Goal: Communication & Community: Ask a question

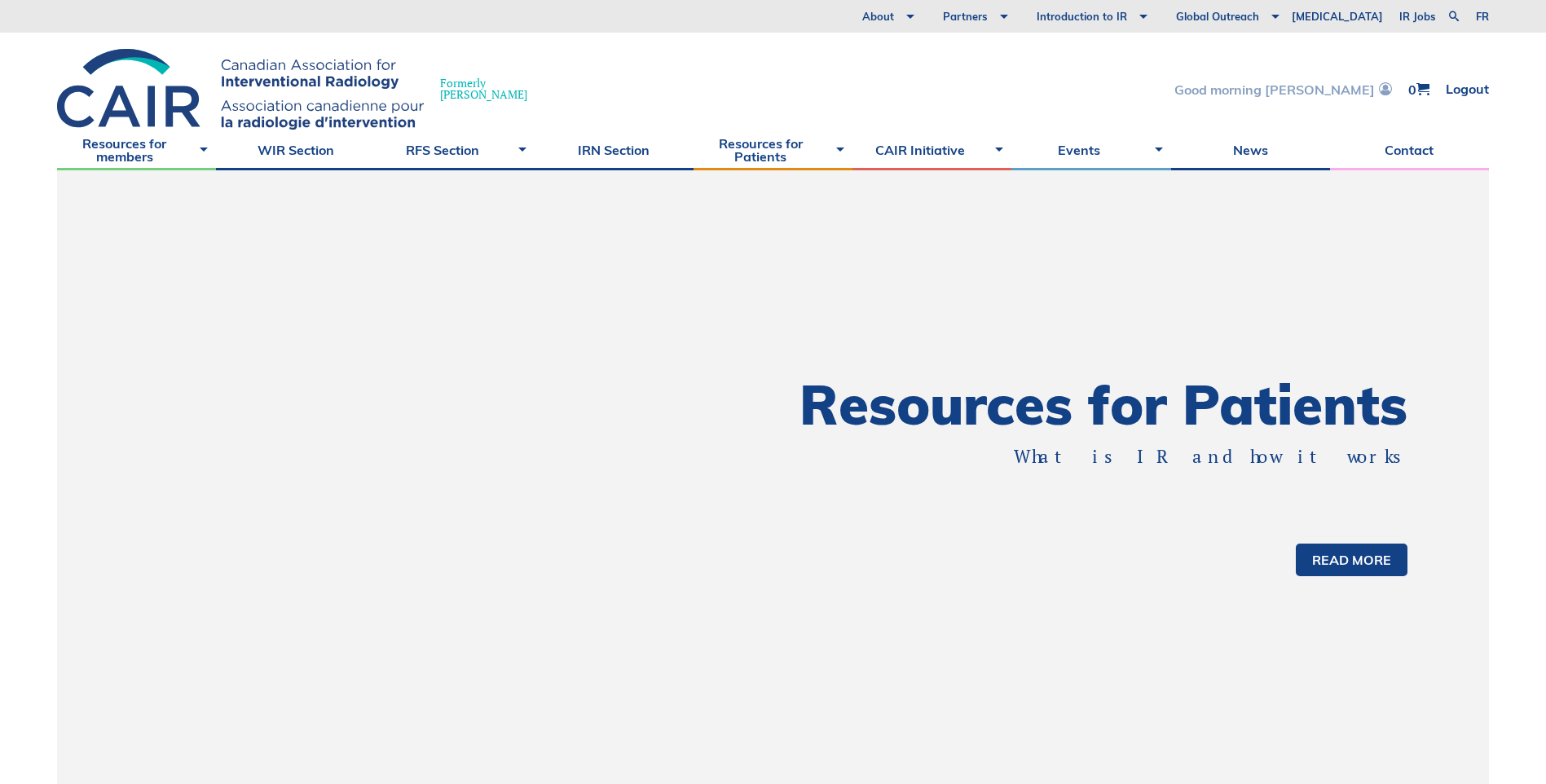
click at [1314, 94] on link "Good morning [PERSON_NAME]" at bounding box center [1282, 89] width 218 height 14
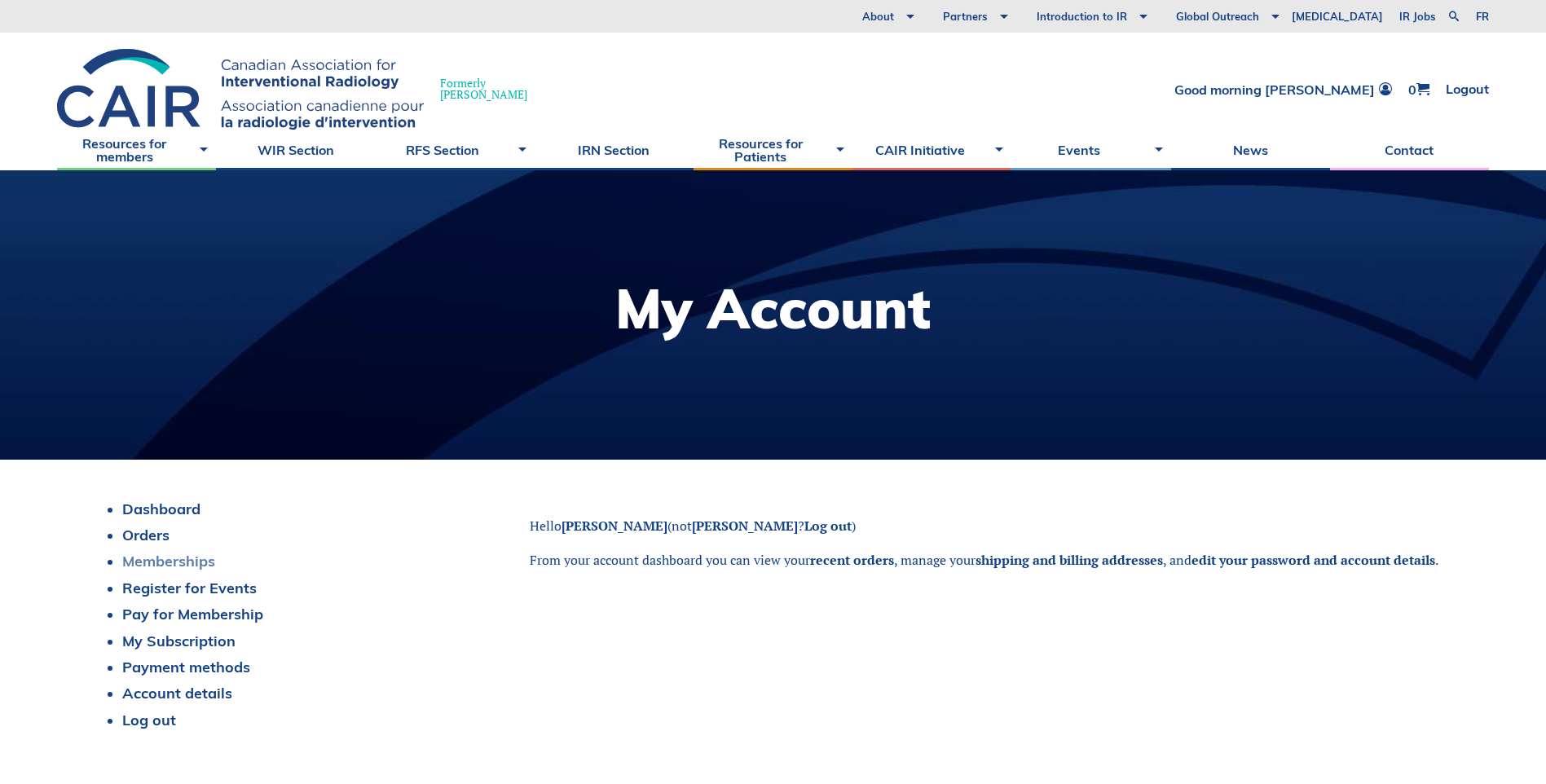
click at [196, 565] on link "Memberships" at bounding box center [168, 561] width 93 height 18
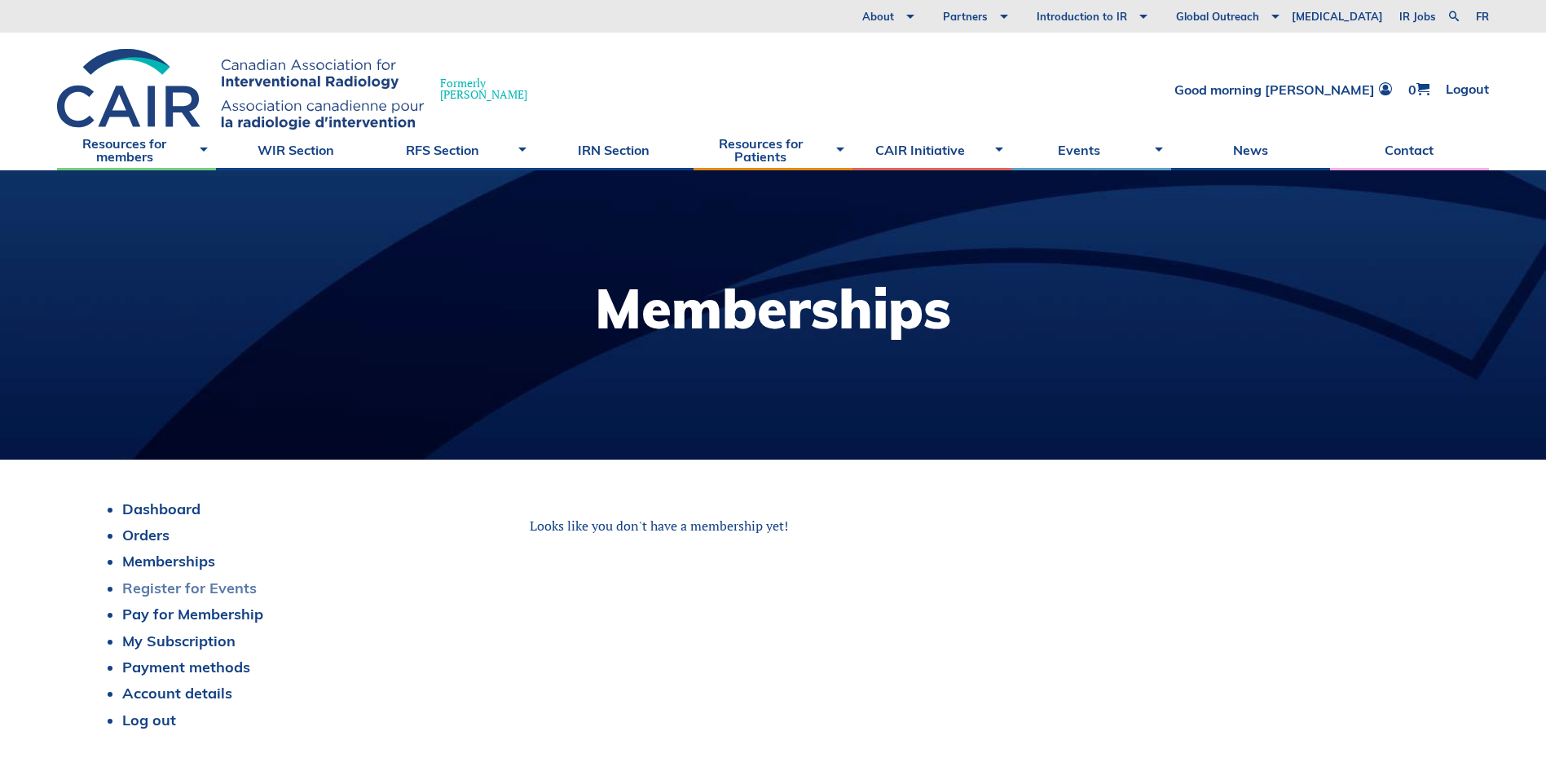
click at [194, 590] on link "Register for Events" at bounding box center [189, 587] width 134 height 18
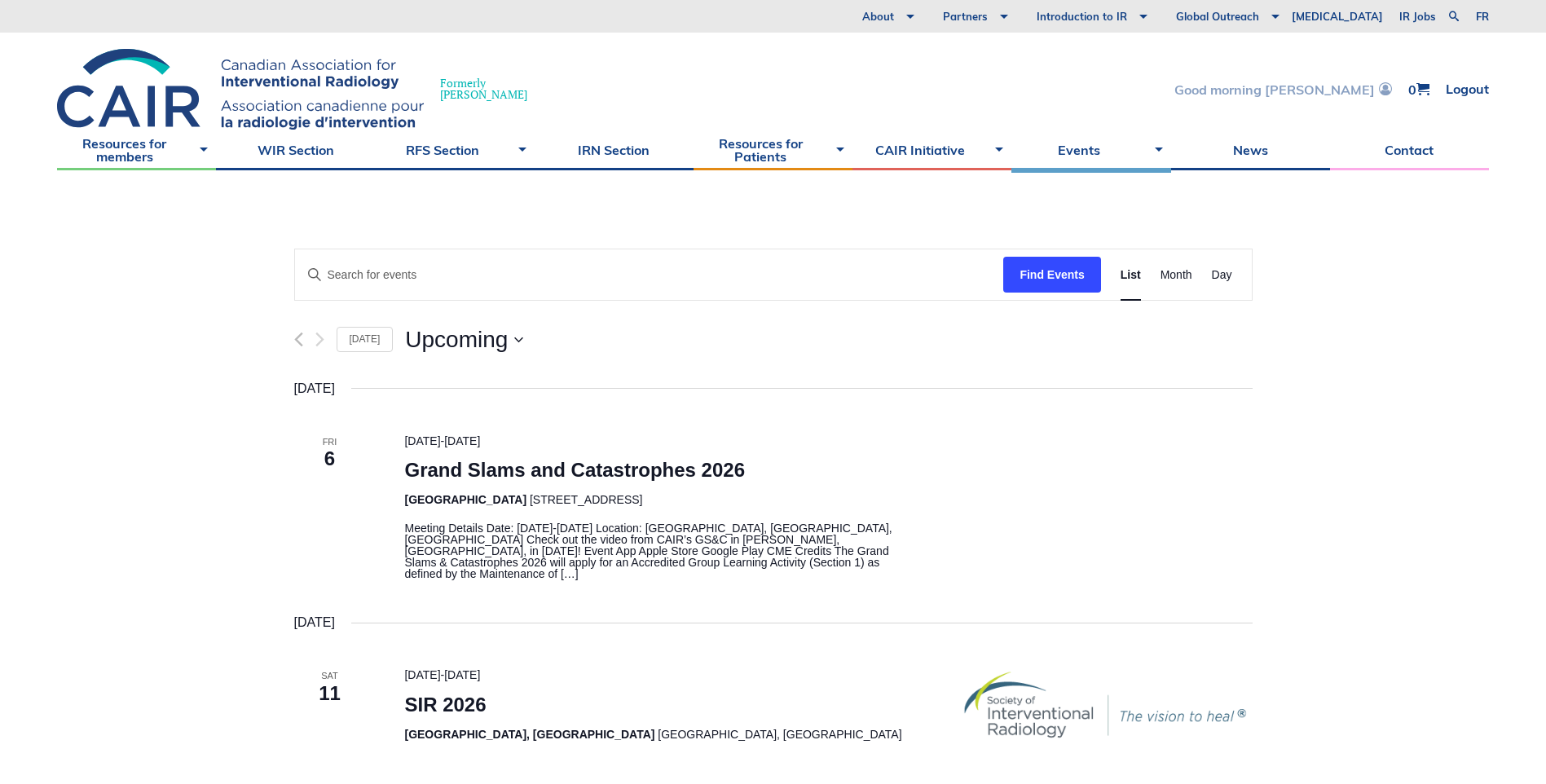
click at [1337, 89] on link "Good morning [PERSON_NAME]" at bounding box center [1282, 89] width 218 height 14
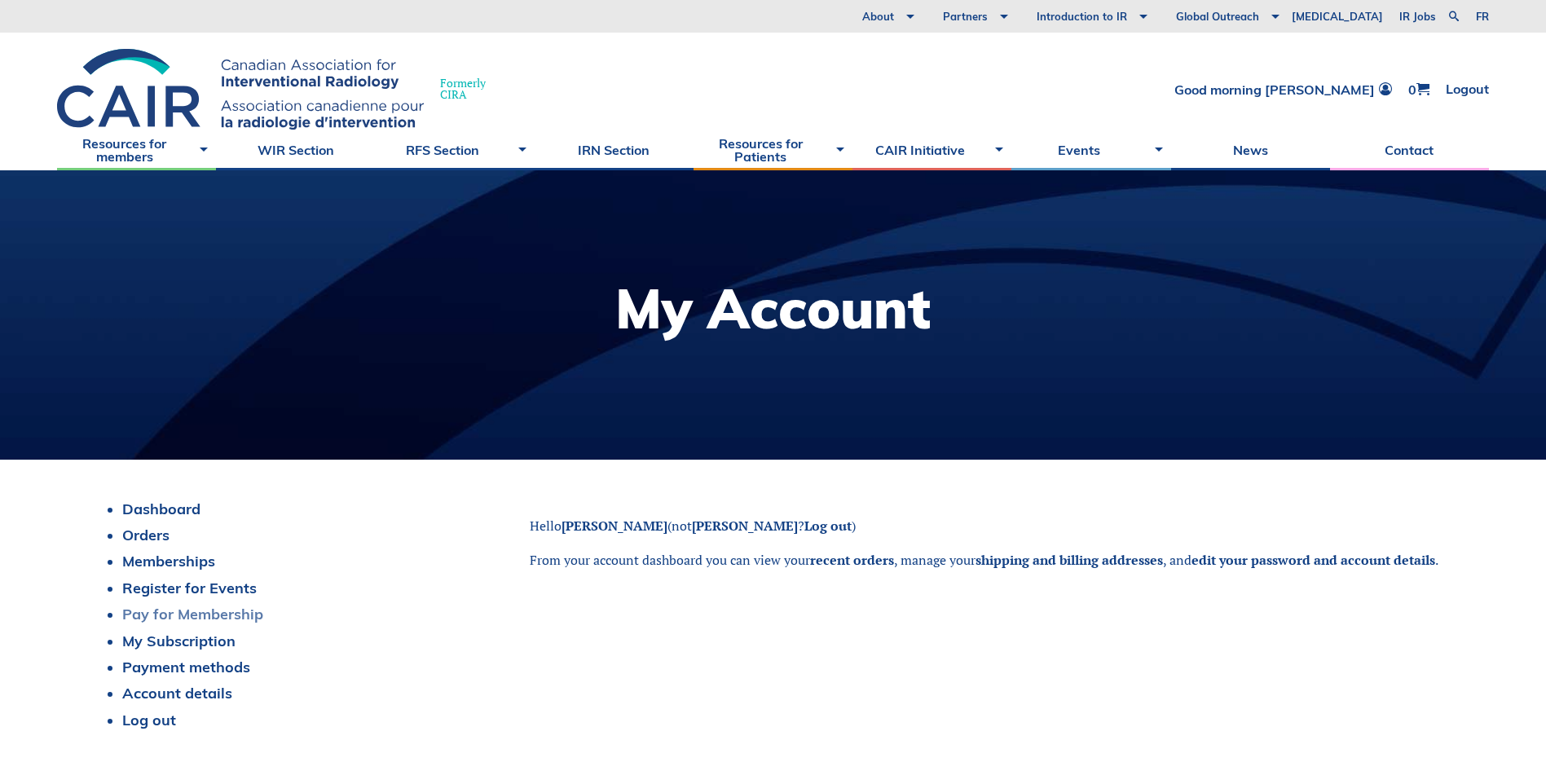
click at [238, 617] on link "Pay for Membership" at bounding box center [192, 613] width 141 height 18
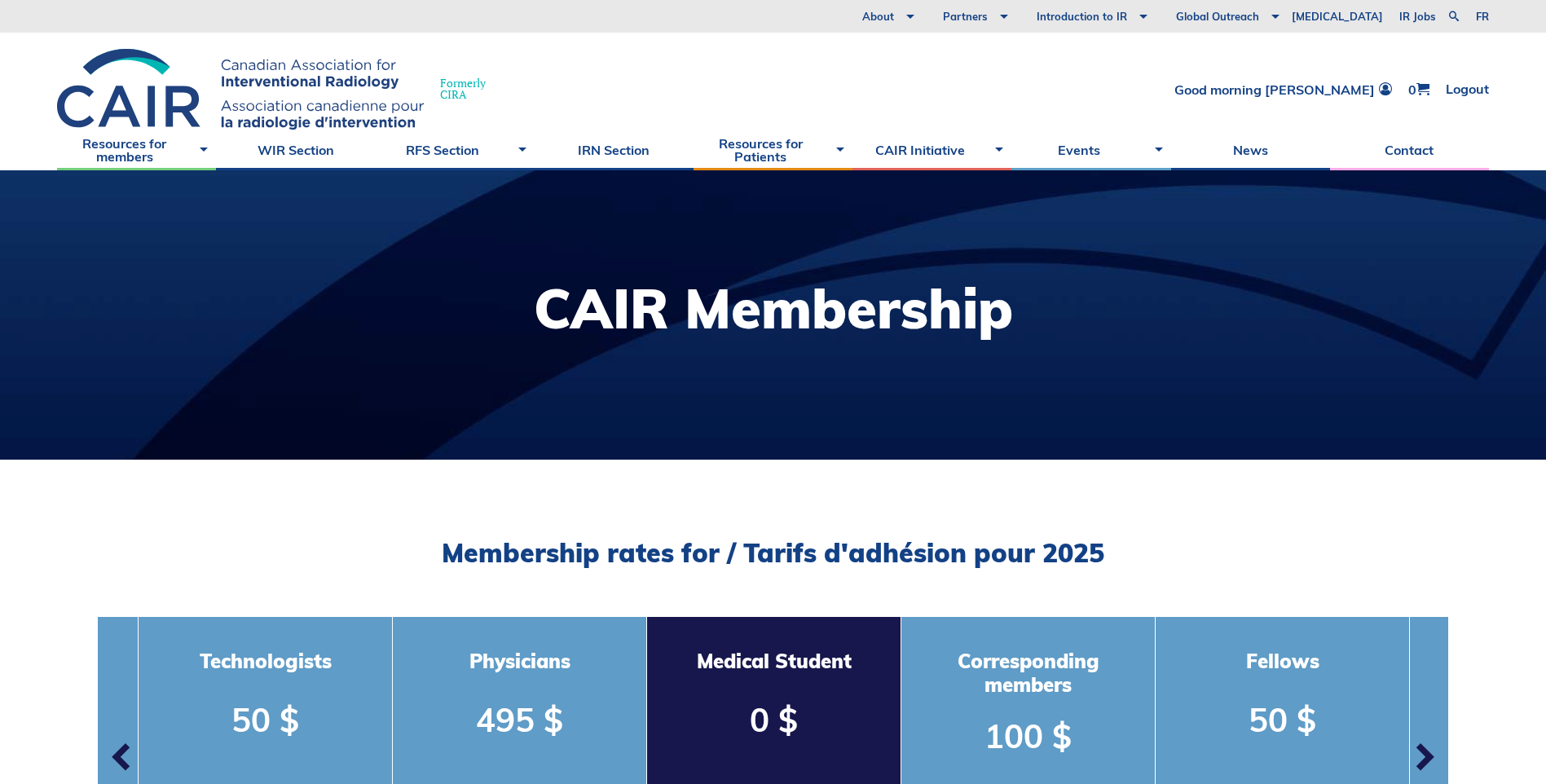
scroll to position [81, 0]
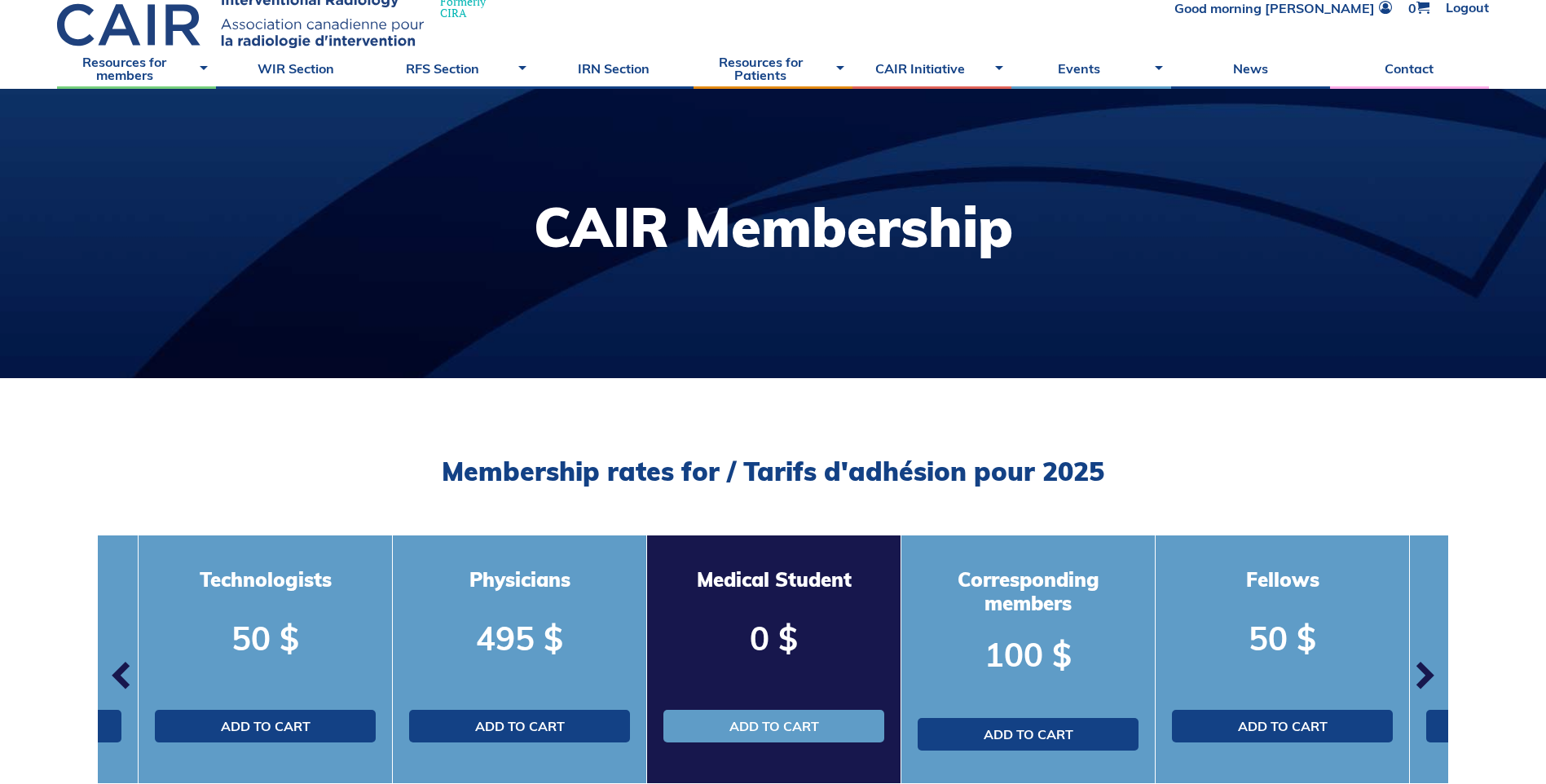
click at [1431, 677] on span "button" at bounding box center [1423, 675] width 49 height 49
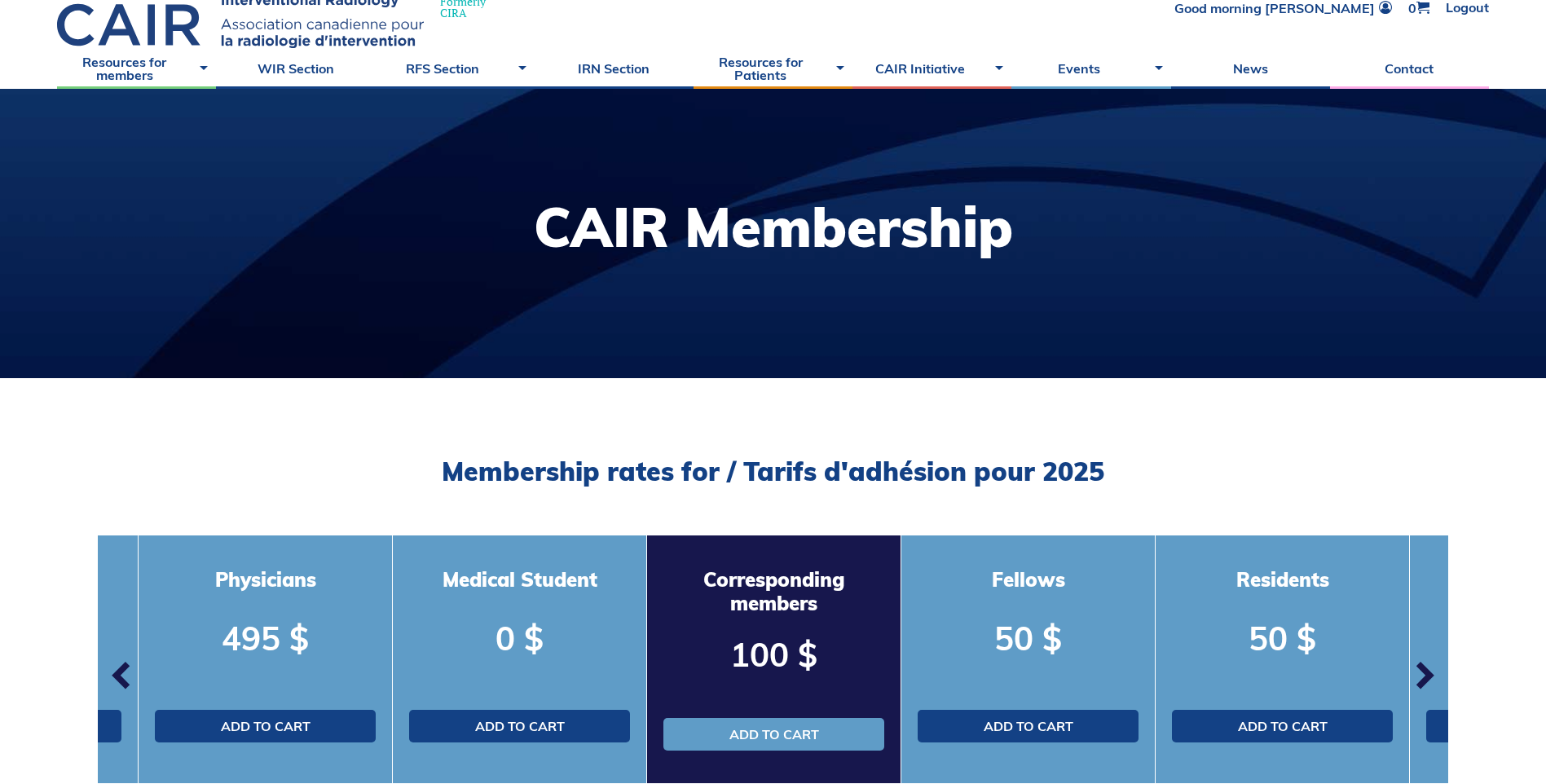
click at [1431, 677] on span "button" at bounding box center [1423, 675] width 49 height 49
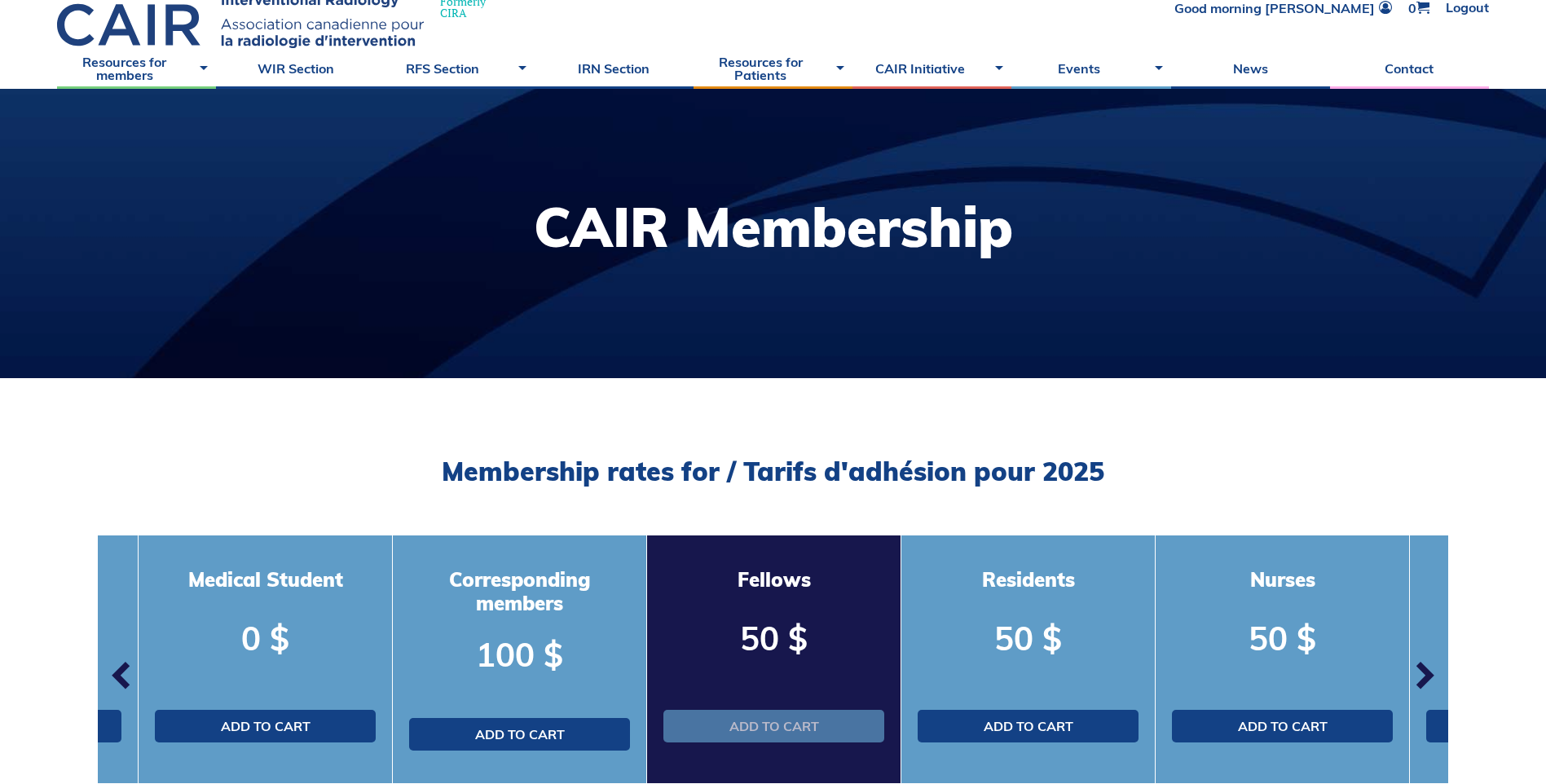
click at [756, 713] on link "Add to cart" at bounding box center [773, 726] width 220 height 33
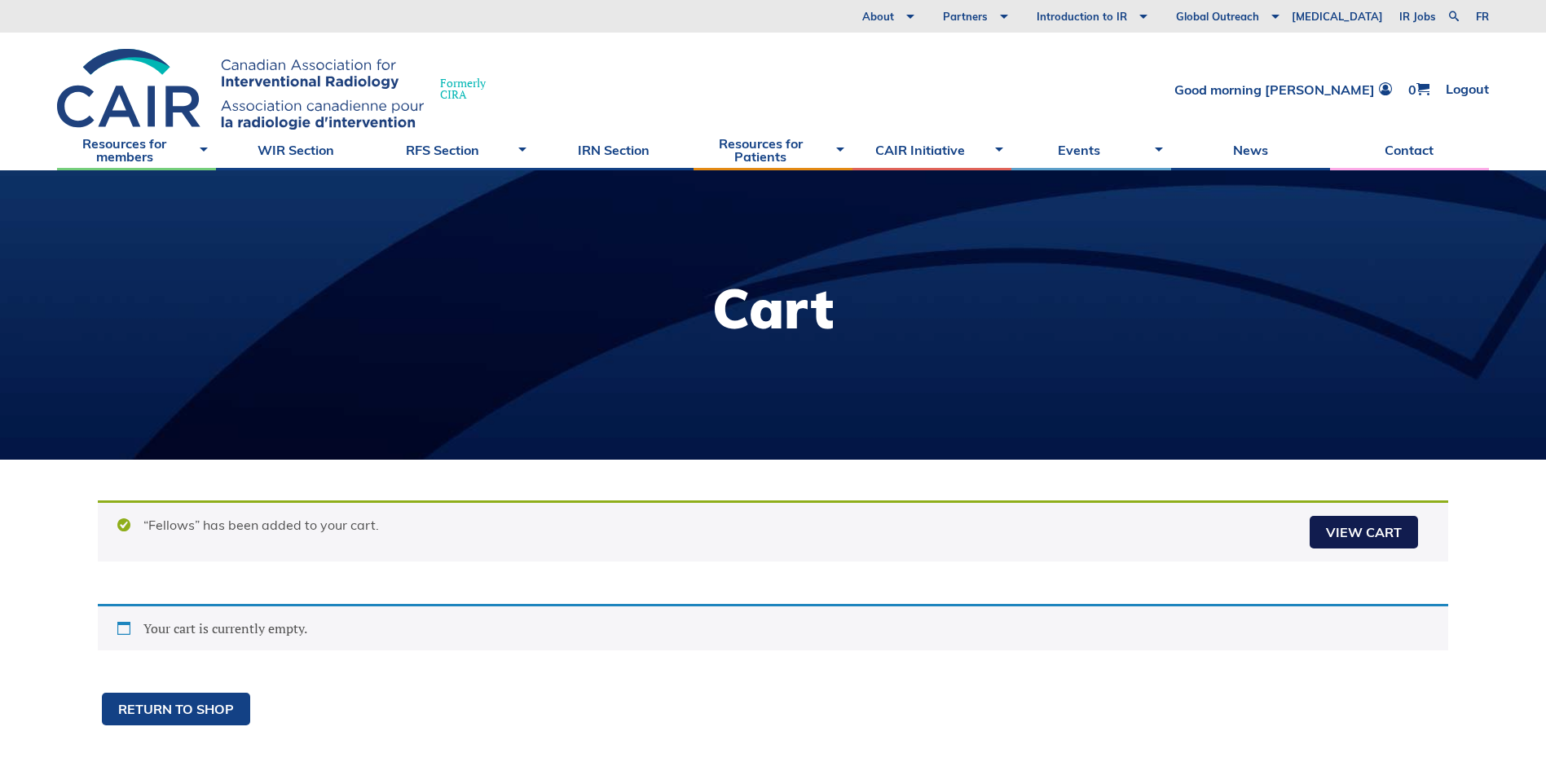
click at [1354, 528] on link "View cart" at bounding box center [1363, 532] width 108 height 33
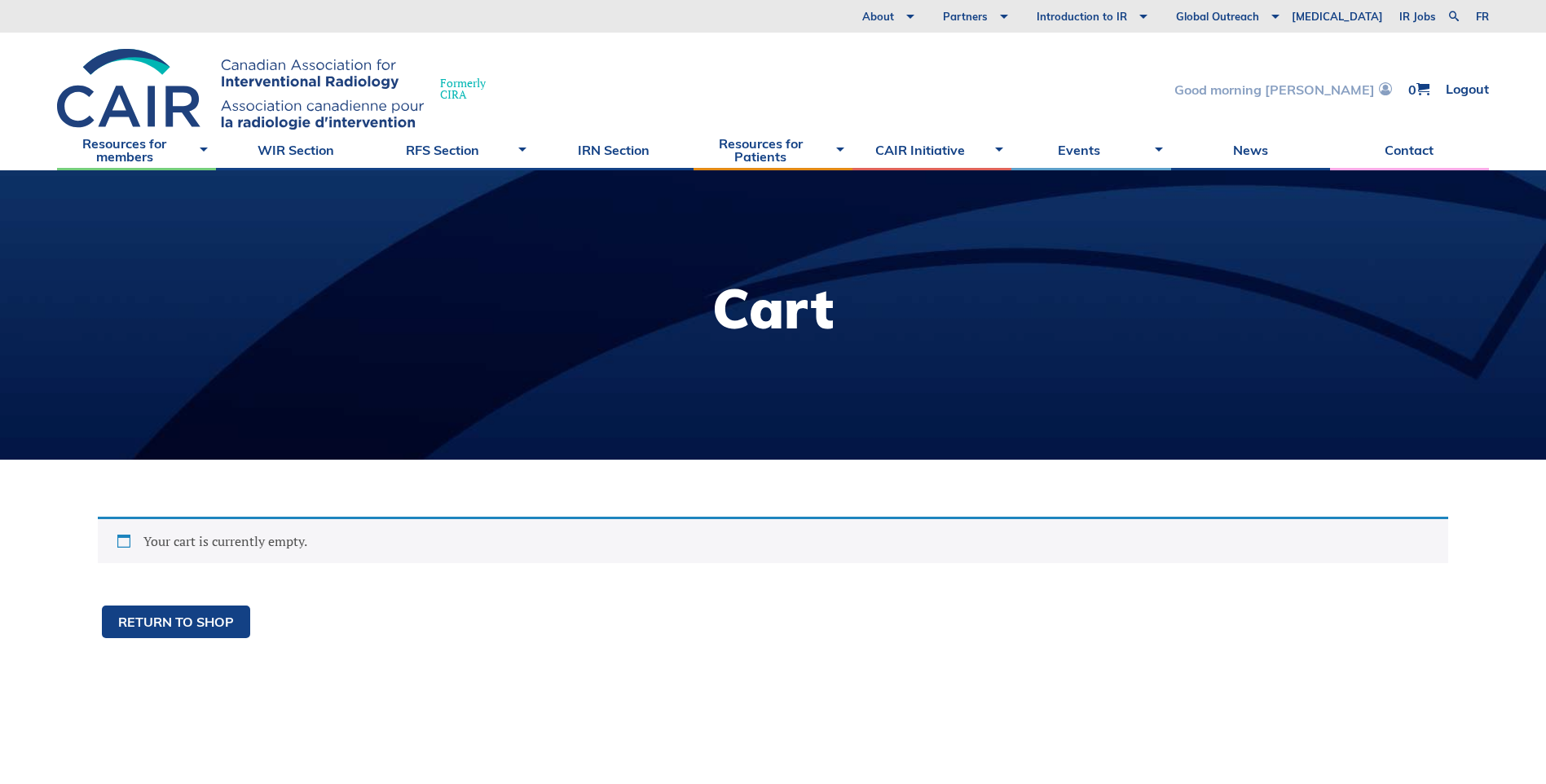
click at [1333, 91] on link "Good morning [PERSON_NAME]" at bounding box center [1282, 89] width 218 height 14
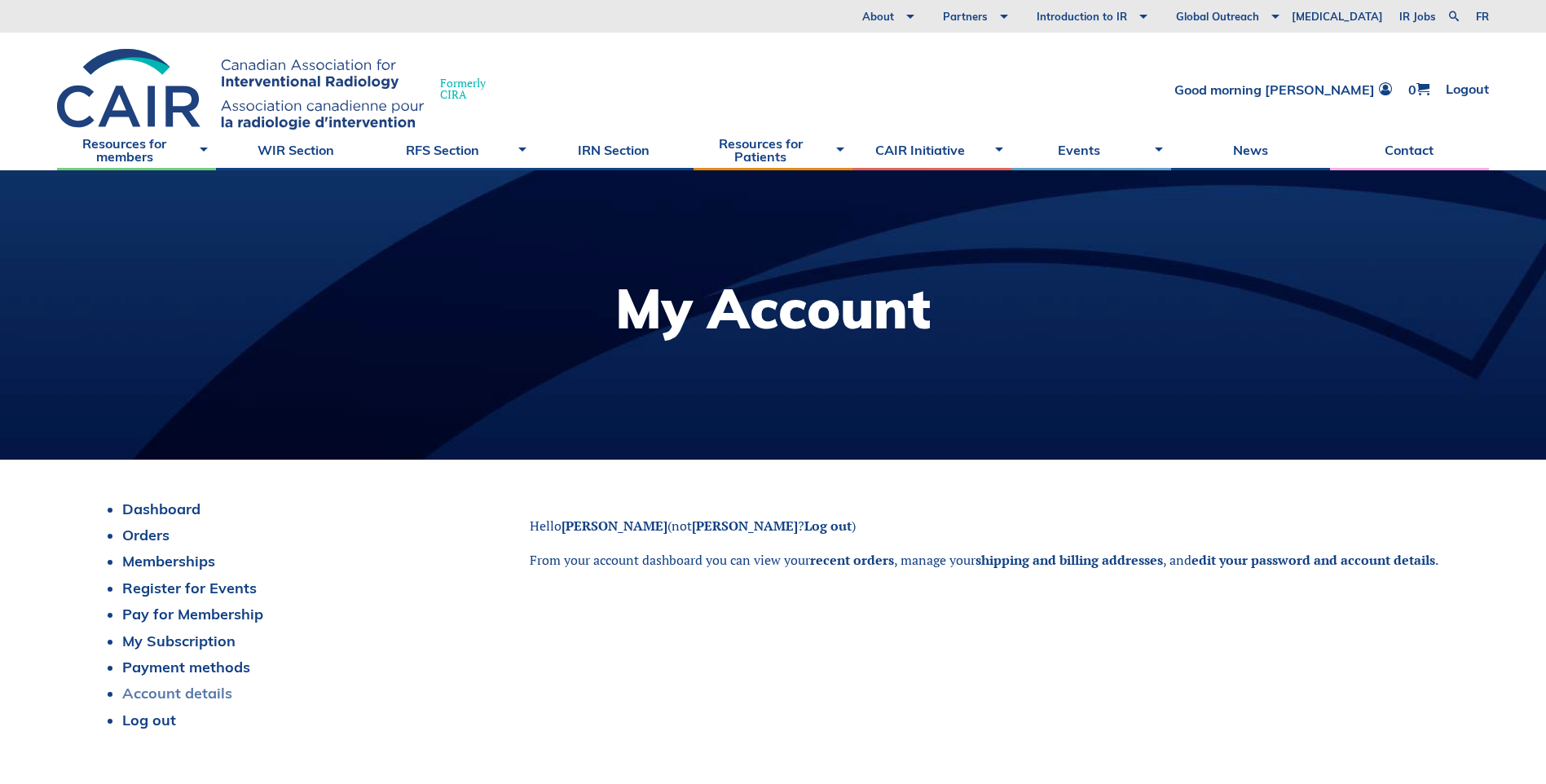
click at [192, 688] on link "Account details" at bounding box center [177, 692] width 110 height 18
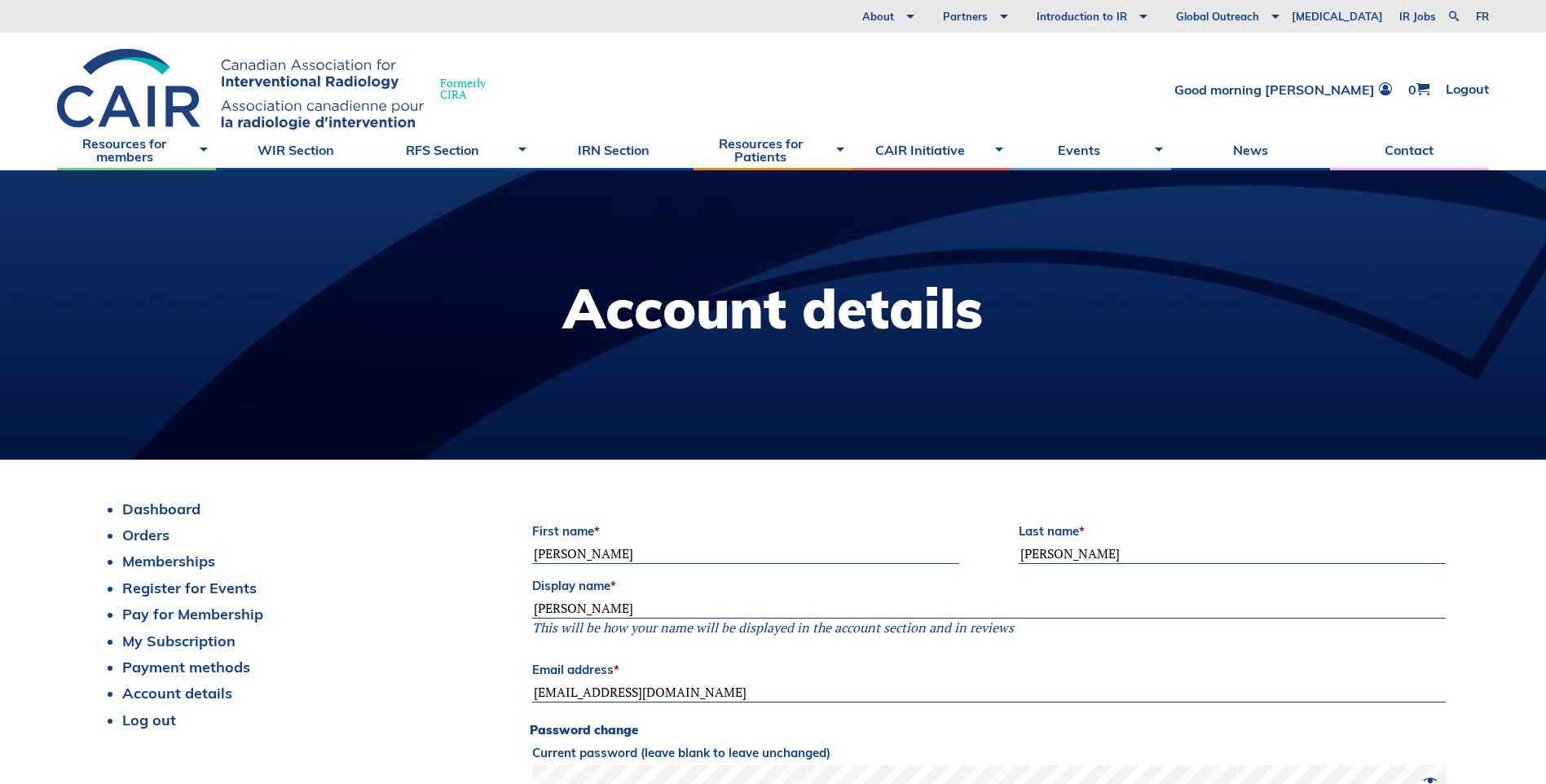
click at [1469, 80] on div "Formerly [PERSON_NAME] Good morning [PERSON_NAME] 0 Logout" at bounding box center [773, 81] width 1546 height 97
click at [1468, 83] on link "Logout" at bounding box center [1467, 89] width 44 height 14
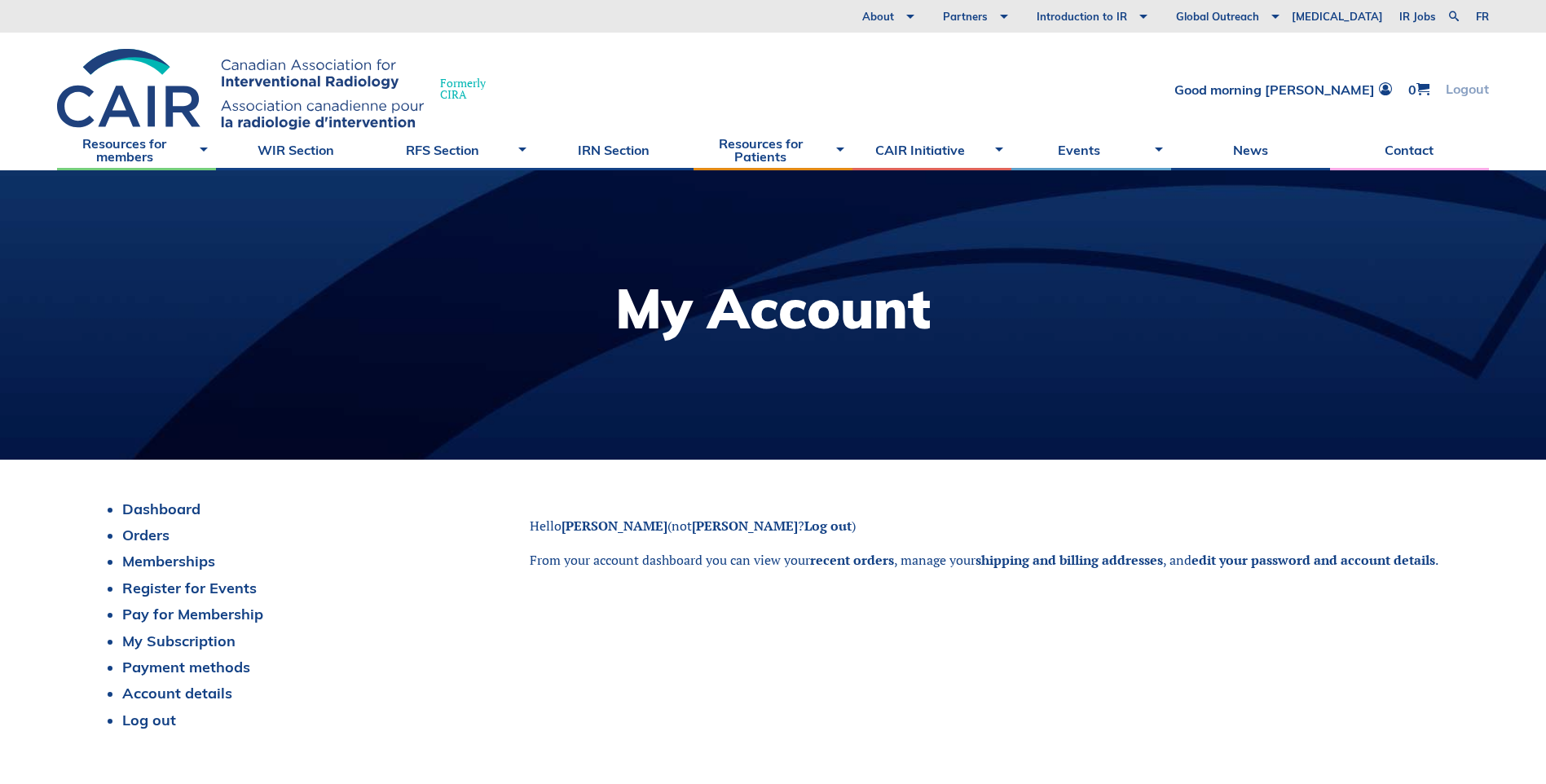
click at [1451, 88] on link "Logout" at bounding box center [1467, 89] width 44 height 14
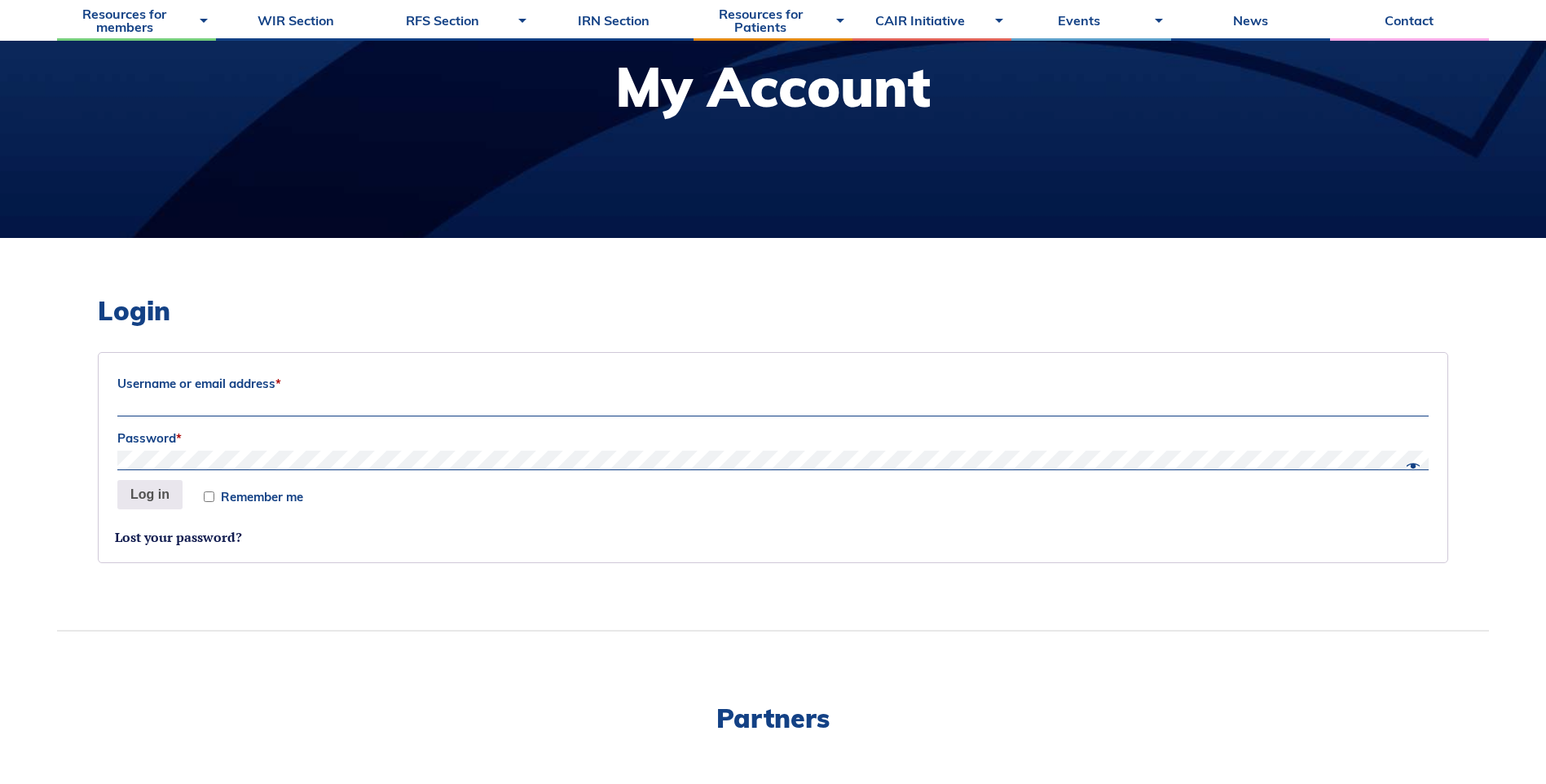
scroll to position [245, 0]
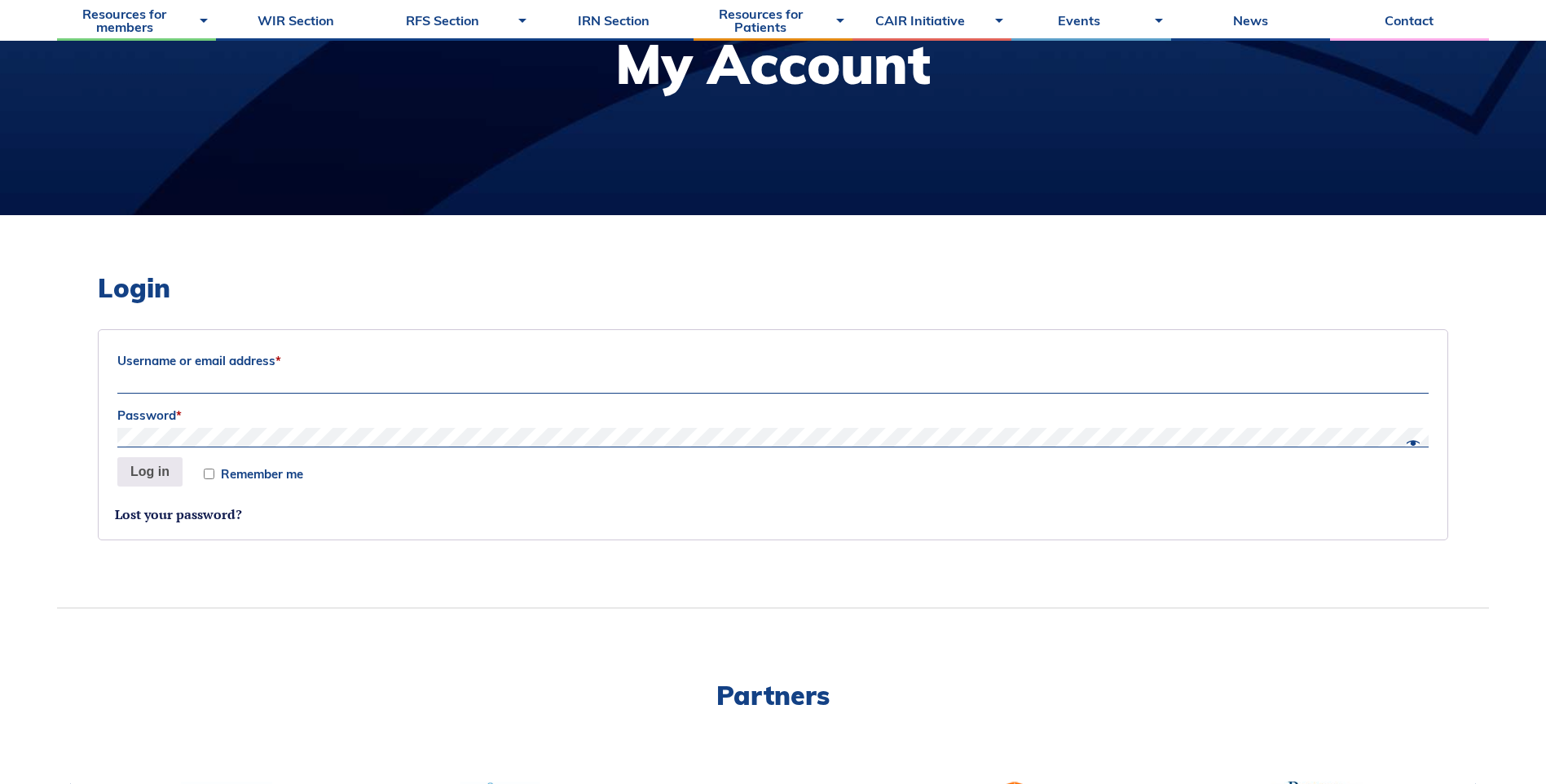
click at [360, 392] on input "Username or email address *" at bounding box center [773, 384] width 1311 height 19
paste input "[PERSON_NAME].[PERSON_NAME]-1499"
type input "[PERSON_NAME].[PERSON_NAME]-1499"
click at [117, 457] on button "Log in" at bounding box center [149, 472] width 65 height 29
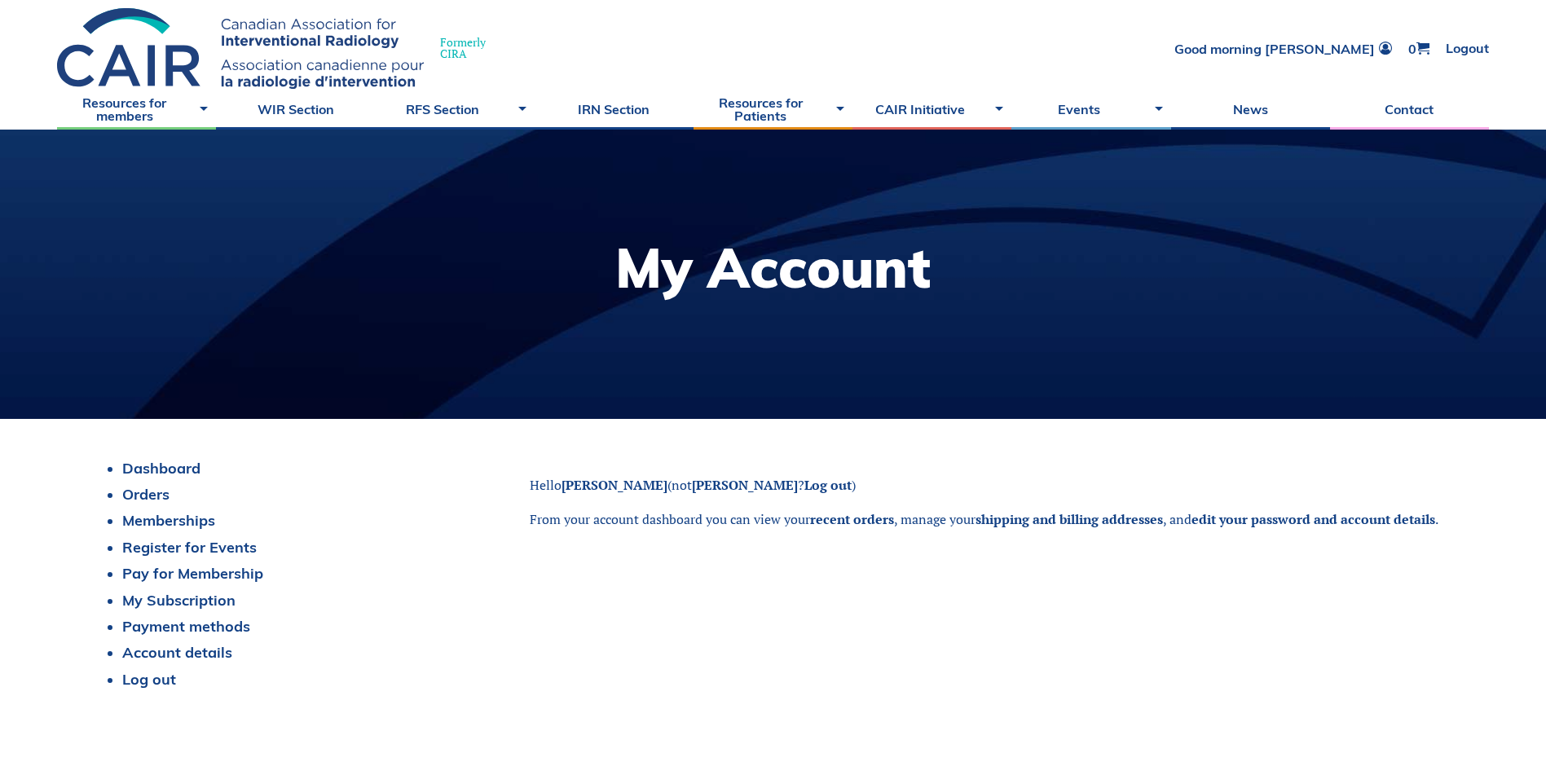
scroll to position [81, 0]
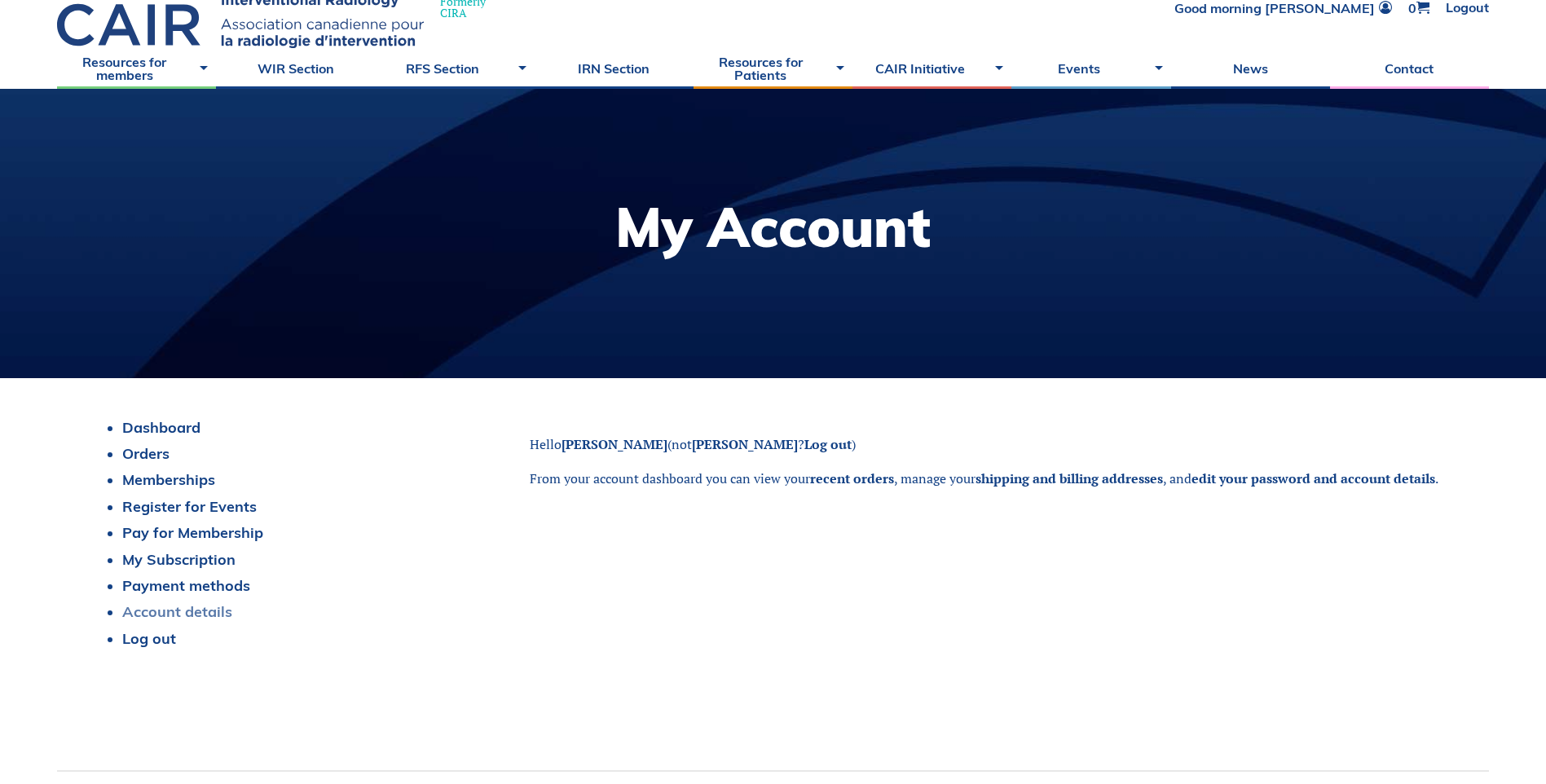
click at [205, 618] on link "Account details" at bounding box center [177, 611] width 110 height 18
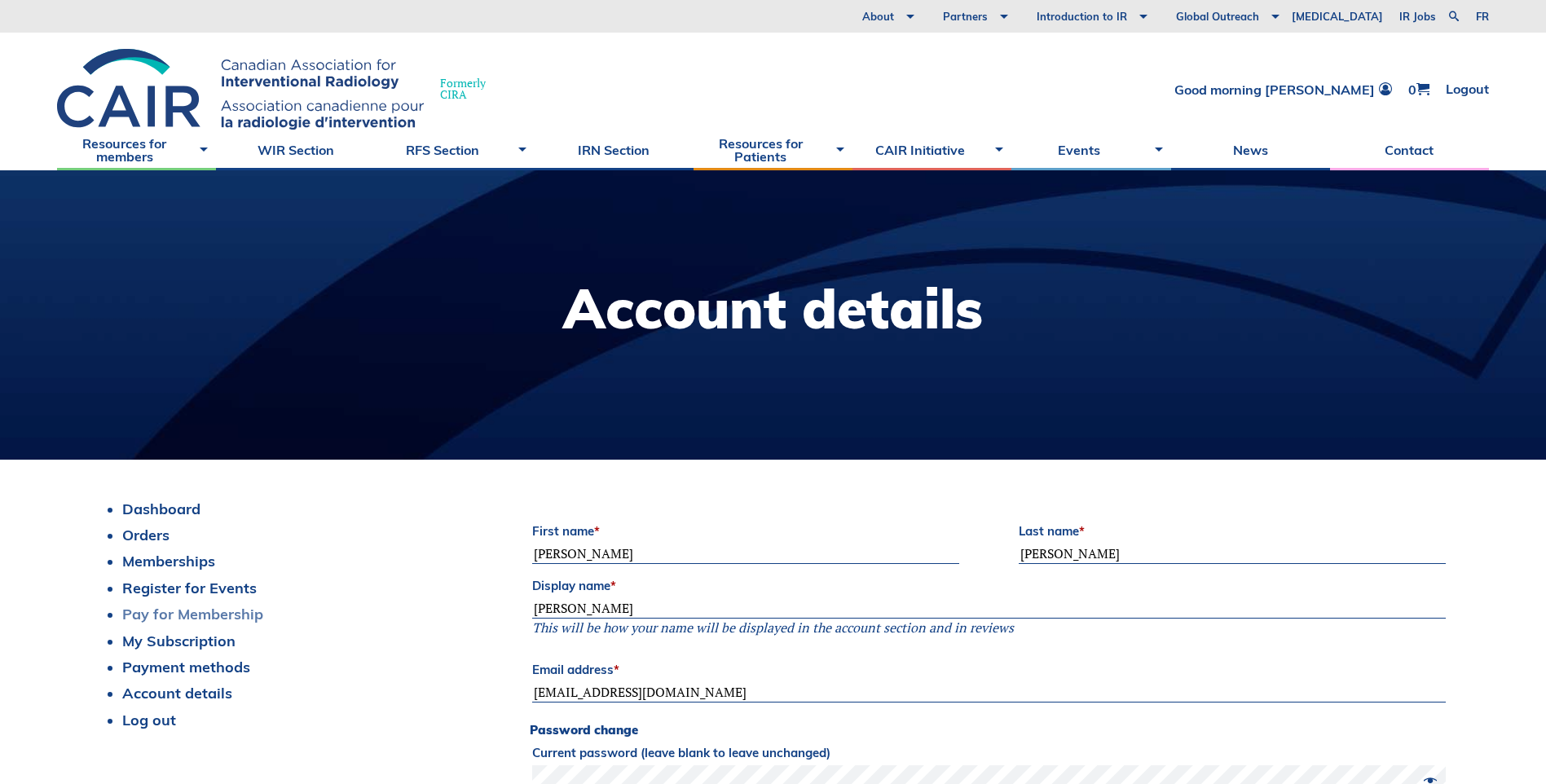
click at [221, 617] on link "Pay for Membership" at bounding box center [192, 613] width 141 height 18
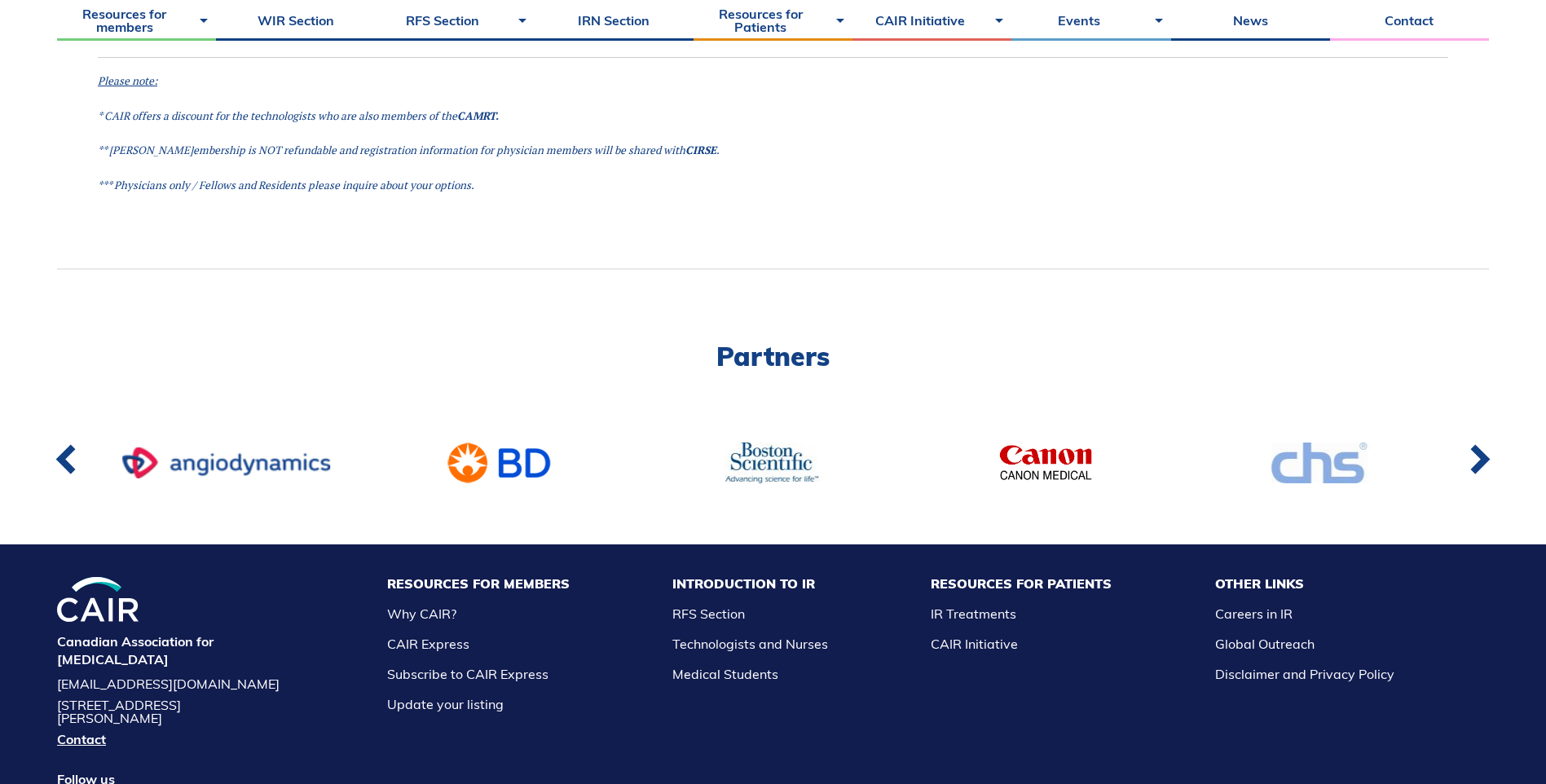
scroll to position [2849, 0]
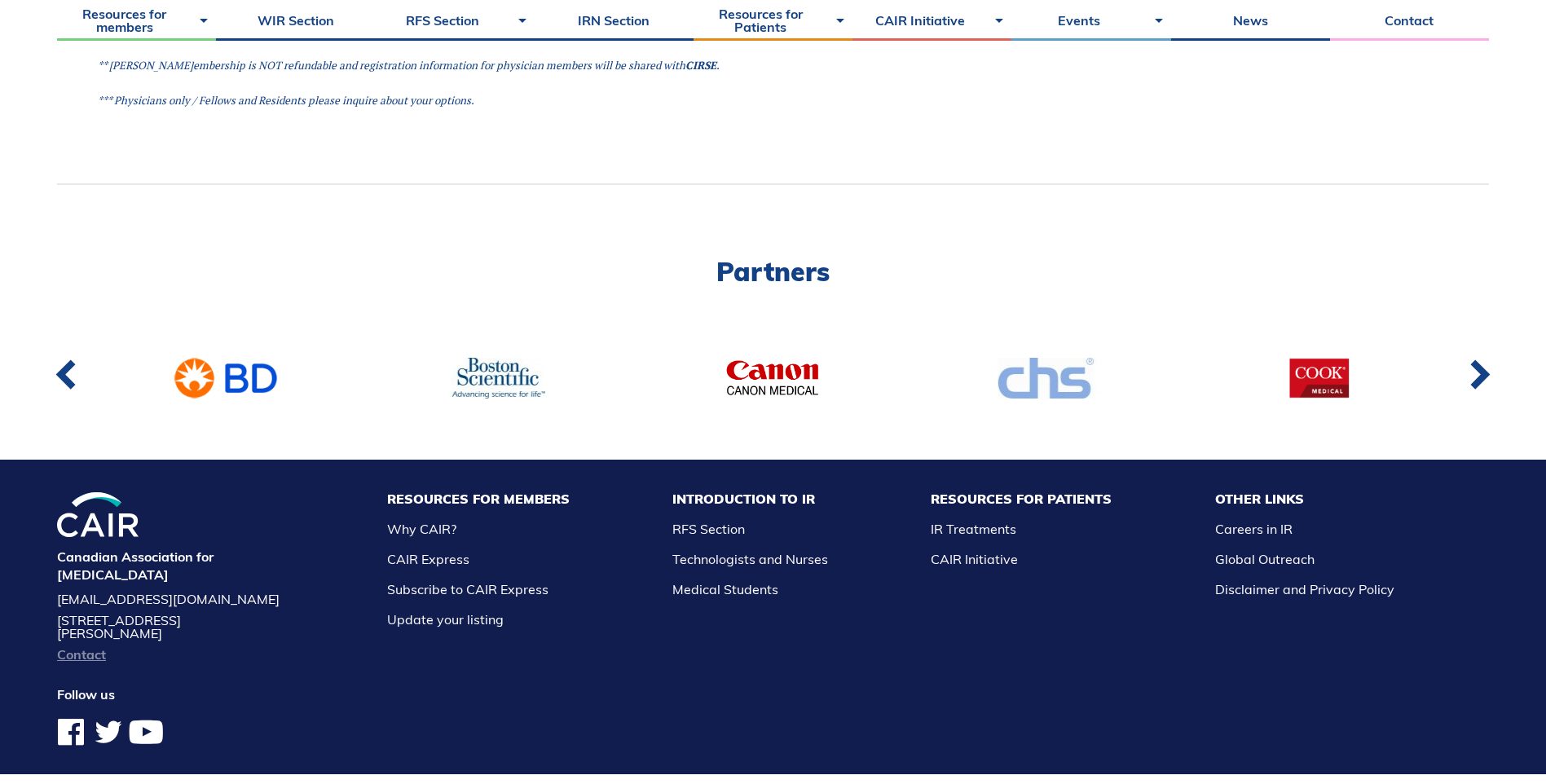
click at [104, 648] on link "Contact" at bounding box center [170, 653] width 226 height 13
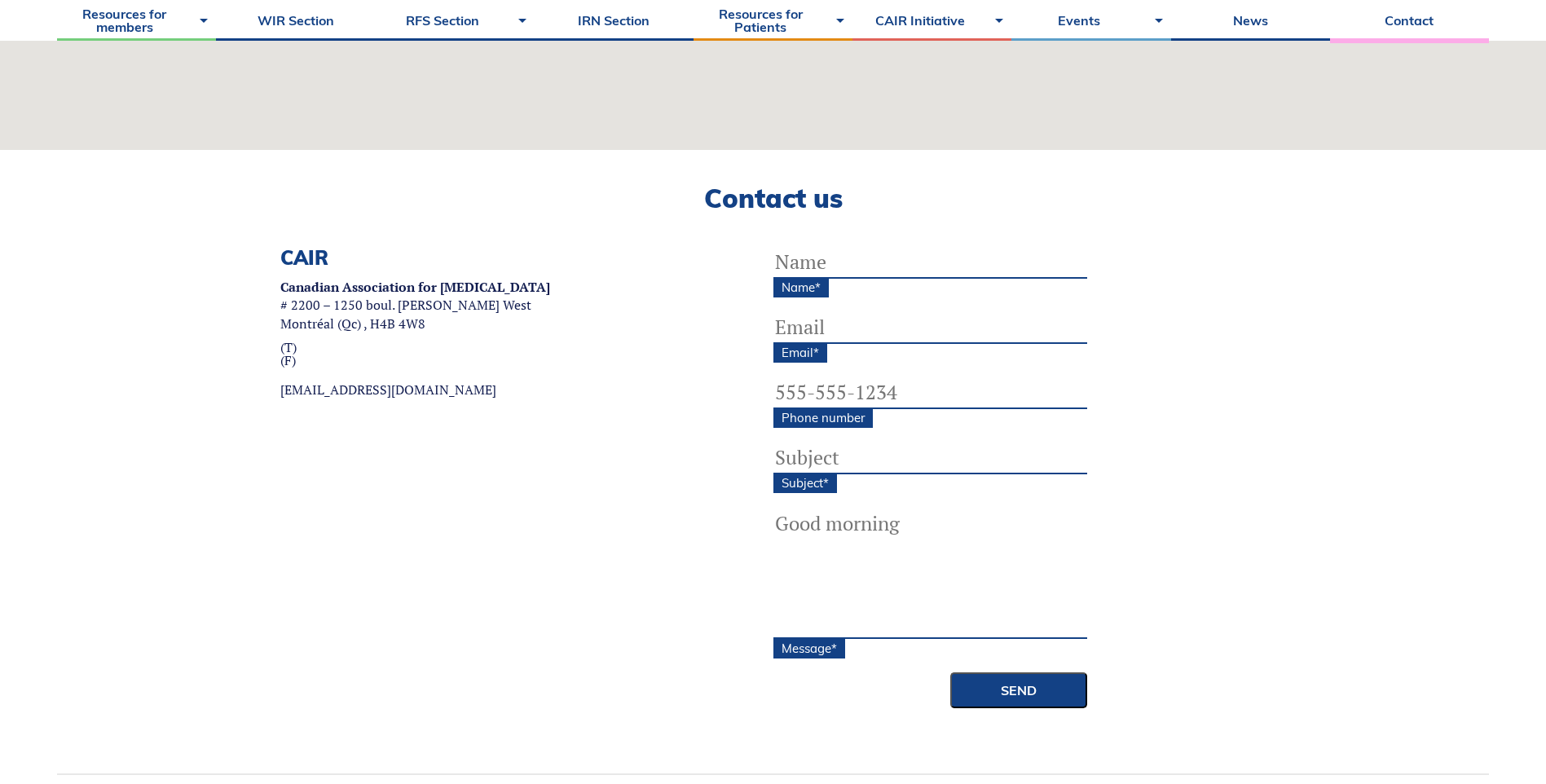
scroll to position [407, 0]
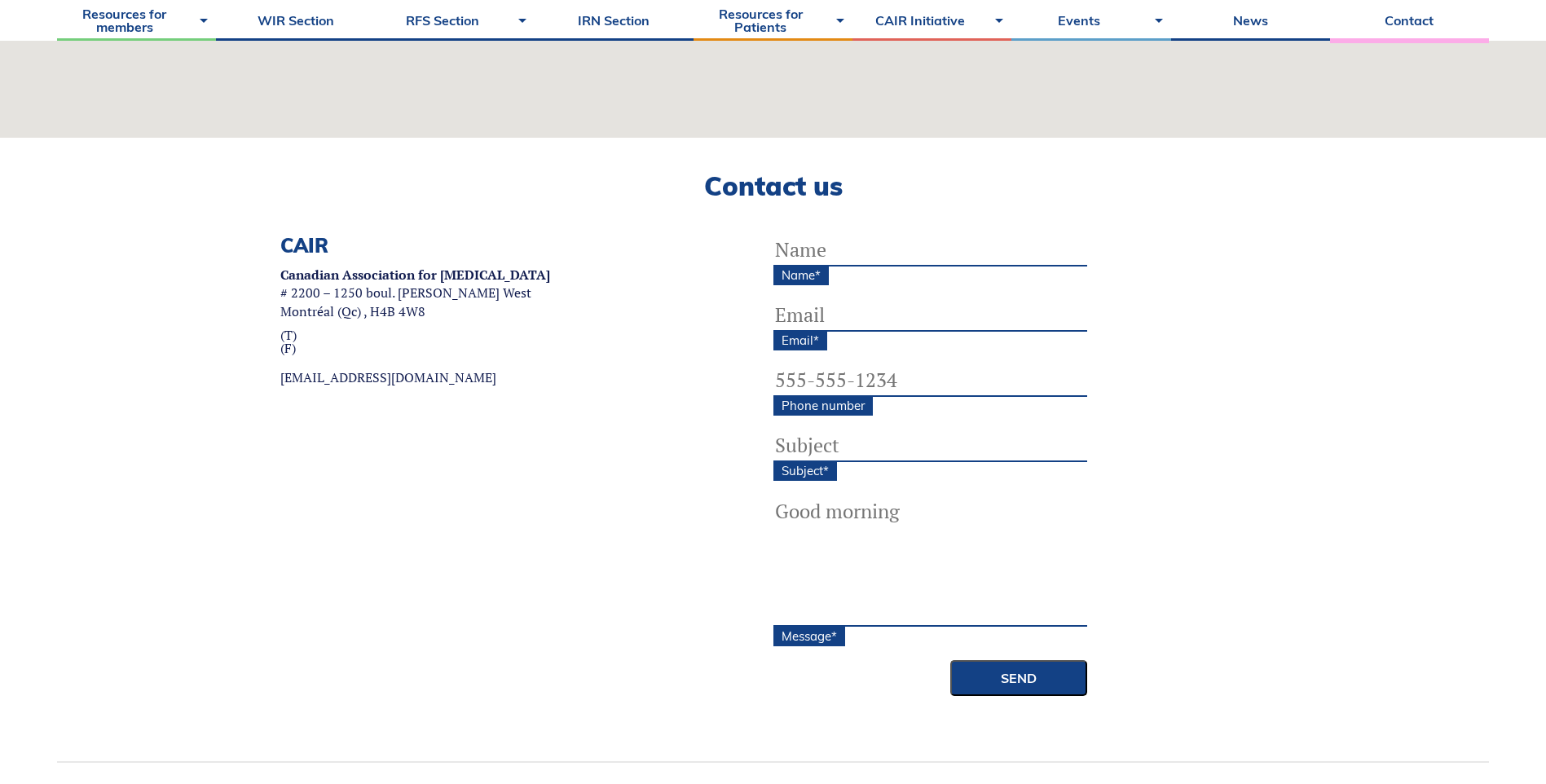
click at [889, 245] on input "Name *" at bounding box center [930, 250] width 313 height 33
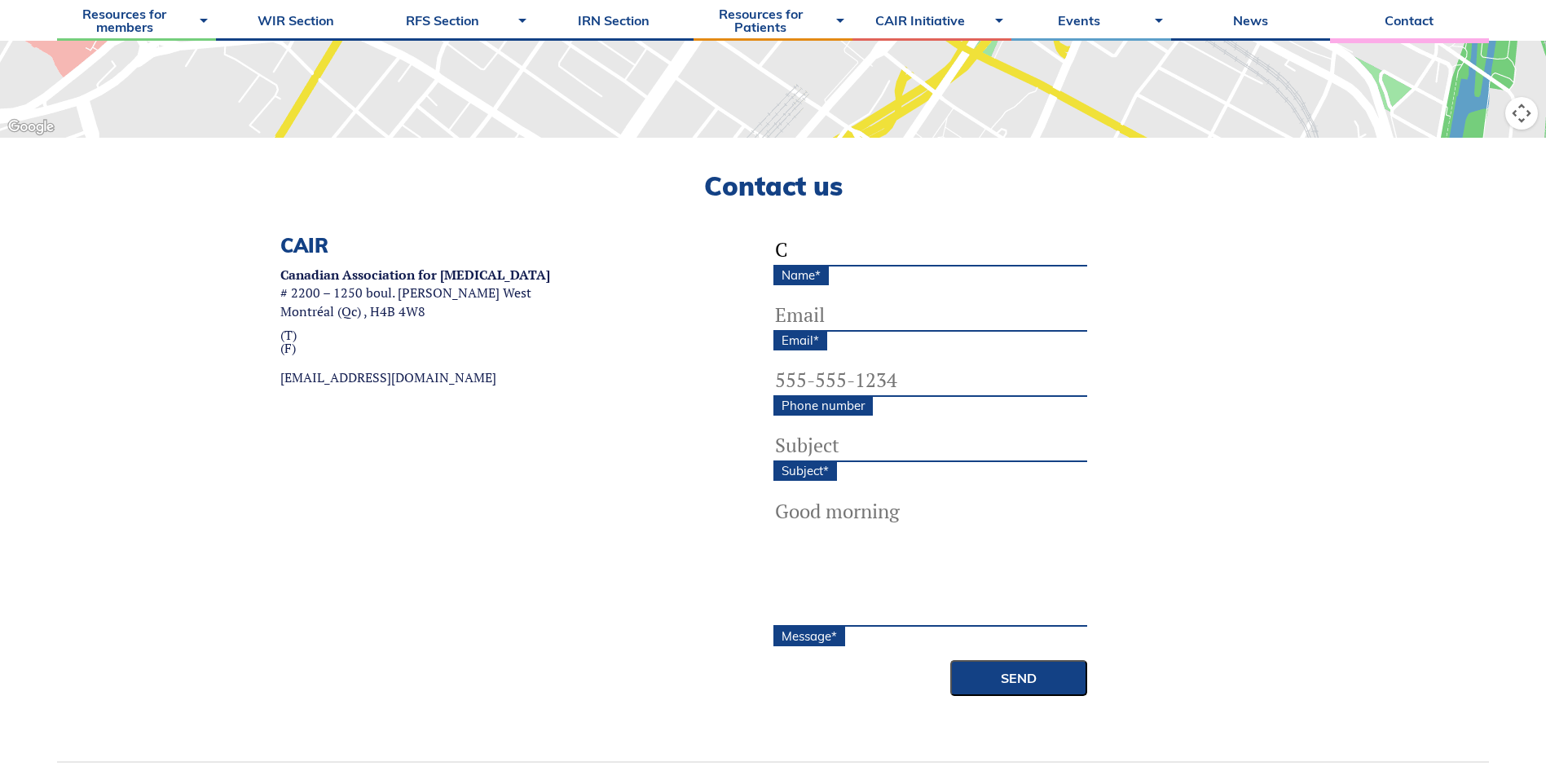
type input "Chaitanya Shah"
type input "chaitanya.shah@albertahealthservices.ca"
type input "(403) 796-6776"
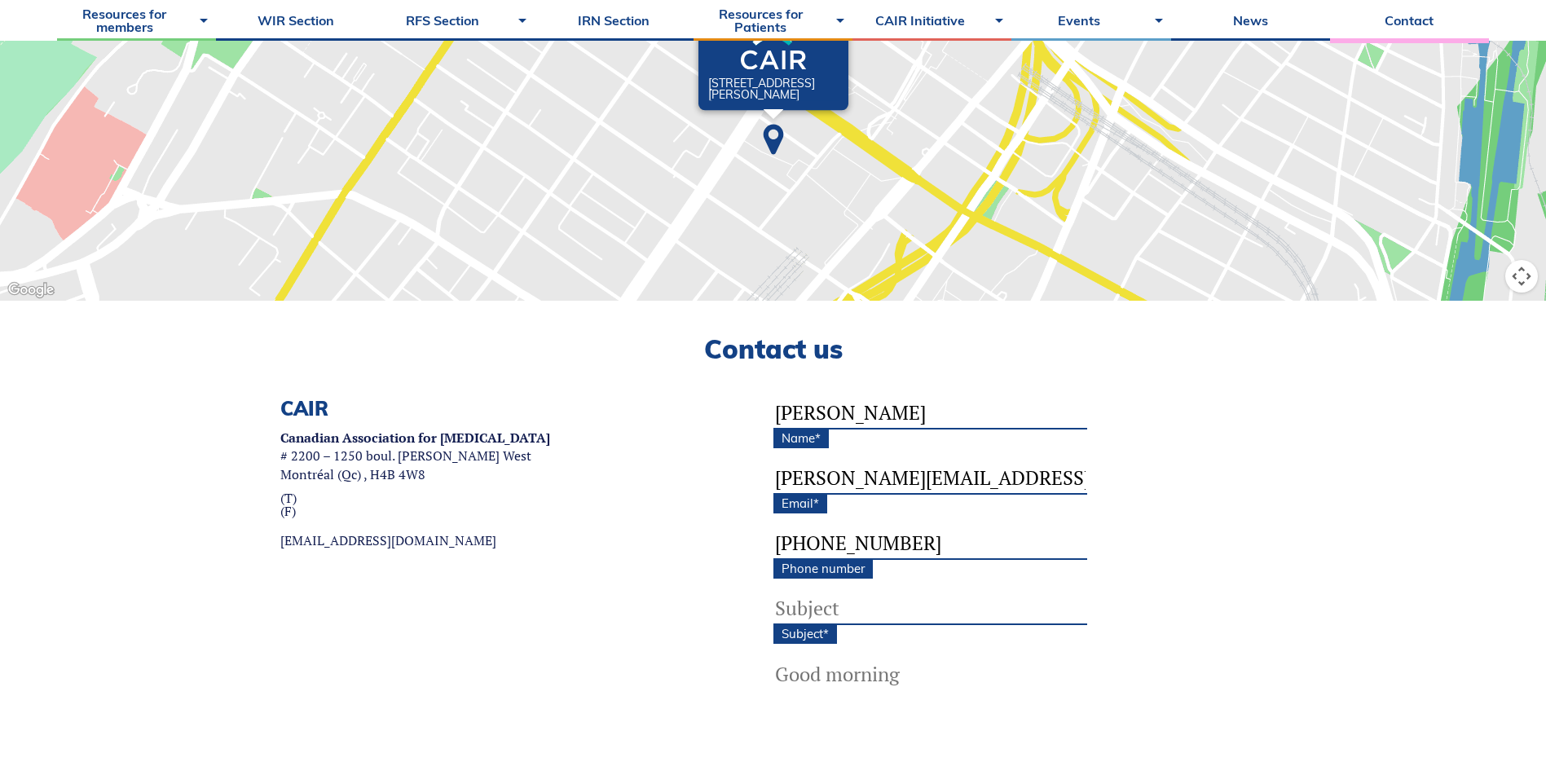
scroll to position [489, 0]
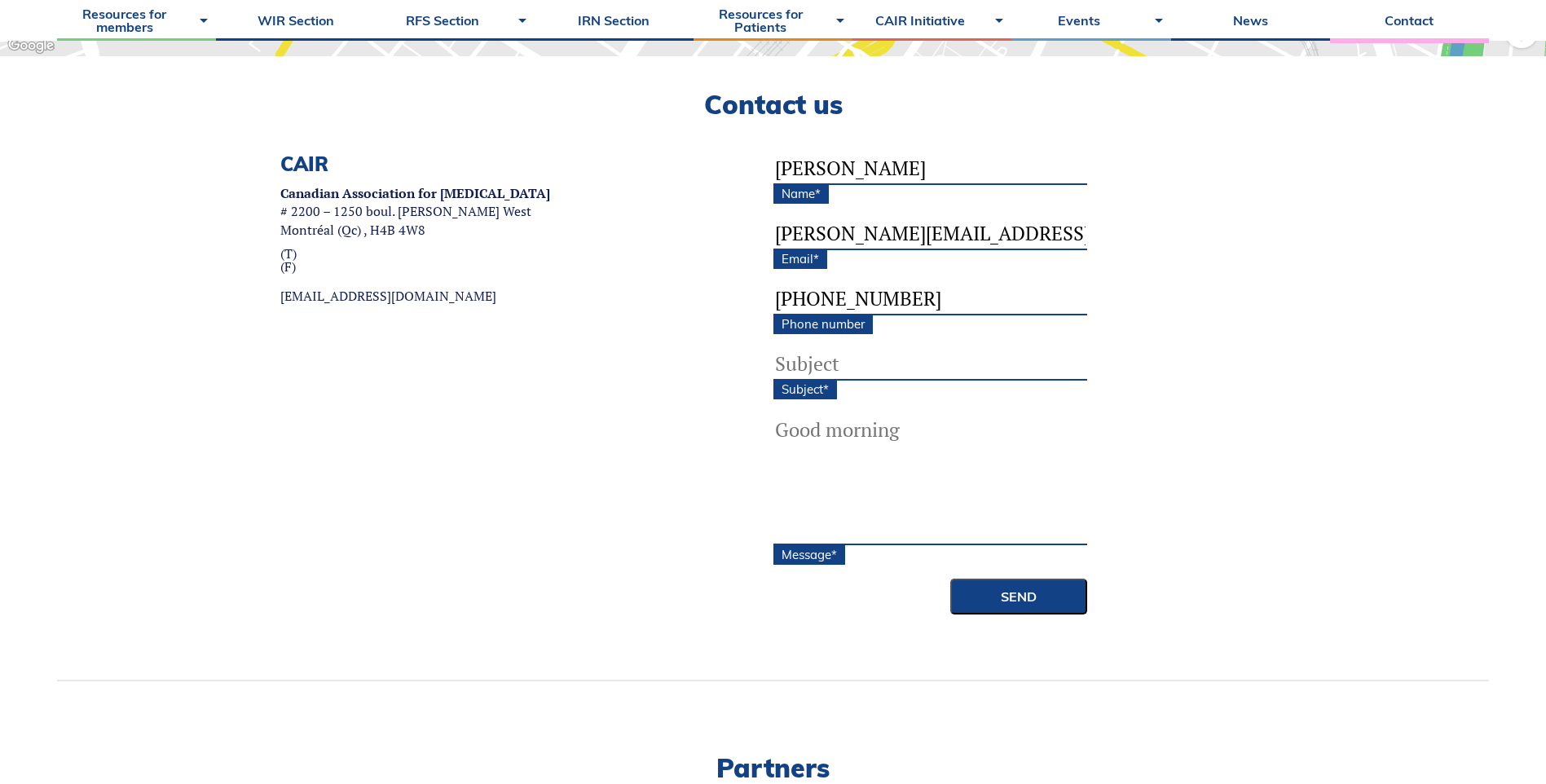
click at [875, 429] on textarea "Message *" at bounding box center [930, 479] width 313 height 131
paste textarea "Hello, I've been trying to purchase a fellow membership using my CAIR account (…"
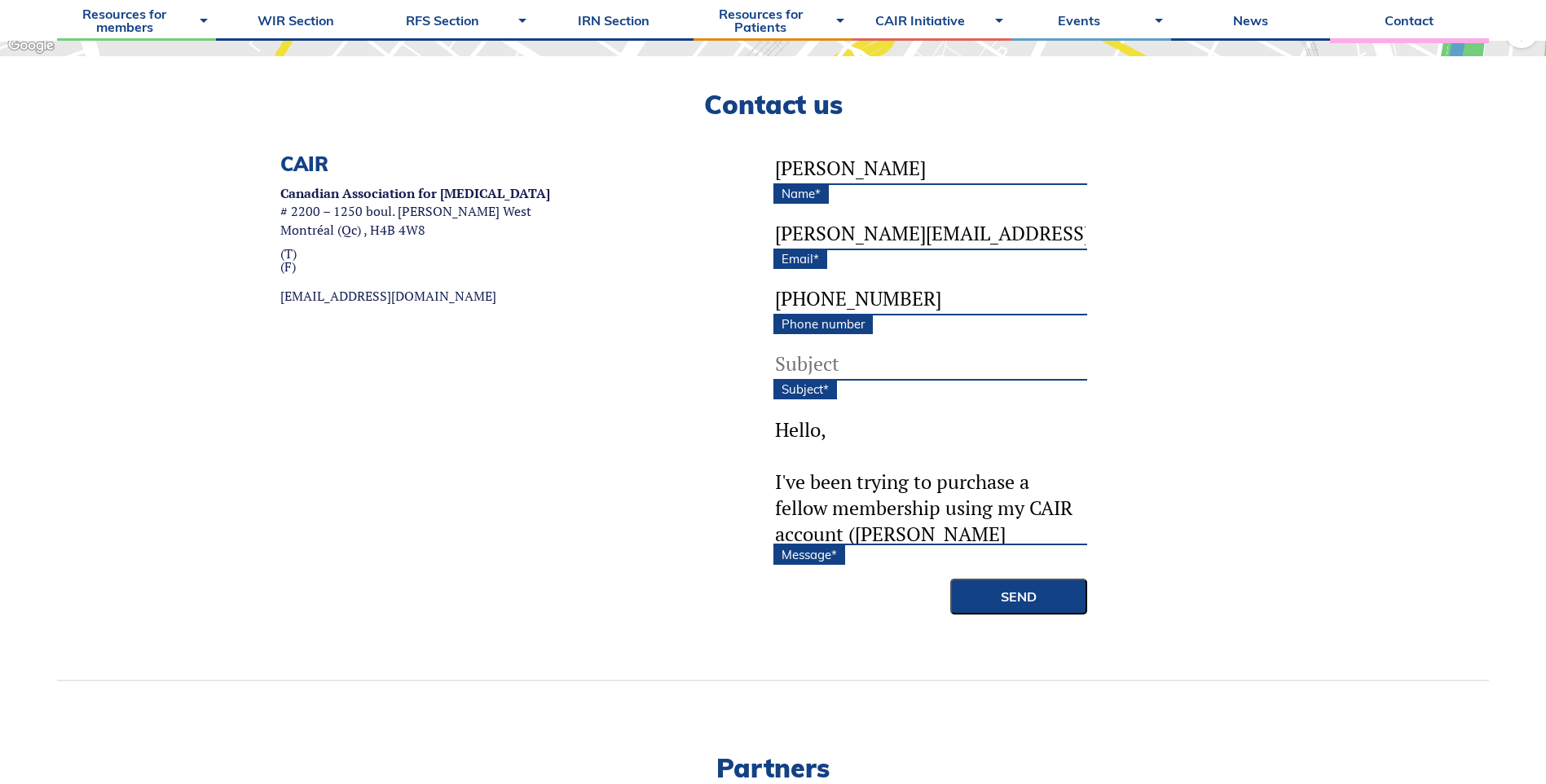
scroll to position [473, 0]
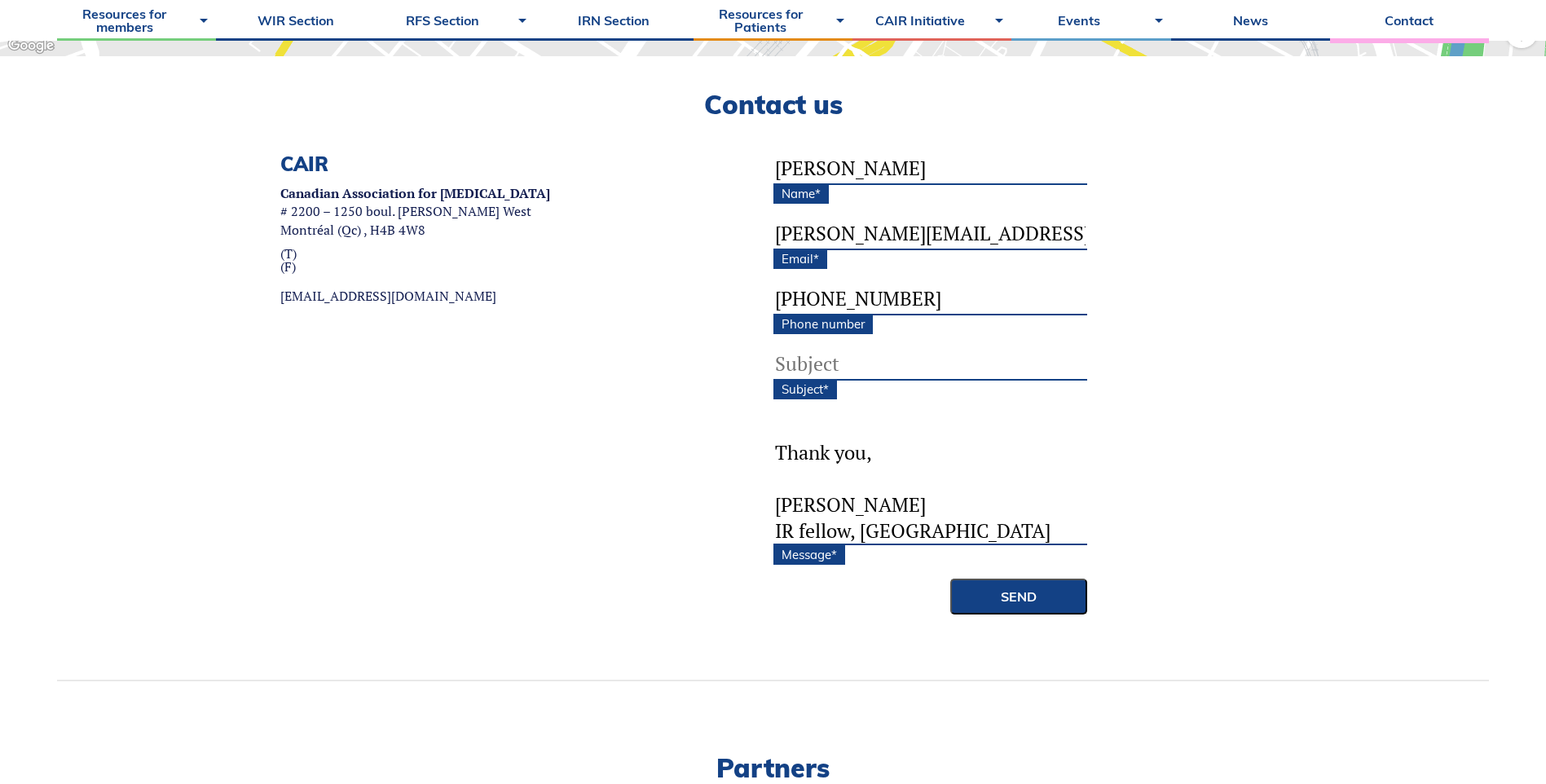
type textarea "Hello, I've been trying to purchase a fellow membership using my CAIR account (…"
click at [881, 365] on input "Subject *" at bounding box center [930, 364] width 313 height 33
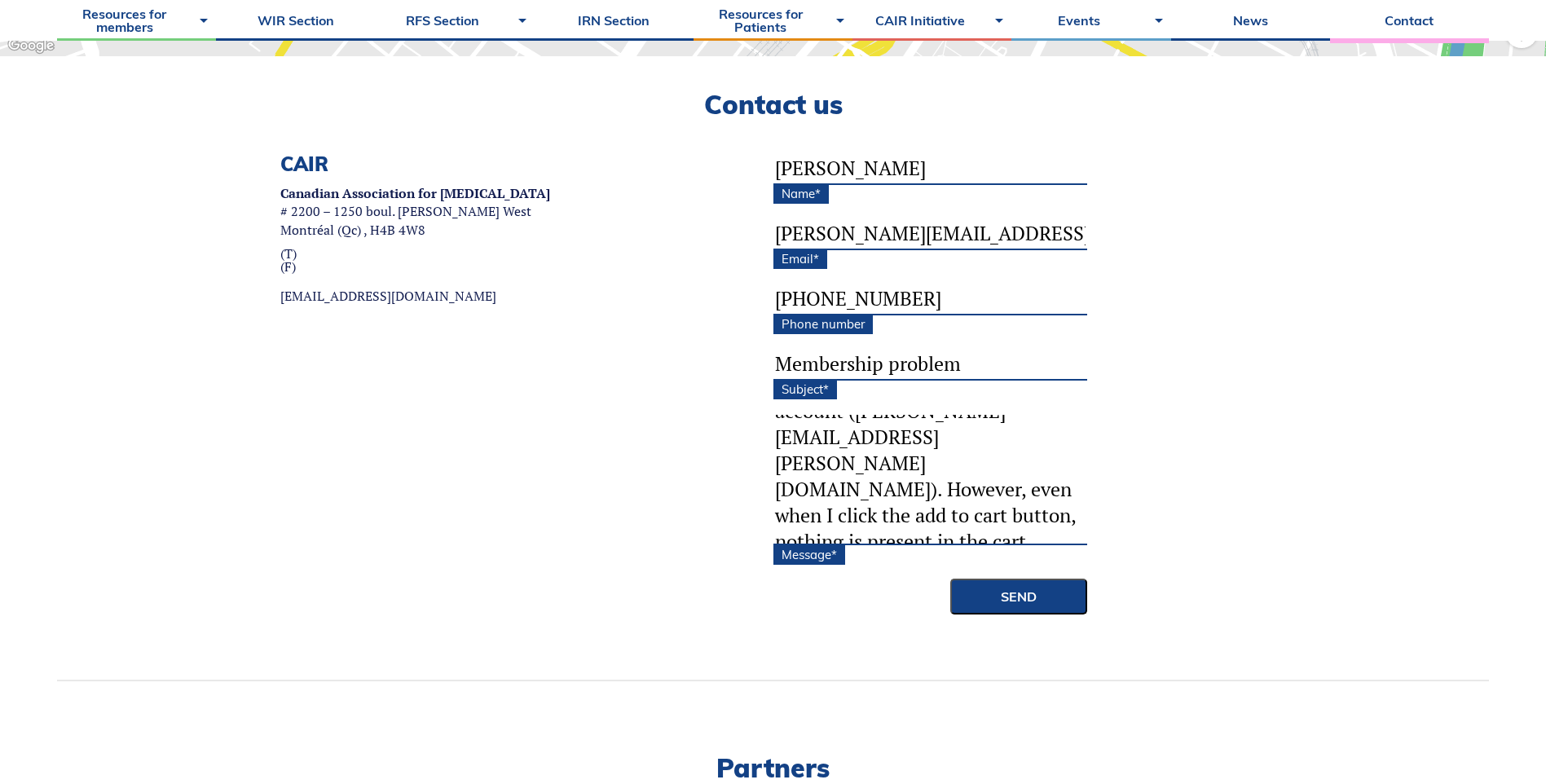
scroll to position [163, 0]
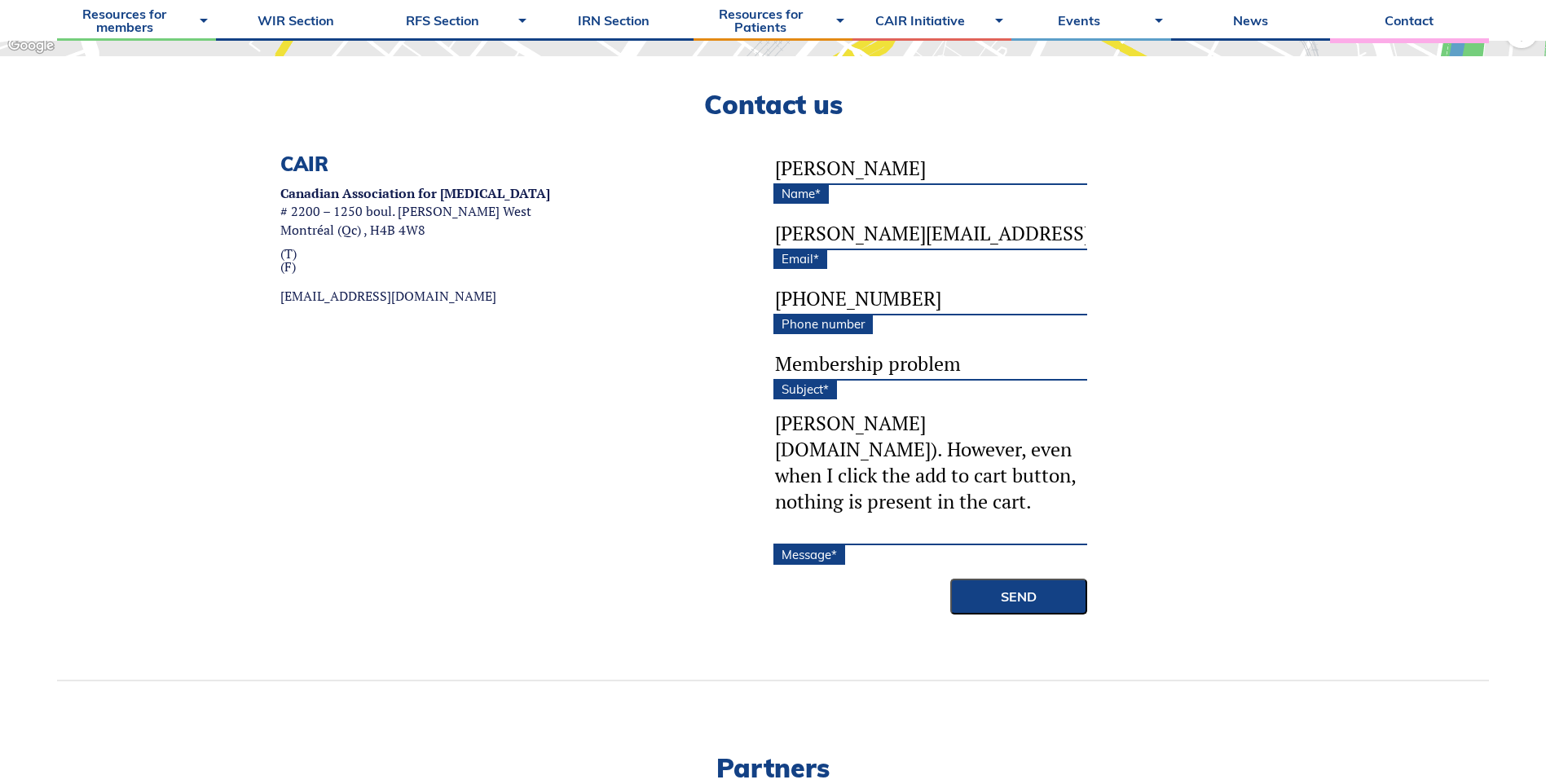
type input "Membership problem"
click at [1041, 479] on textarea "Hello, I've been trying to purchase a fellow membership using my CAIR account (…" at bounding box center [930, 479] width 313 height 131
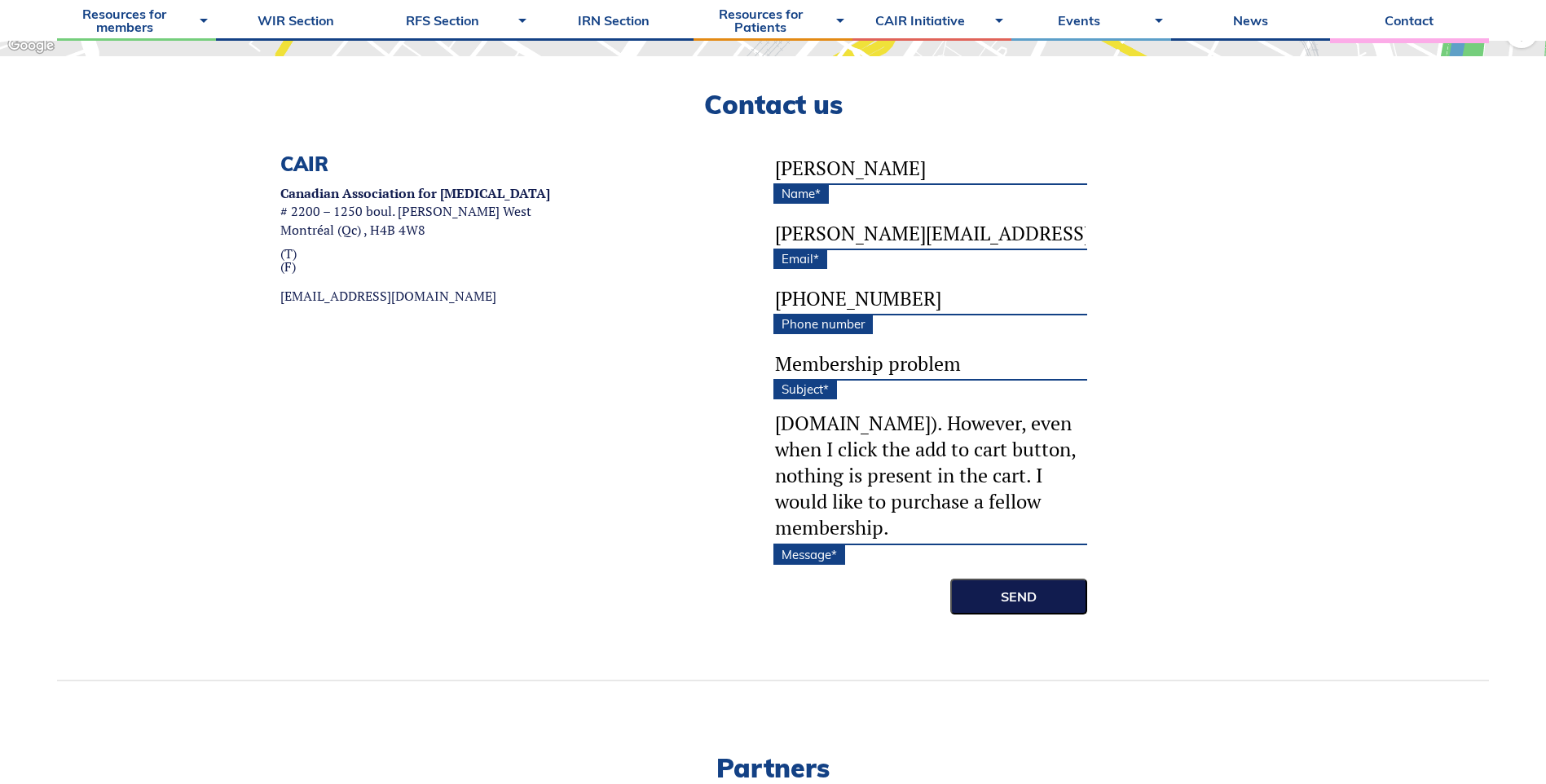
type textarea "Hello, I've been trying to purchase a fellow membership using my CAIR account (…"
click at [1018, 588] on input "Send" at bounding box center [1019, 595] width 137 height 36
click at [1012, 607] on input "Send" at bounding box center [1019, 595] width 137 height 36
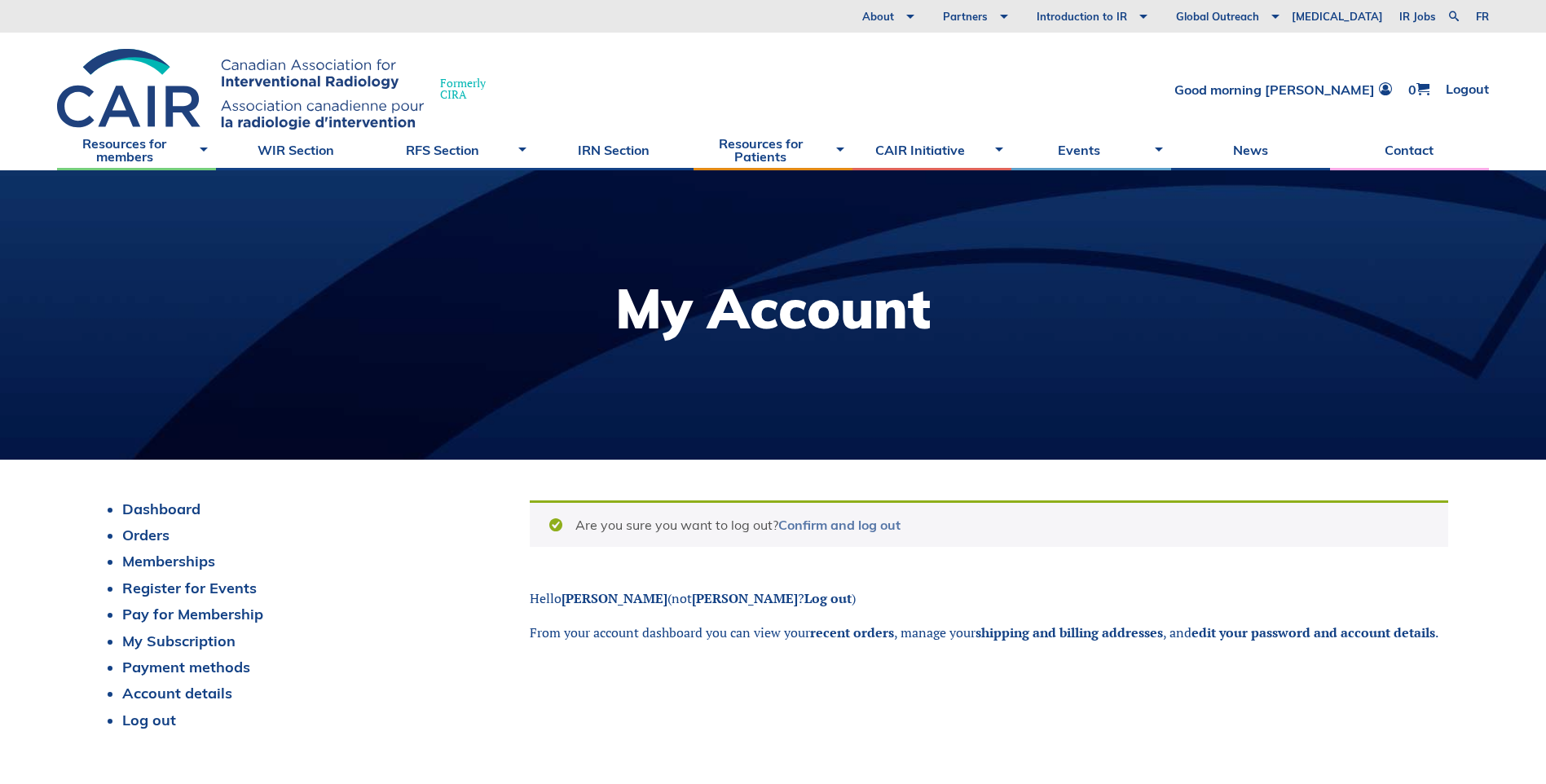
click at [842, 526] on link "Confirm and log out" at bounding box center [839, 524] width 122 height 16
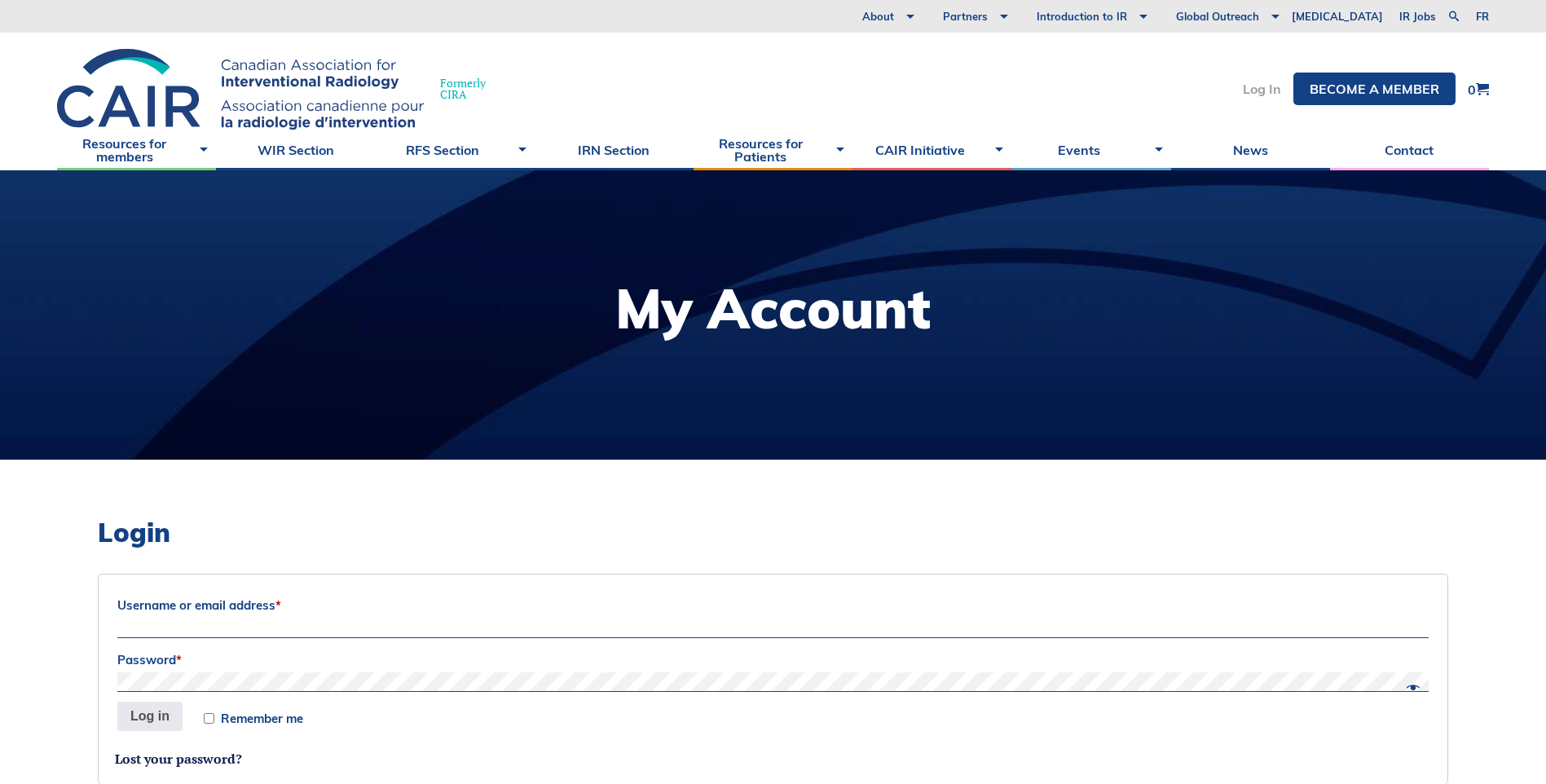
click at [1257, 90] on link "Log In" at bounding box center [1262, 88] width 39 height 13
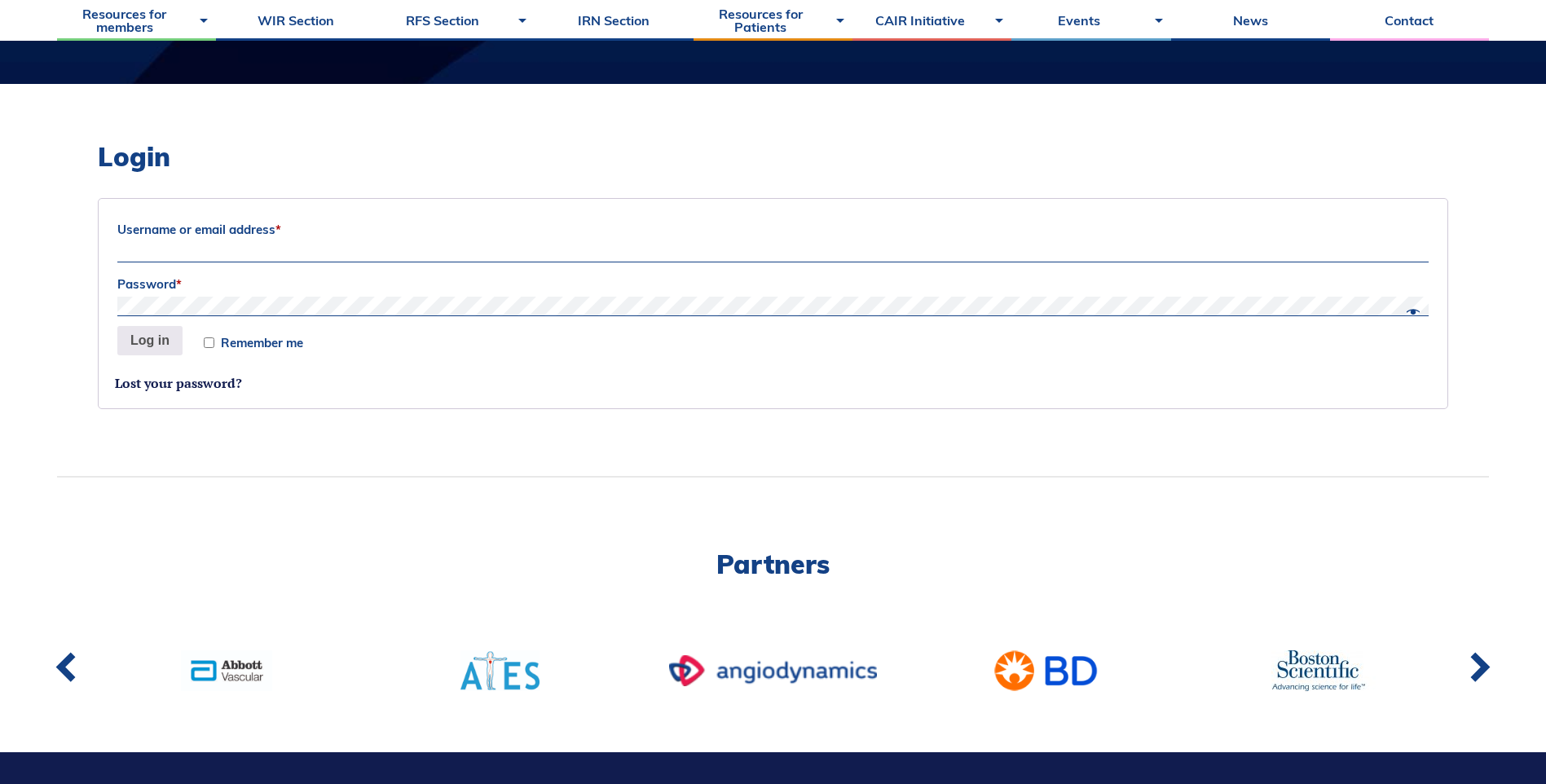
scroll to position [407, 0]
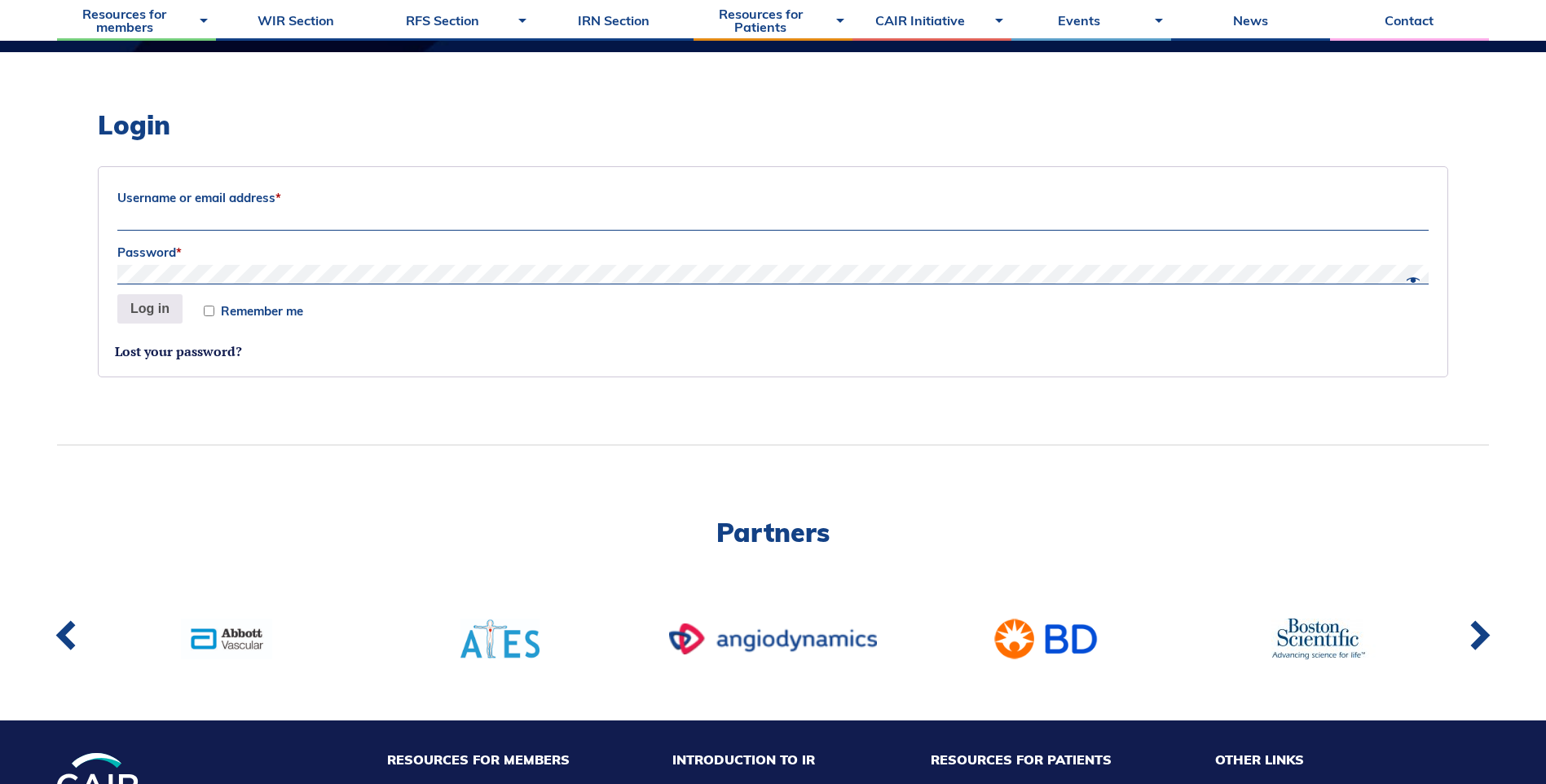
click at [397, 228] on input "Username or email address *" at bounding box center [773, 220] width 1311 height 19
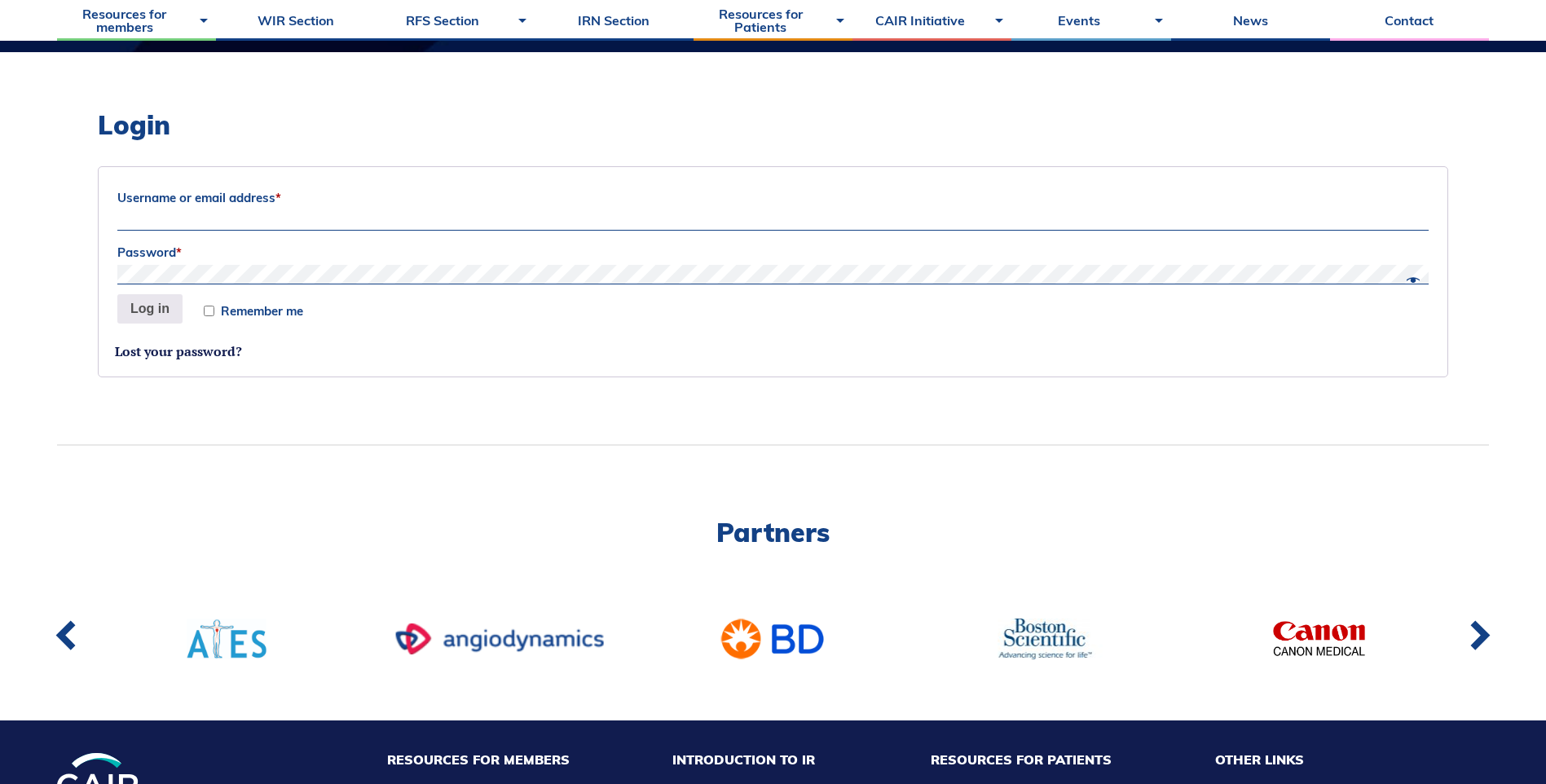
type input "chaitanya.shah@albertahealthservices.ca"
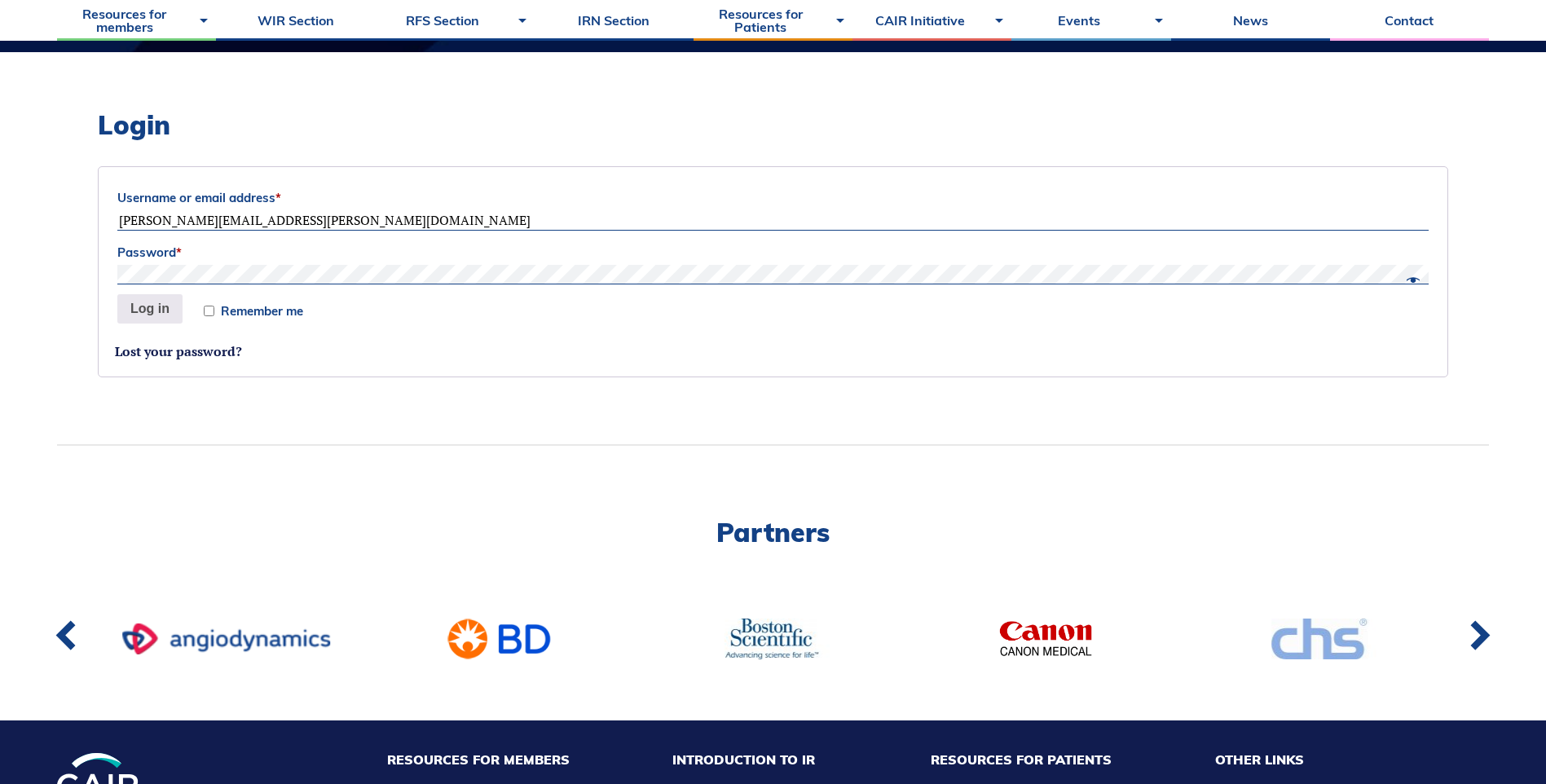
click at [117, 294] on button "Log in" at bounding box center [149, 308] width 65 height 29
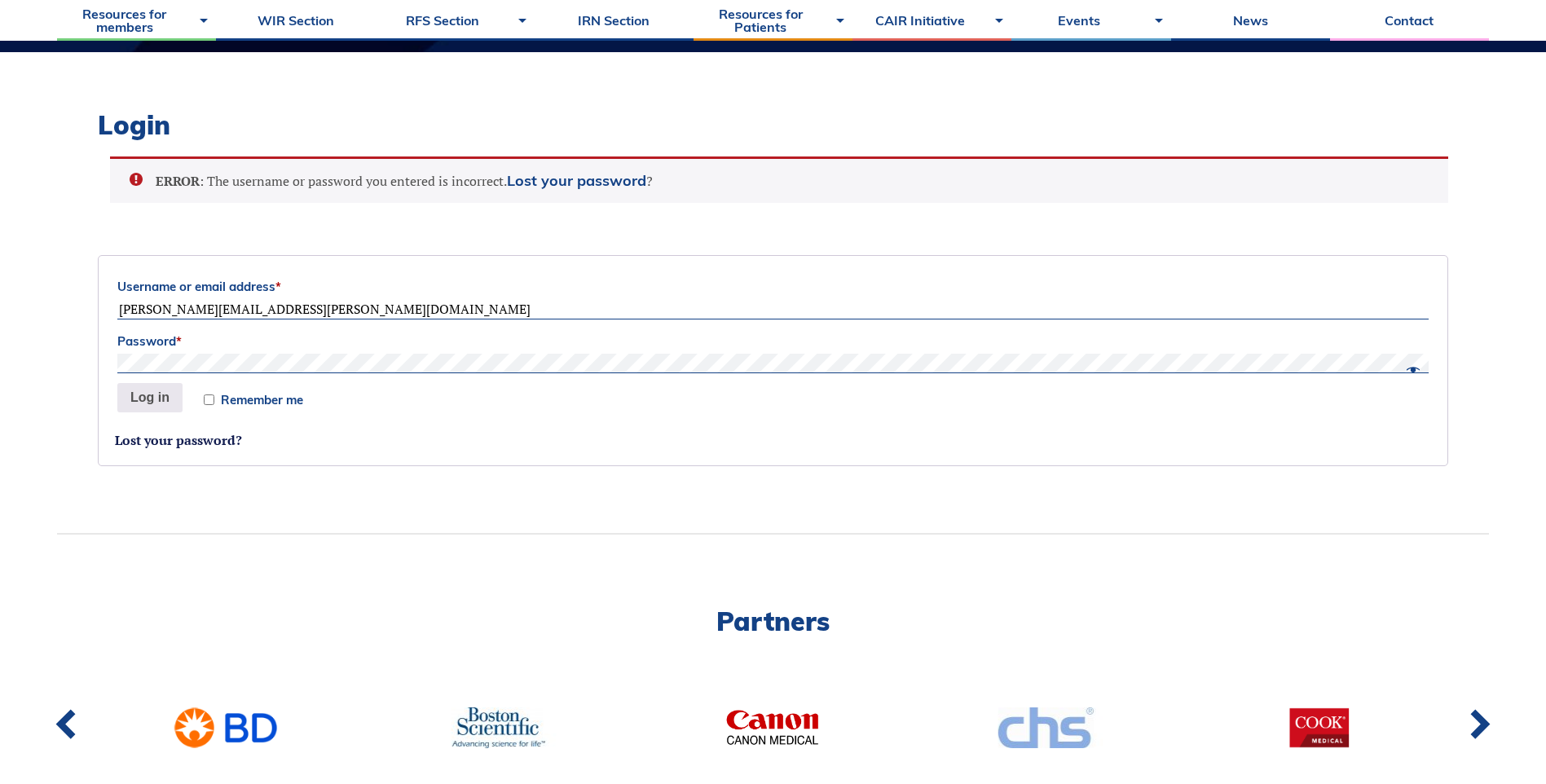
scroll to position [564, 0]
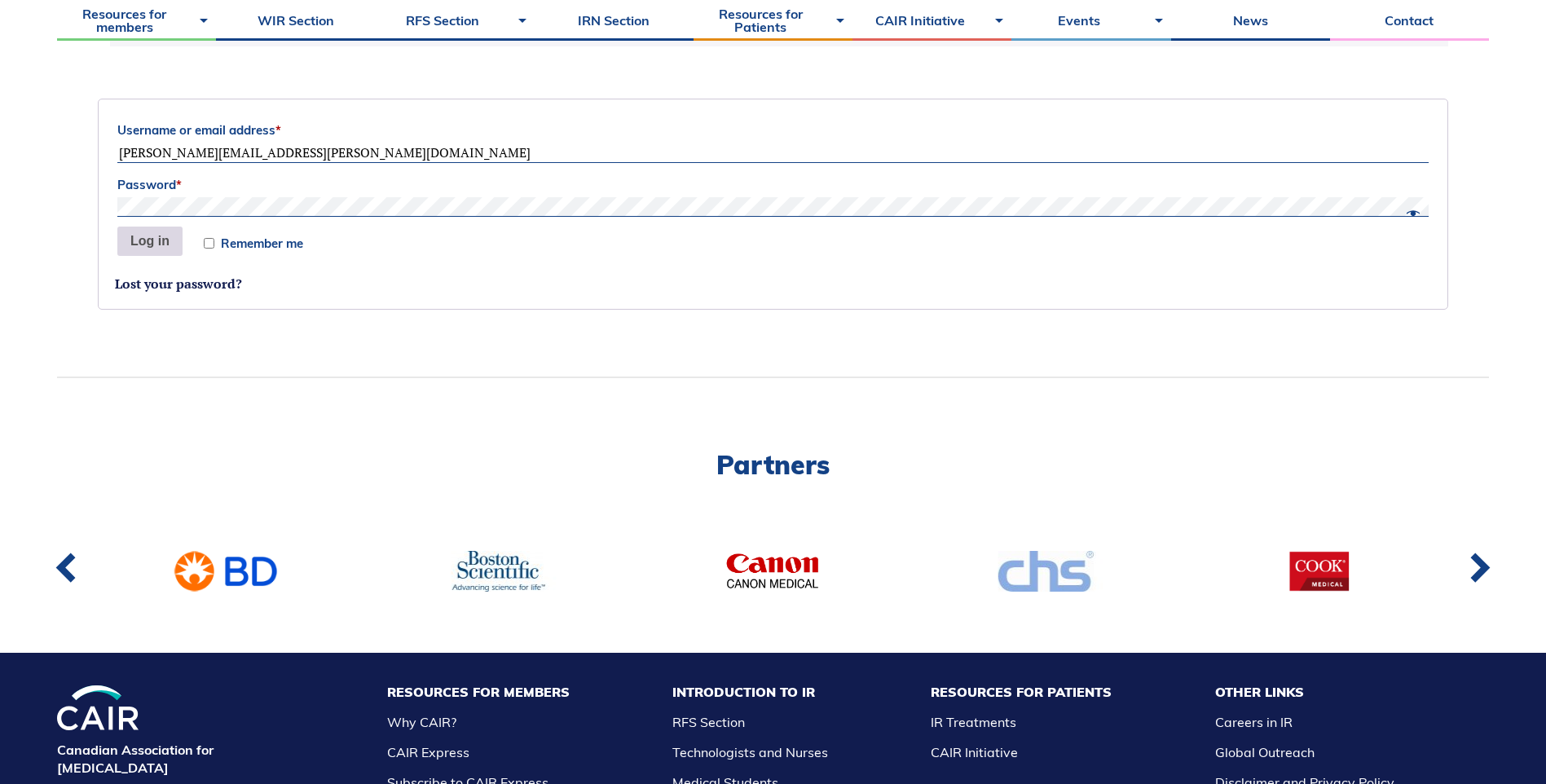
click at [147, 236] on button "Log in" at bounding box center [149, 241] width 65 height 29
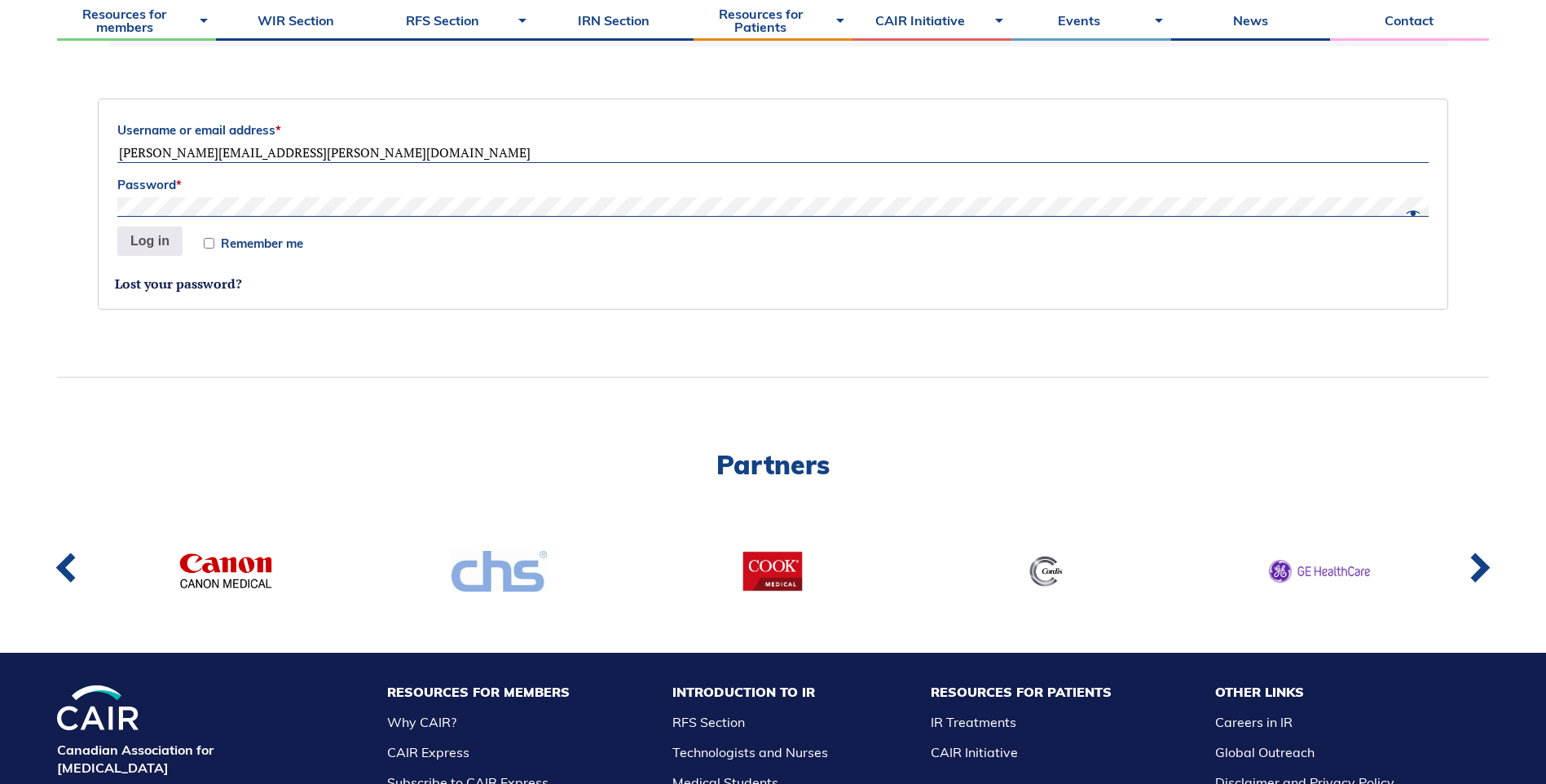
scroll to position [401, 0]
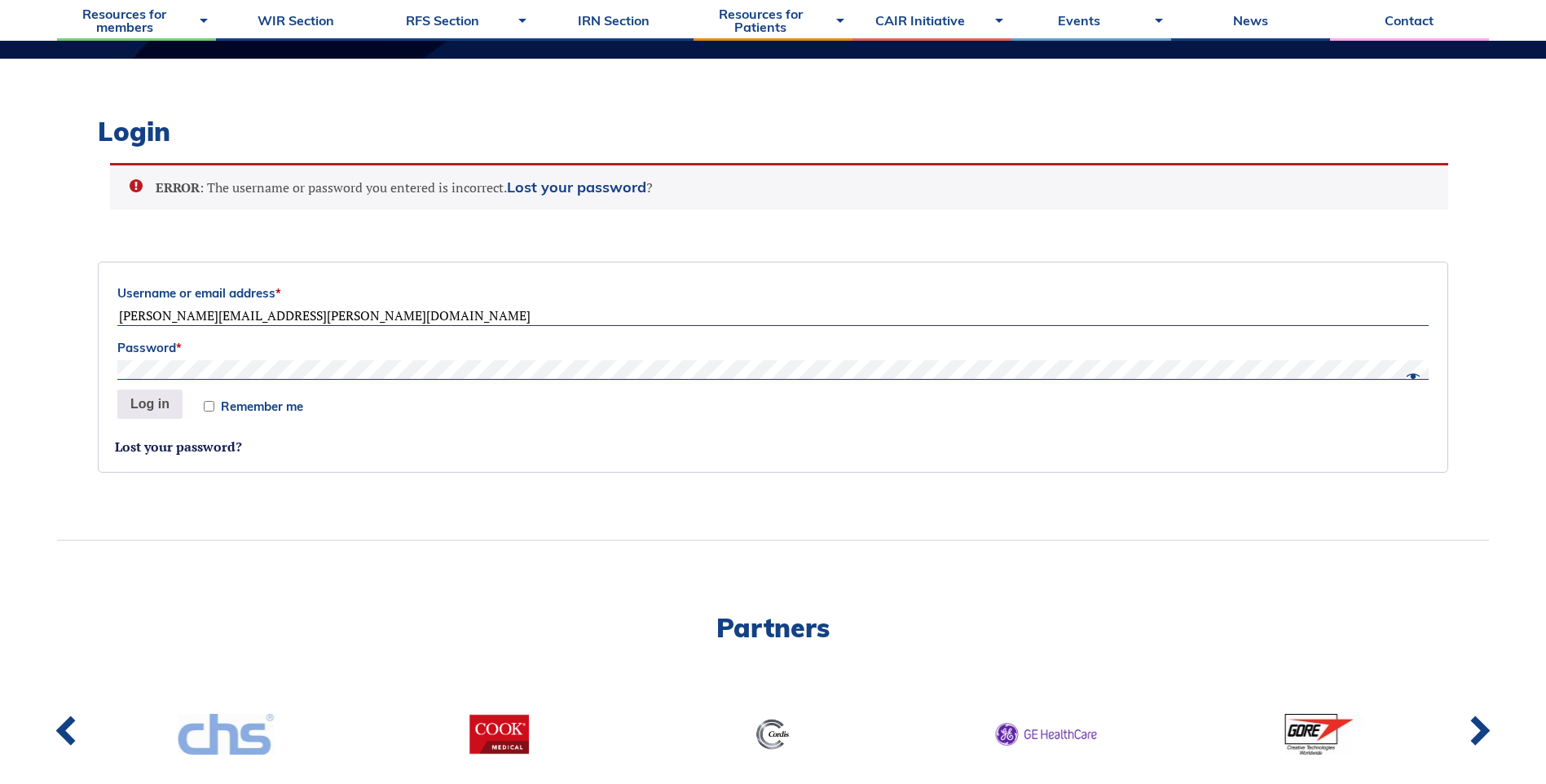
click at [1415, 375] on span at bounding box center [1409, 377] width 21 height 14
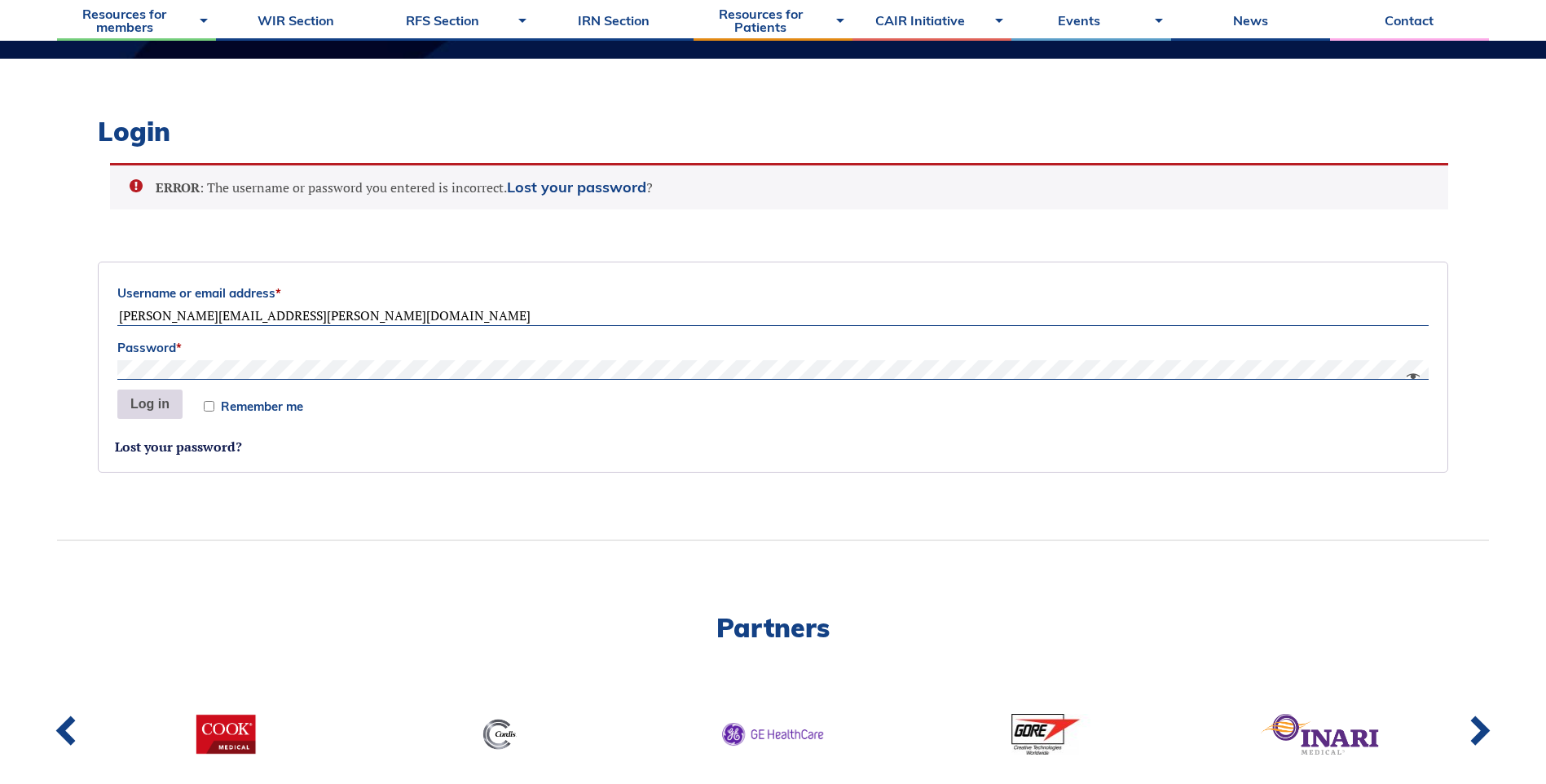
click at [121, 400] on button "Log in" at bounding box center [149, 404] width 65 height 29
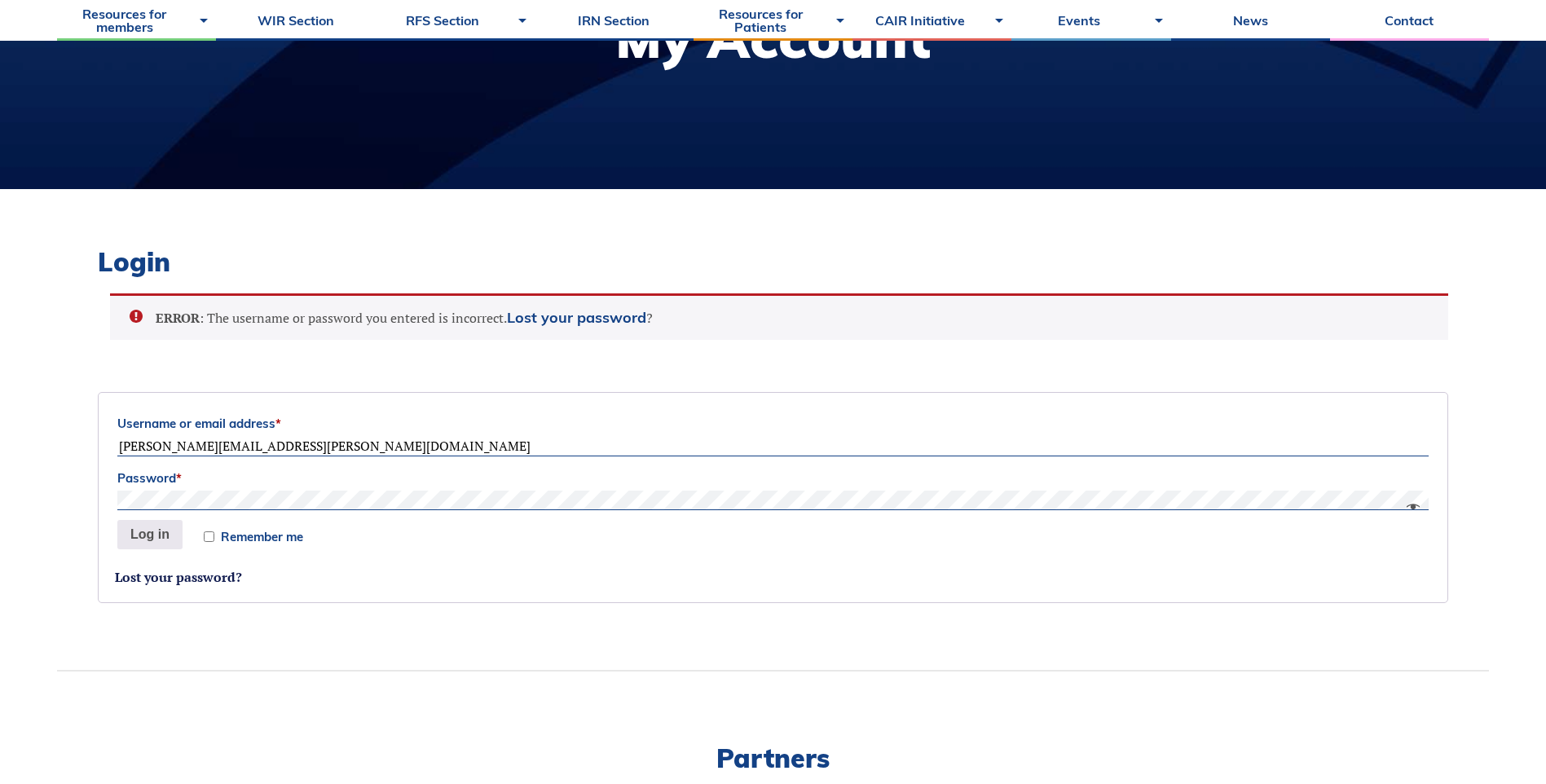
scroll to position [238, 0]
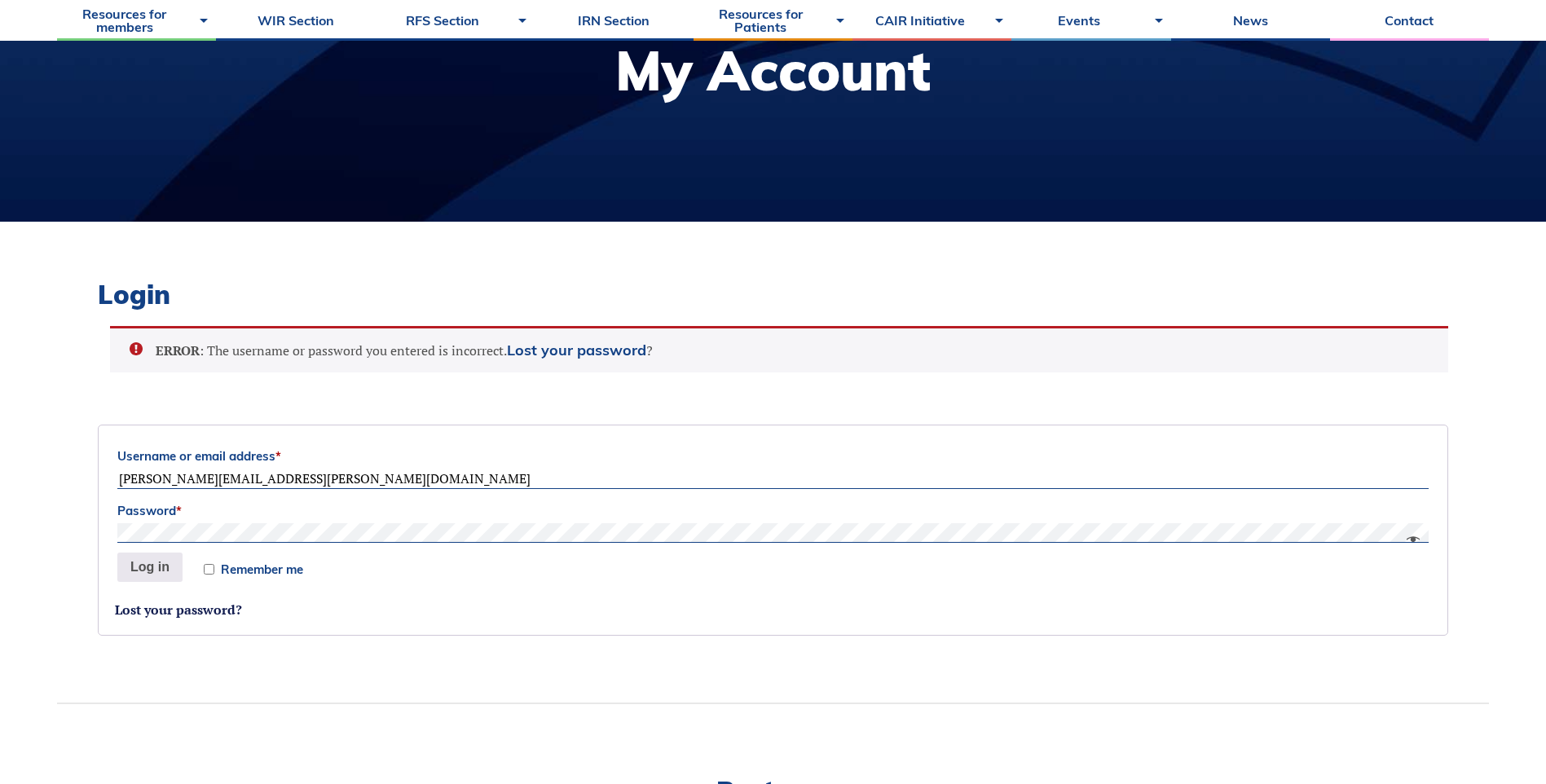
click at [1415, 541] on span at bounding box center [1409, 539] width 21 height 14
click at [152, 565] on button "Log in" at bounding box center [149, 566] width 65 height 29
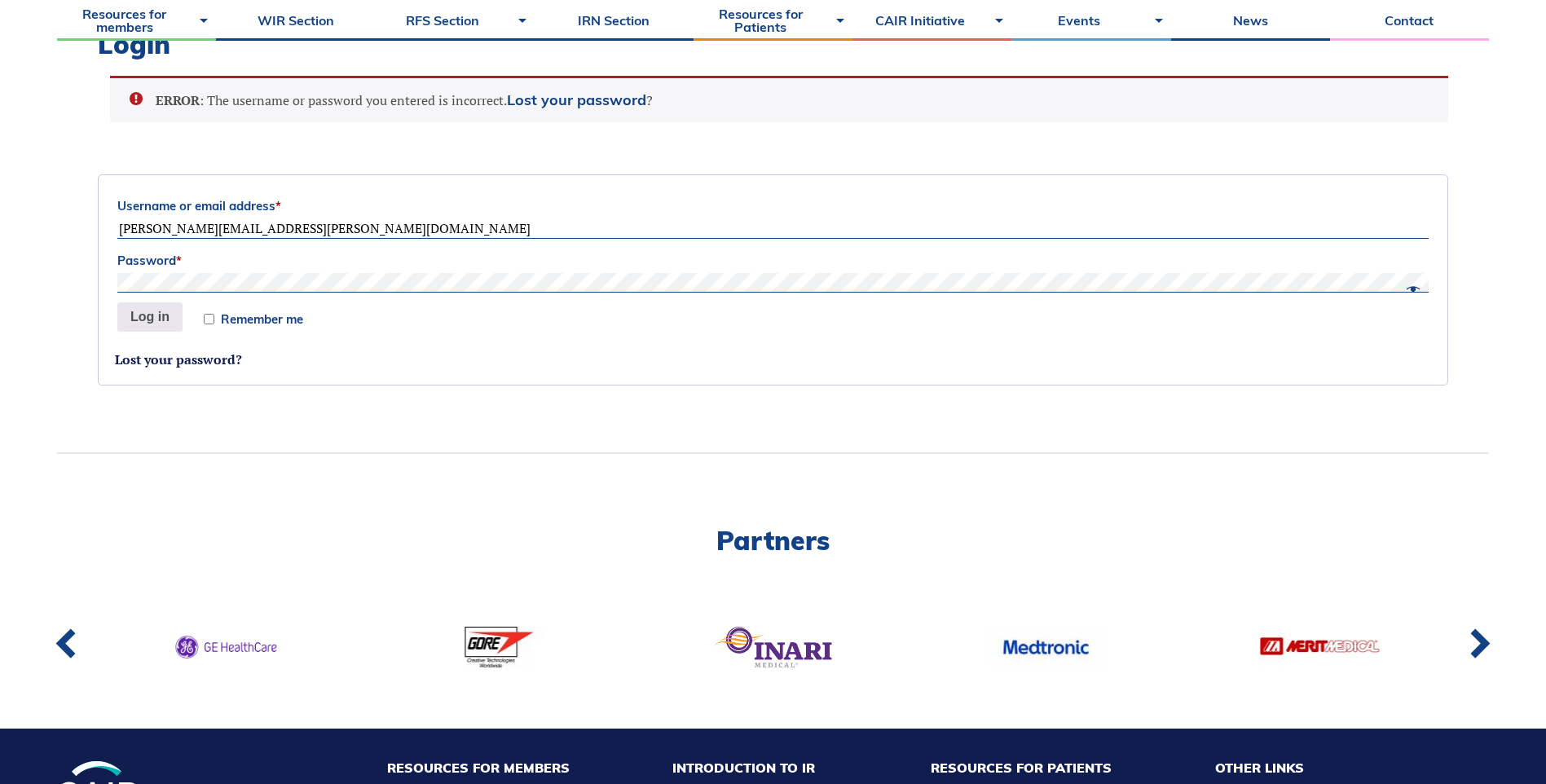
scroll to position [401, 0]
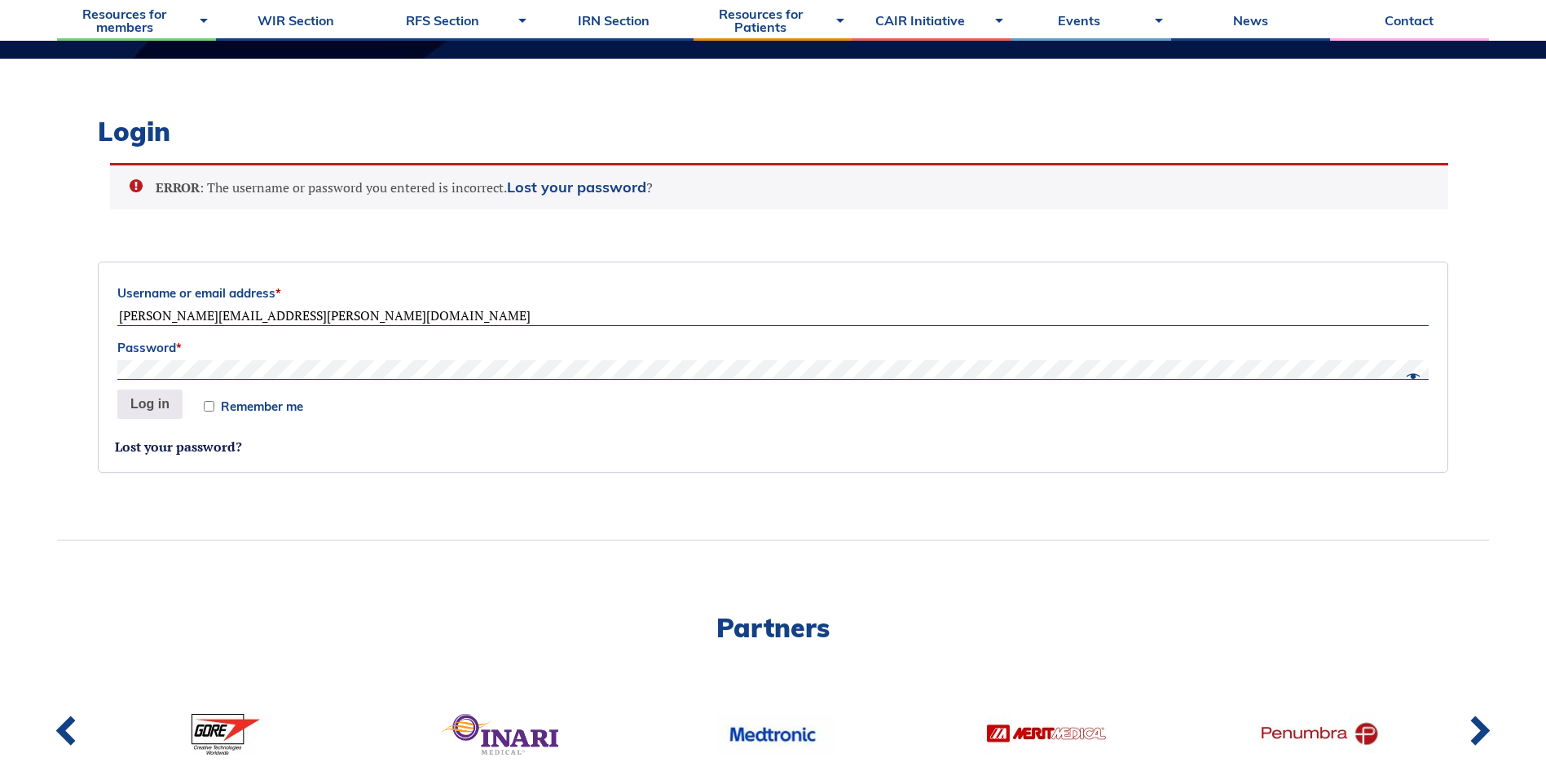
click at [555, 201] on ul "ERROR : The username or password you entered is incorrect. Lost your password ?" at bounding box center [779, 187] width 1338 height 46
click at [567, 189] on link "Lost your password" at bounding box center [576, 187] width 139 height 18
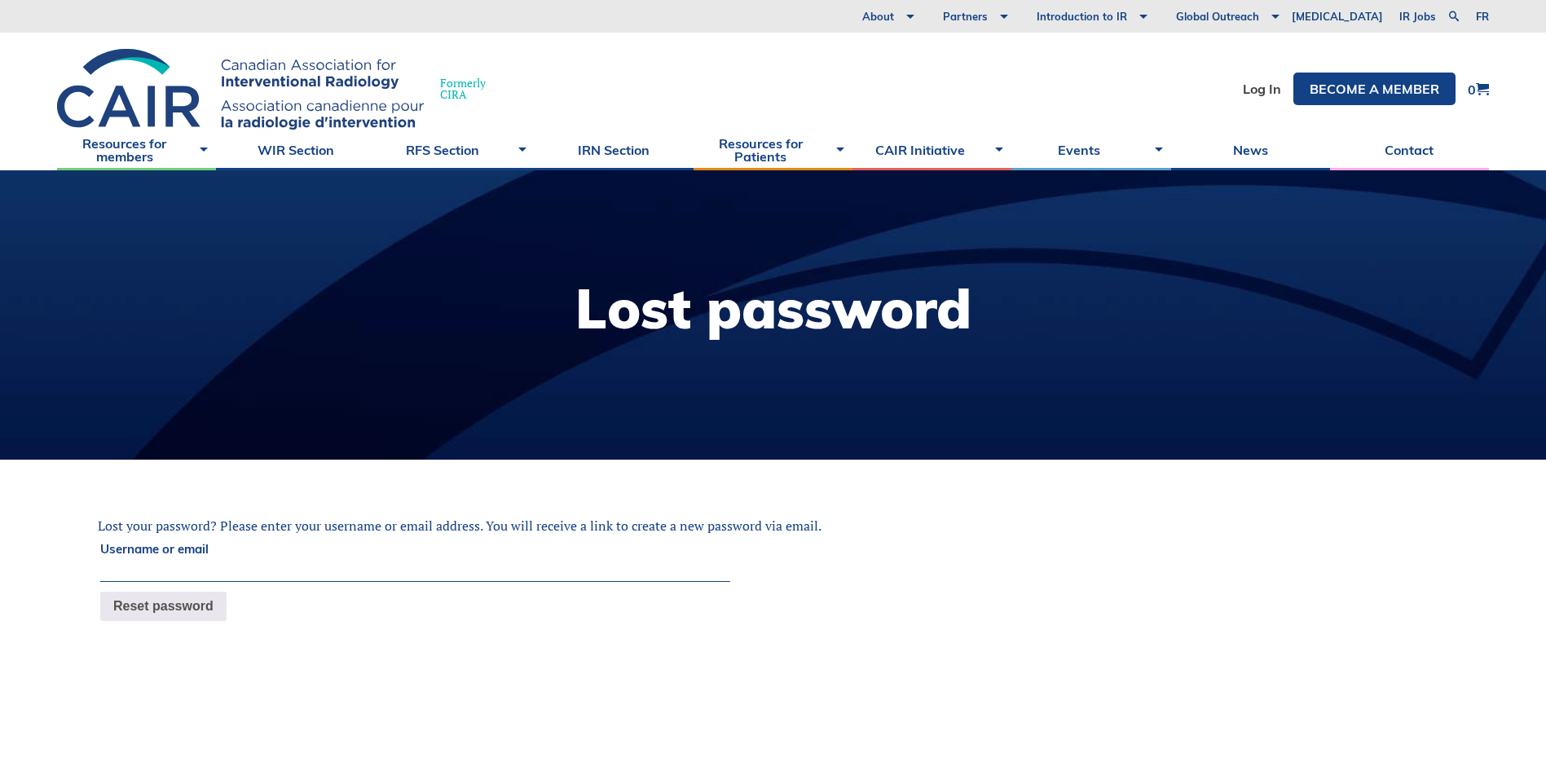
click at [290, 567] on input "Username or email" at bounding box center [415, 571] width 629 height 19
type input "chaitanya.shah@albertahealthservices.ca"
click at [143, 624] on div "Lost your password? Please enter your username or email address. You will recei…" at bounding box center [773, 564] width 1350 height 128
click at [173, 618] on button "Reset password" at bounding box center [163, 606] width 127 height 29
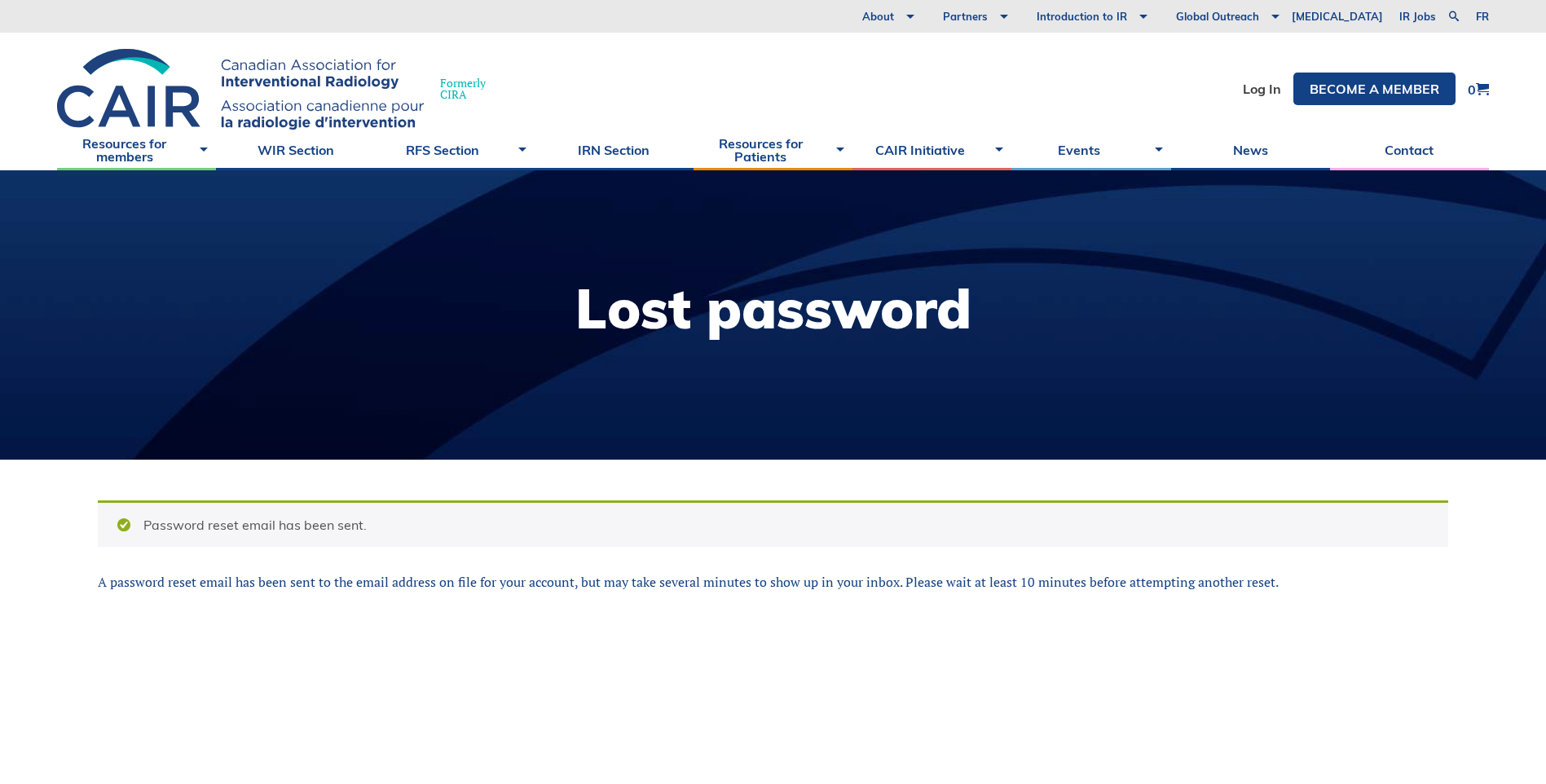
click at [1199, 184] on div at bounding box center [773, 314] width 1546 height 289
click at [1256, 103] on li "Log In" at bounding box center [1262, 89] width 39 height 33
click at [1258, 90] on link "Log In" at bounding box center [1262, 88] width 39 height 13
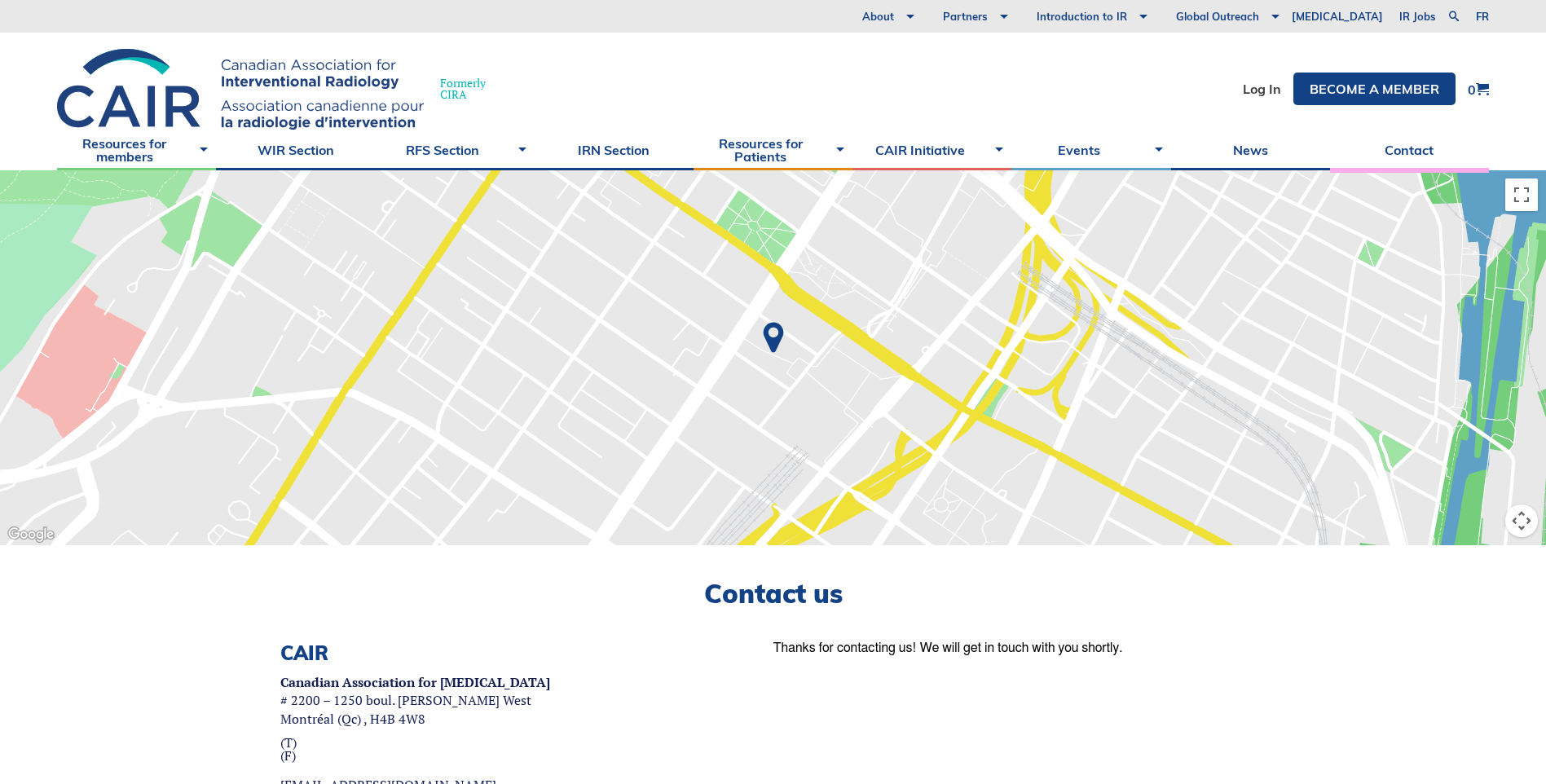
drag, startPoint x: 0, startPoint y: 0, endPoint x: 647, endPoint y: 591, distance: 876.3
click at [647, 591] on h2 "Contact us" at bounding box center [773, 593] width 1432 height 31
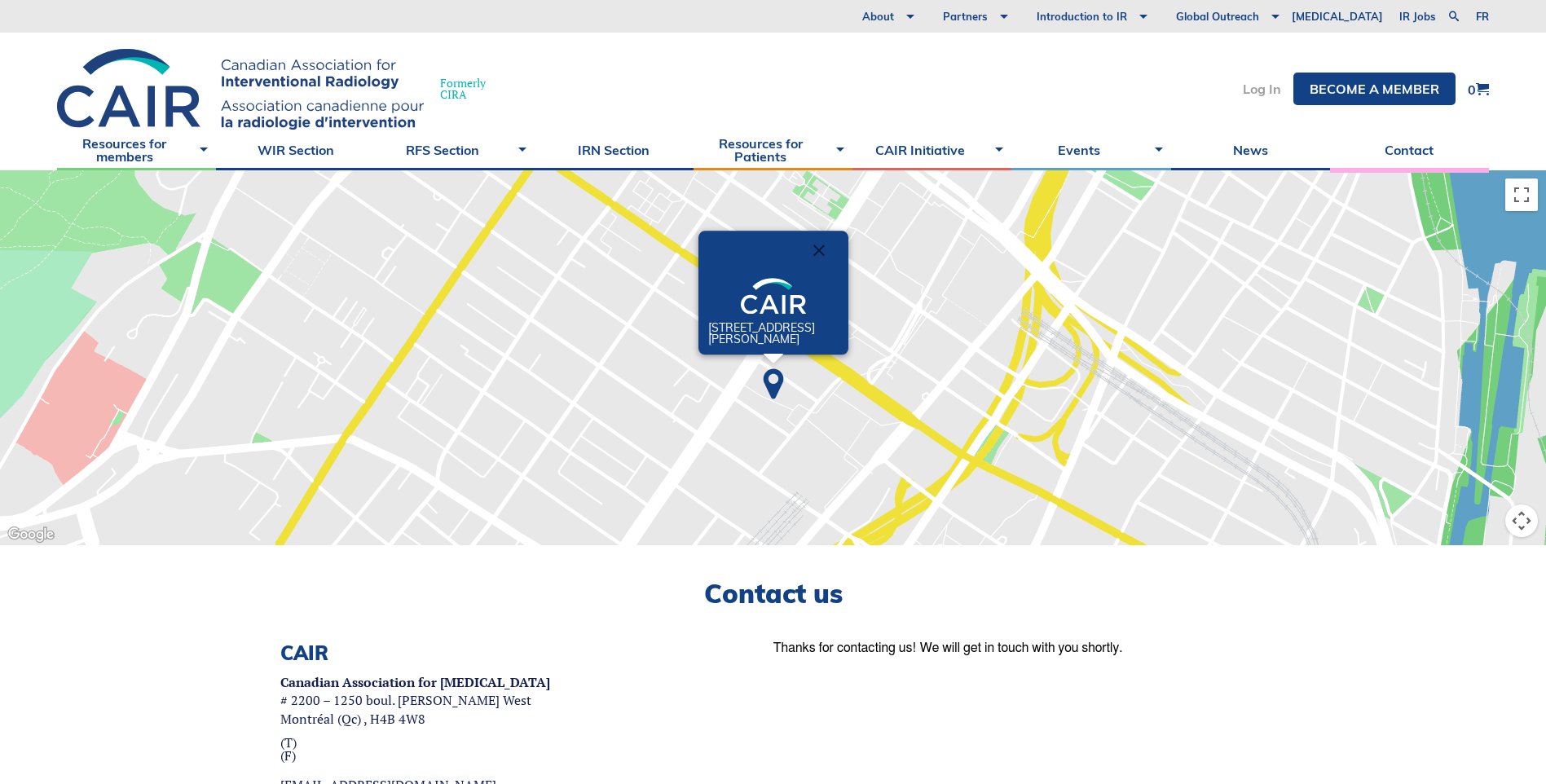
click at [1251, 85] on link "Log In" at bounding box center [1262, 88] width 39 height 13
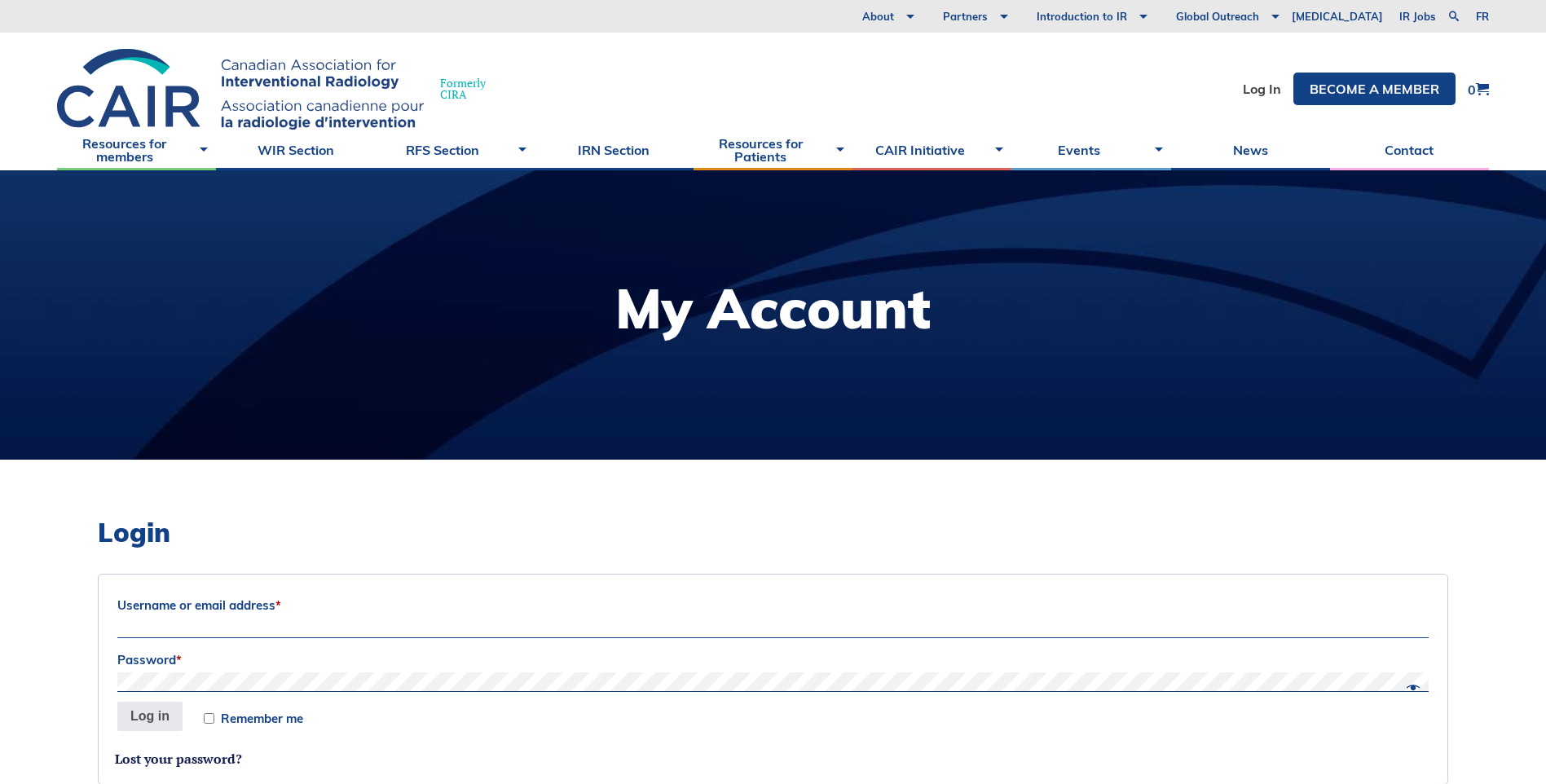
scroll to position [81, 0]
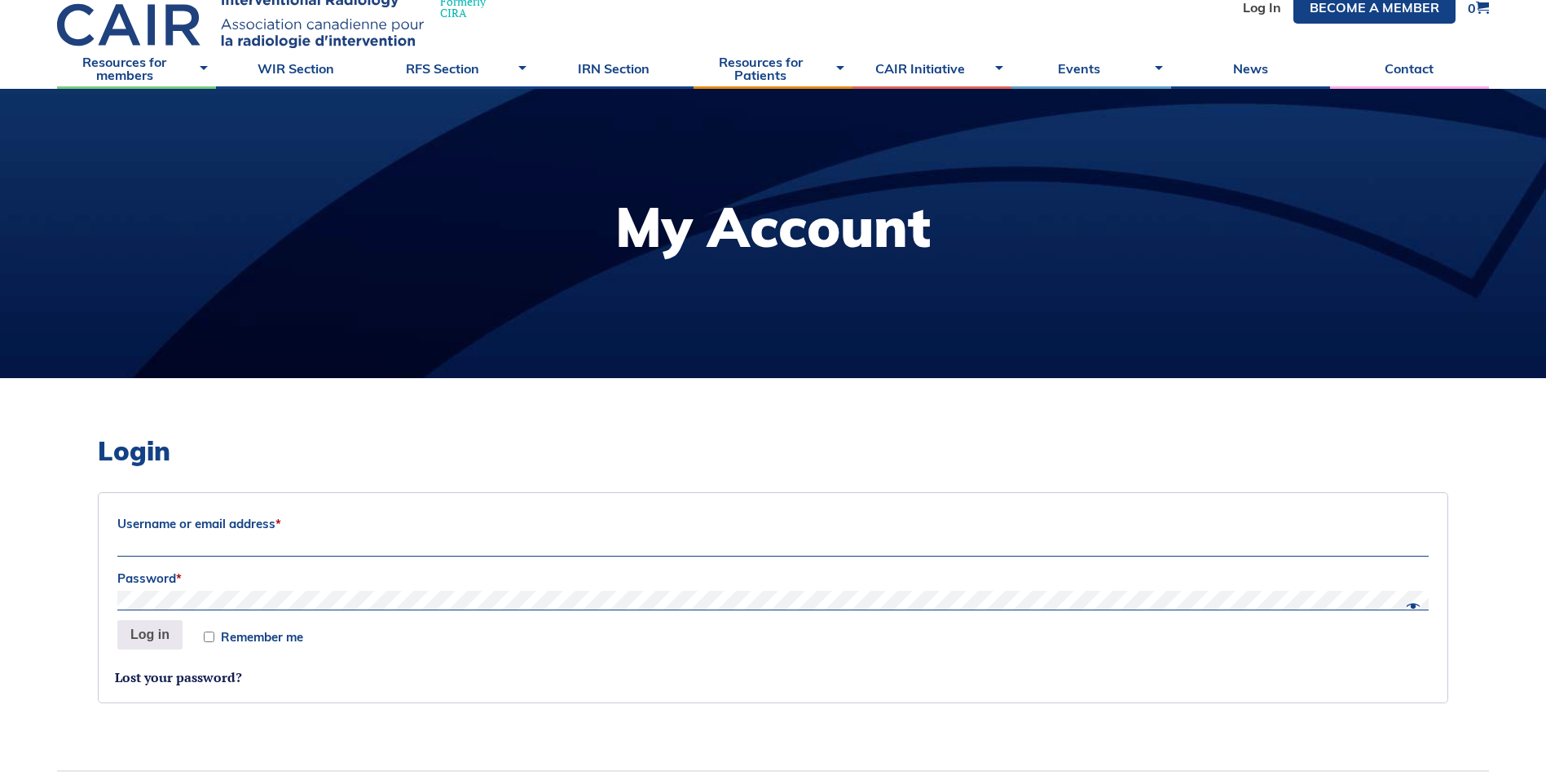
click at [500, 527] on label "Username or email address *" at bounding box center [773, 523] width 1311 height 24
click at [500, 537] on input "Username or email address *" at bounding box center [773, 546] width 1311 height 19
click at [508, 535] on label "Username or email address *" at bounding box center [773, 523] width 1311 height 24
click at [508, 537] on input "Username or email address *" at bounding box center [773, 546] width 1311 height 19
click at [510, 537] on input "Username or email address *" at bounding box center [773, 546] width 1311 height 19
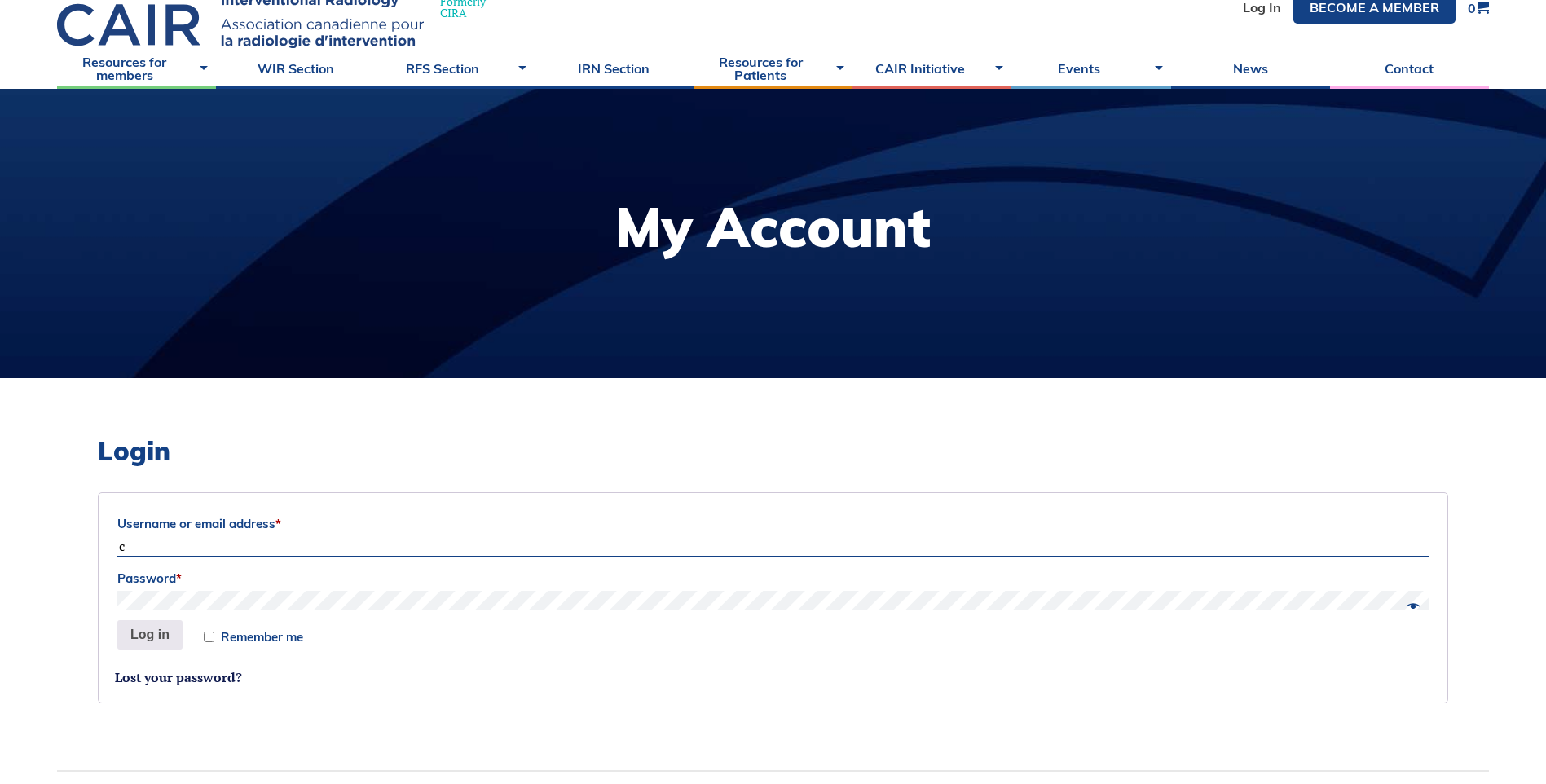
type input "chaitanya.shah@albertahealthservices.ca"
click at [117, 620] on button "Log in" at bounding box center [149, 634] width 65 height 29
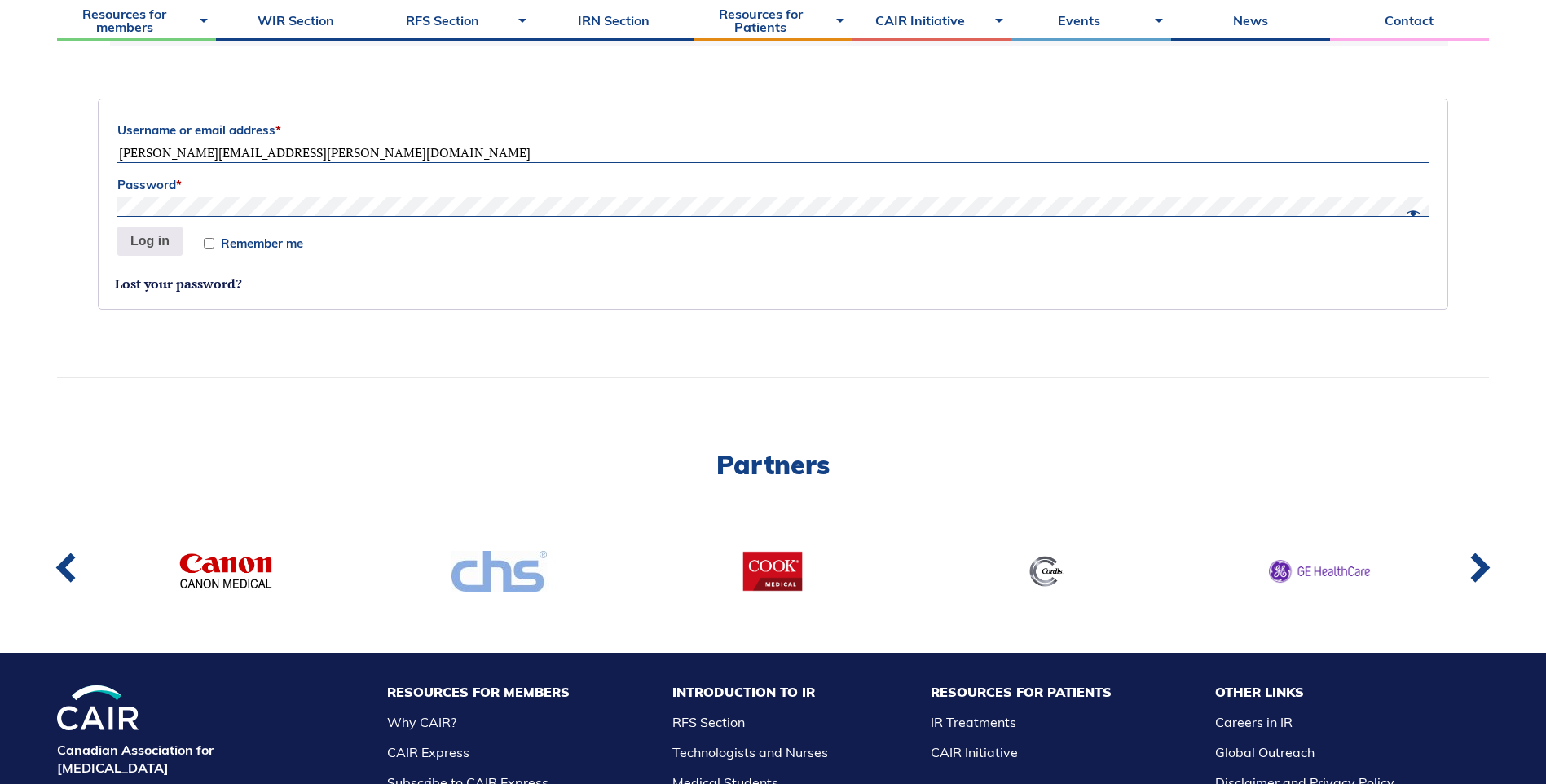
click at [117, 226] on button "Log in" at bounding box center [149, 241] width 65 height 29
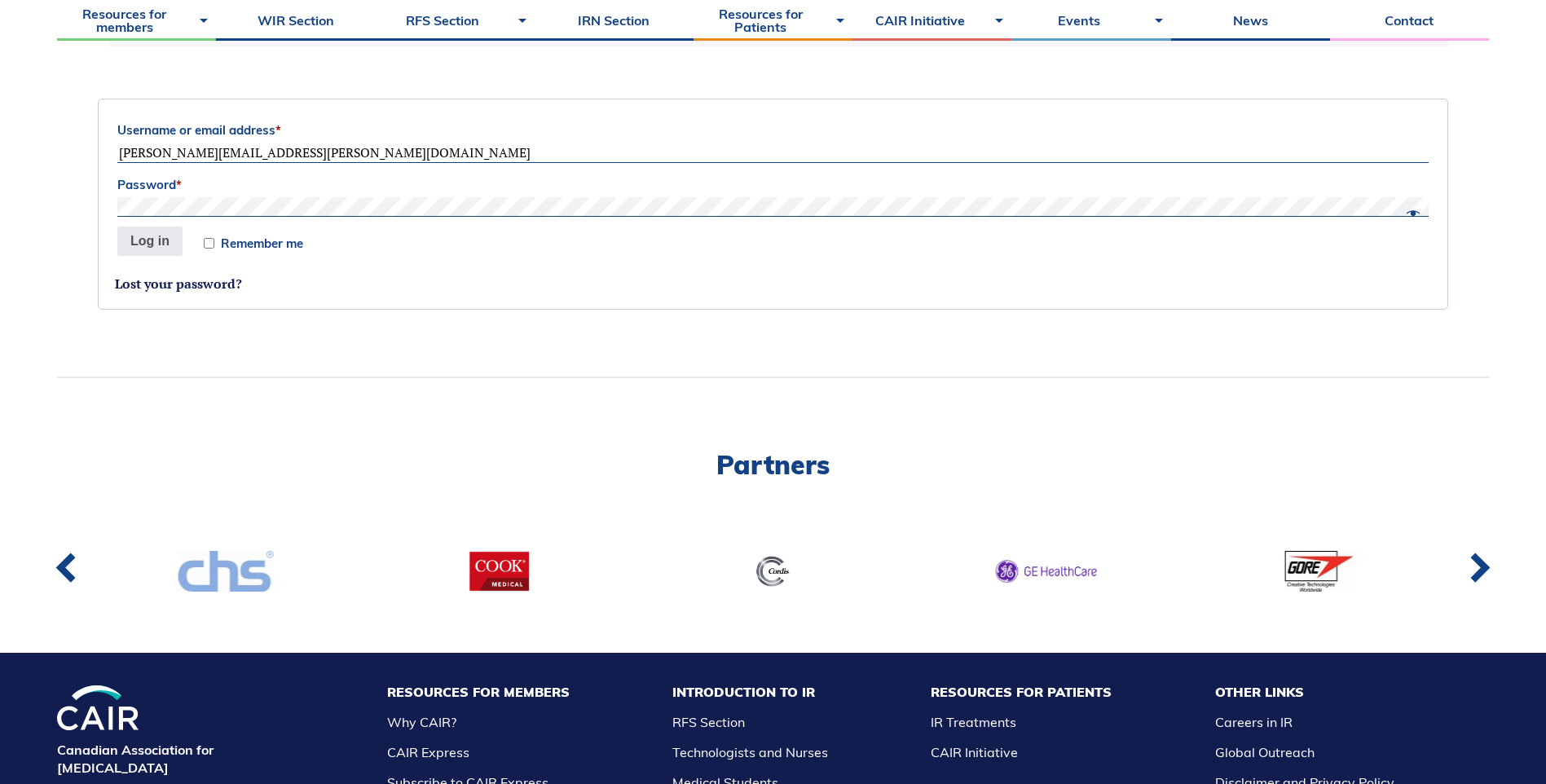
scroll to position [0, 0]
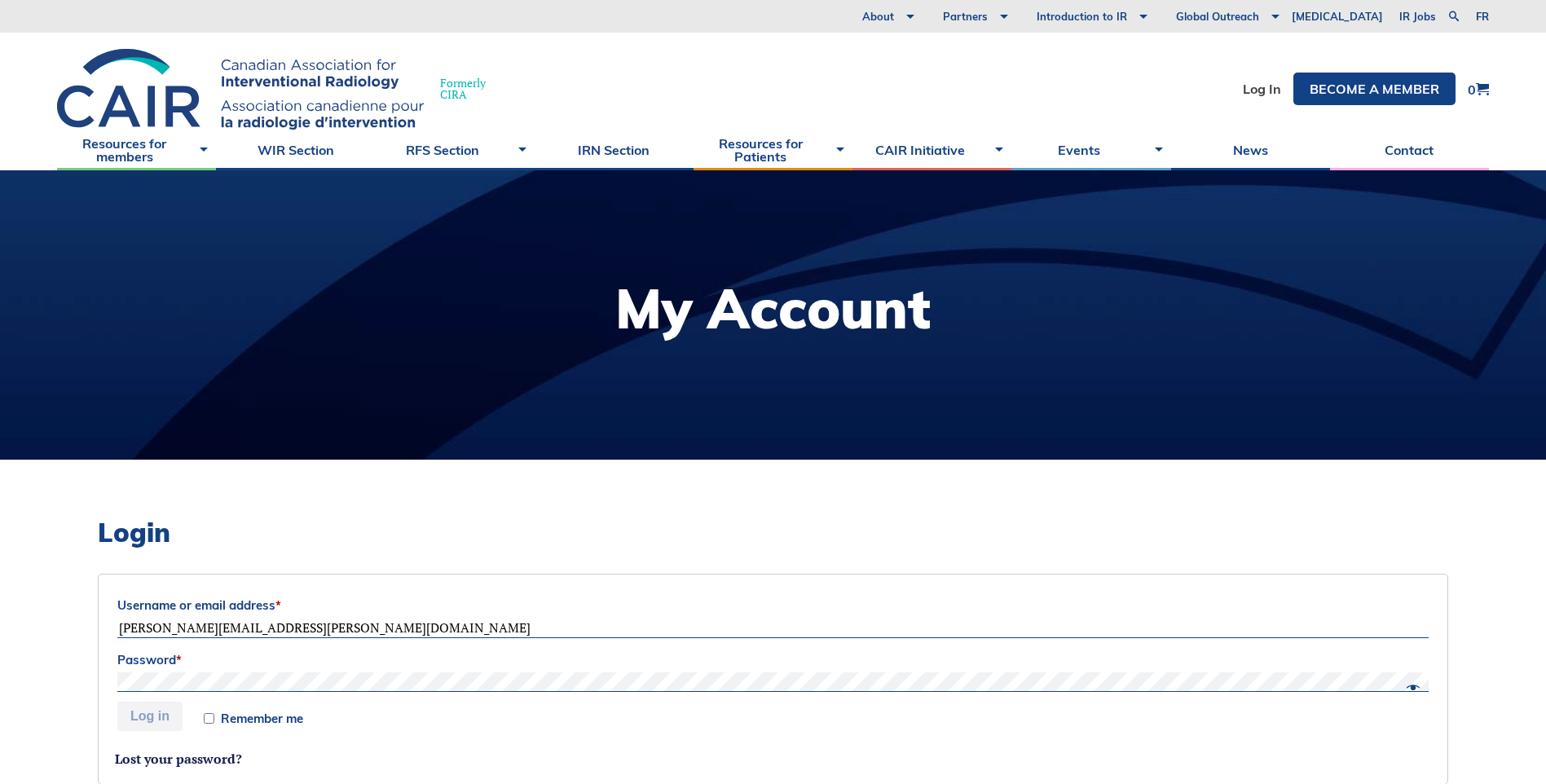
scroll to position [564, 0]
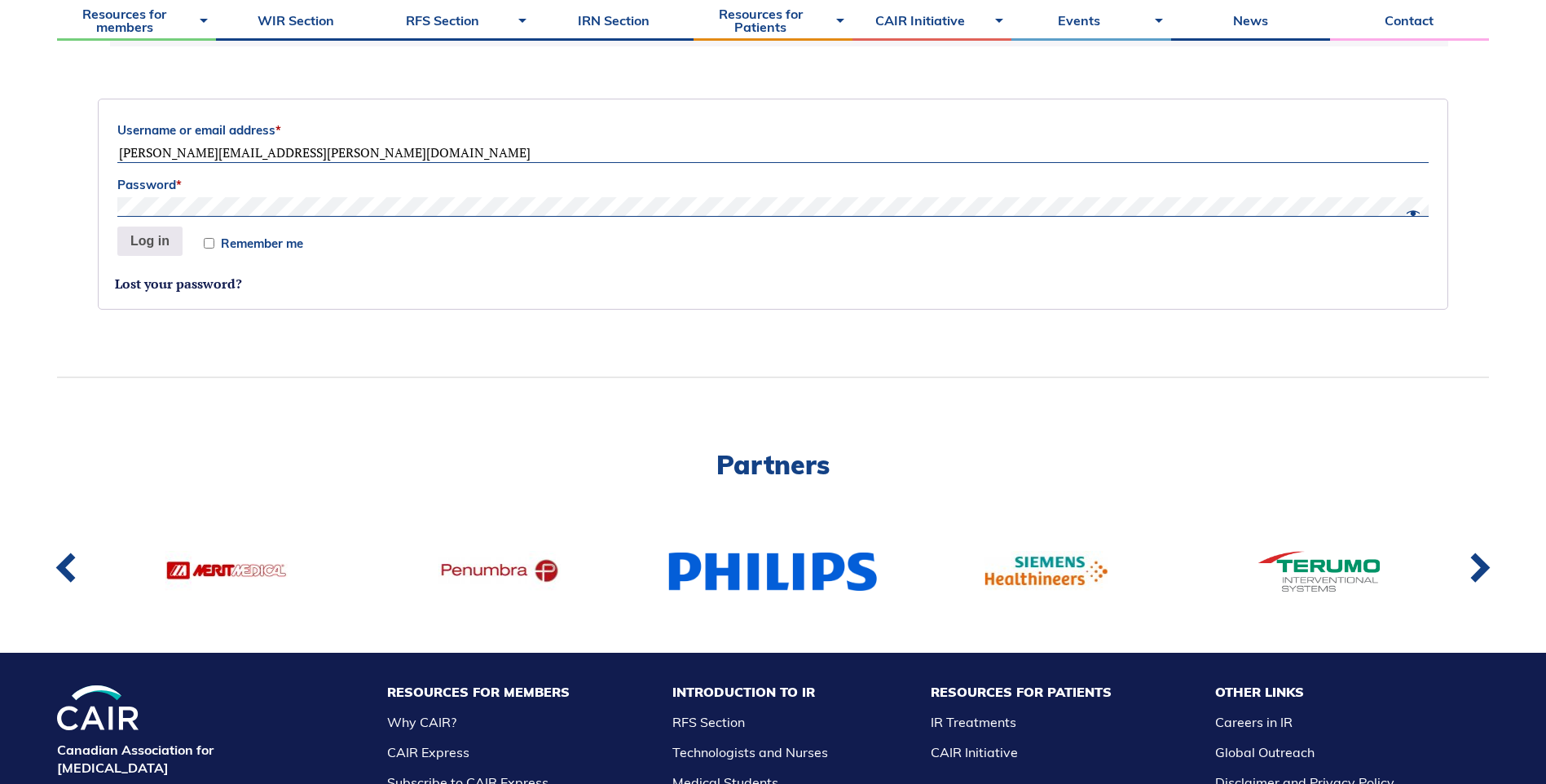
click at [117, 226] on button "Log in" at bounding box center [149, 241] width 65 height 29
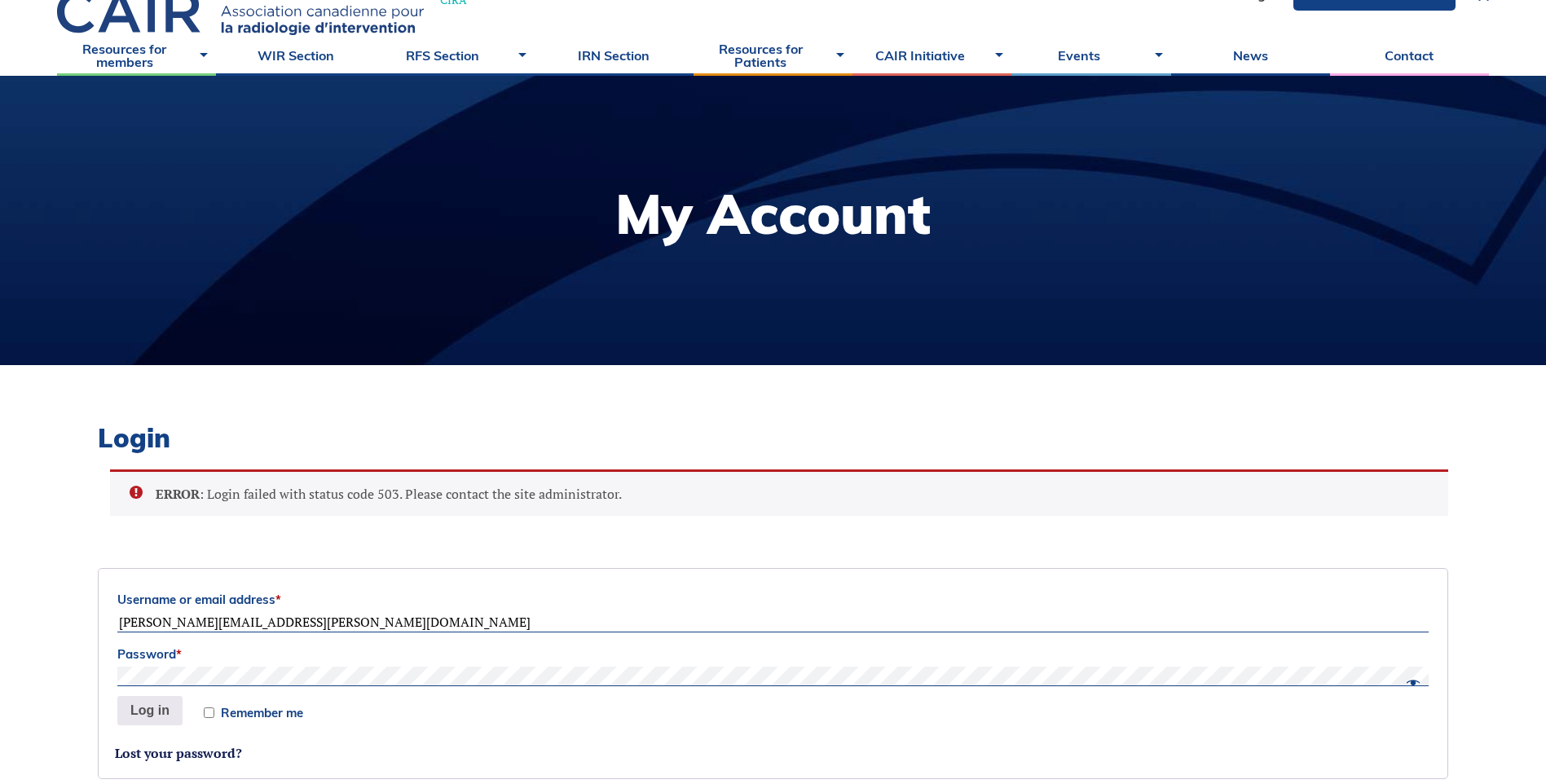
scroll to position [0, 0]
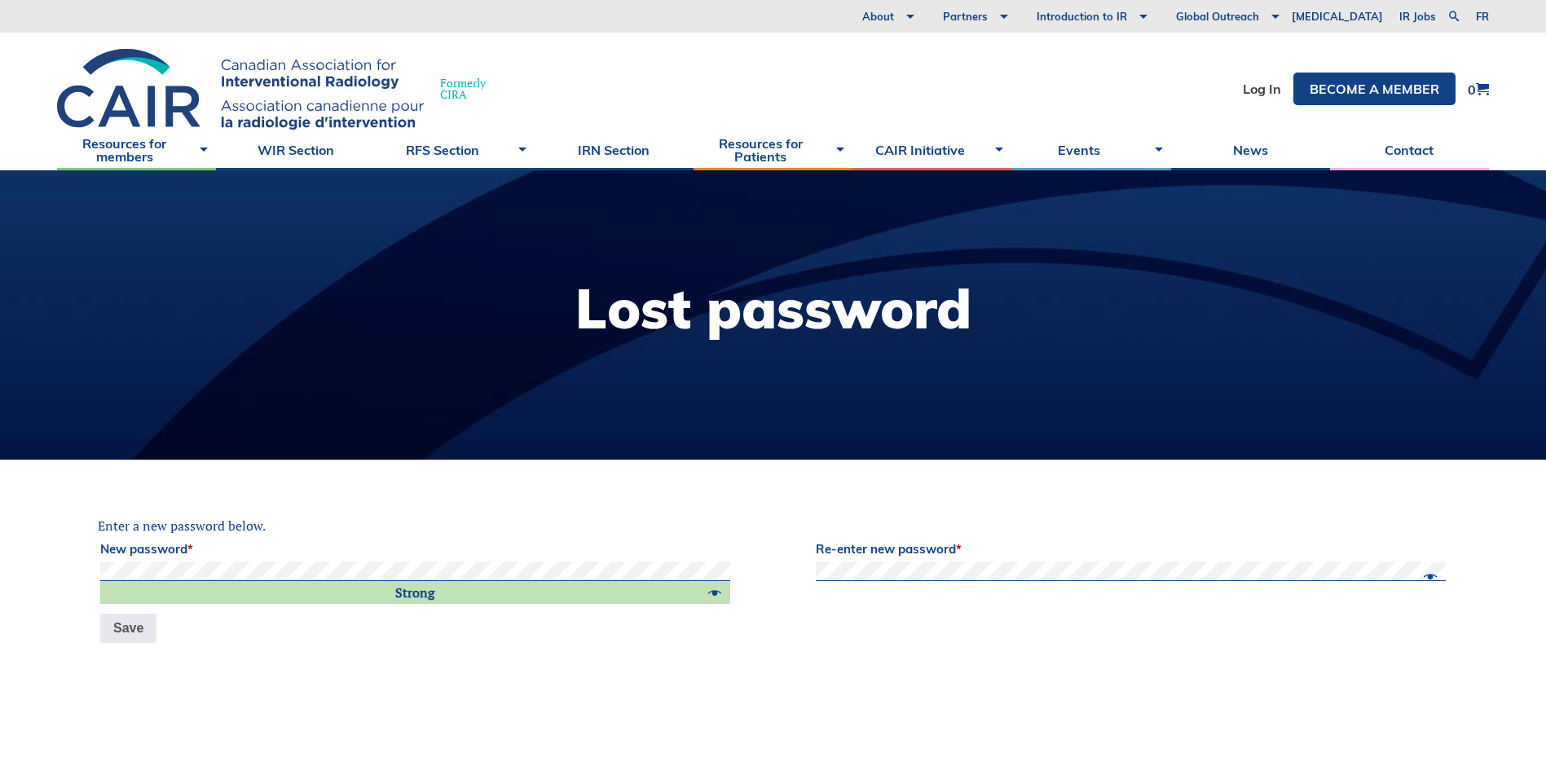
click at [101, 614] on button "Save" at bounding box center [129, 628] width 56 height 29
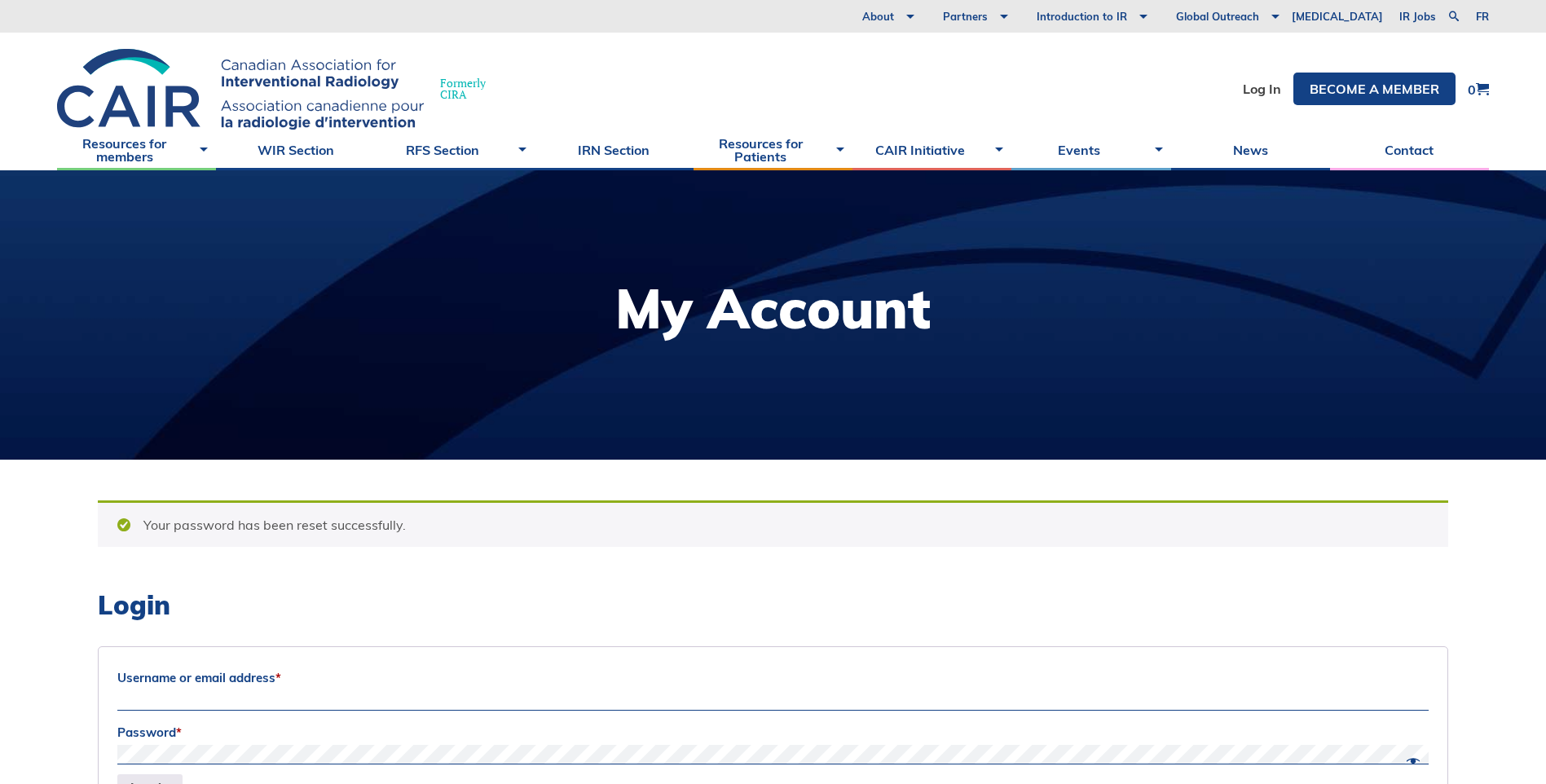
click at [609, 700] on input "Username or email address *" at bounding box center [773, 701] width 1311 height 19
type input "[PERSON_NAME][EMAIL_ADDRESS][PERSON_NAME][DOMAIN_NAME]"
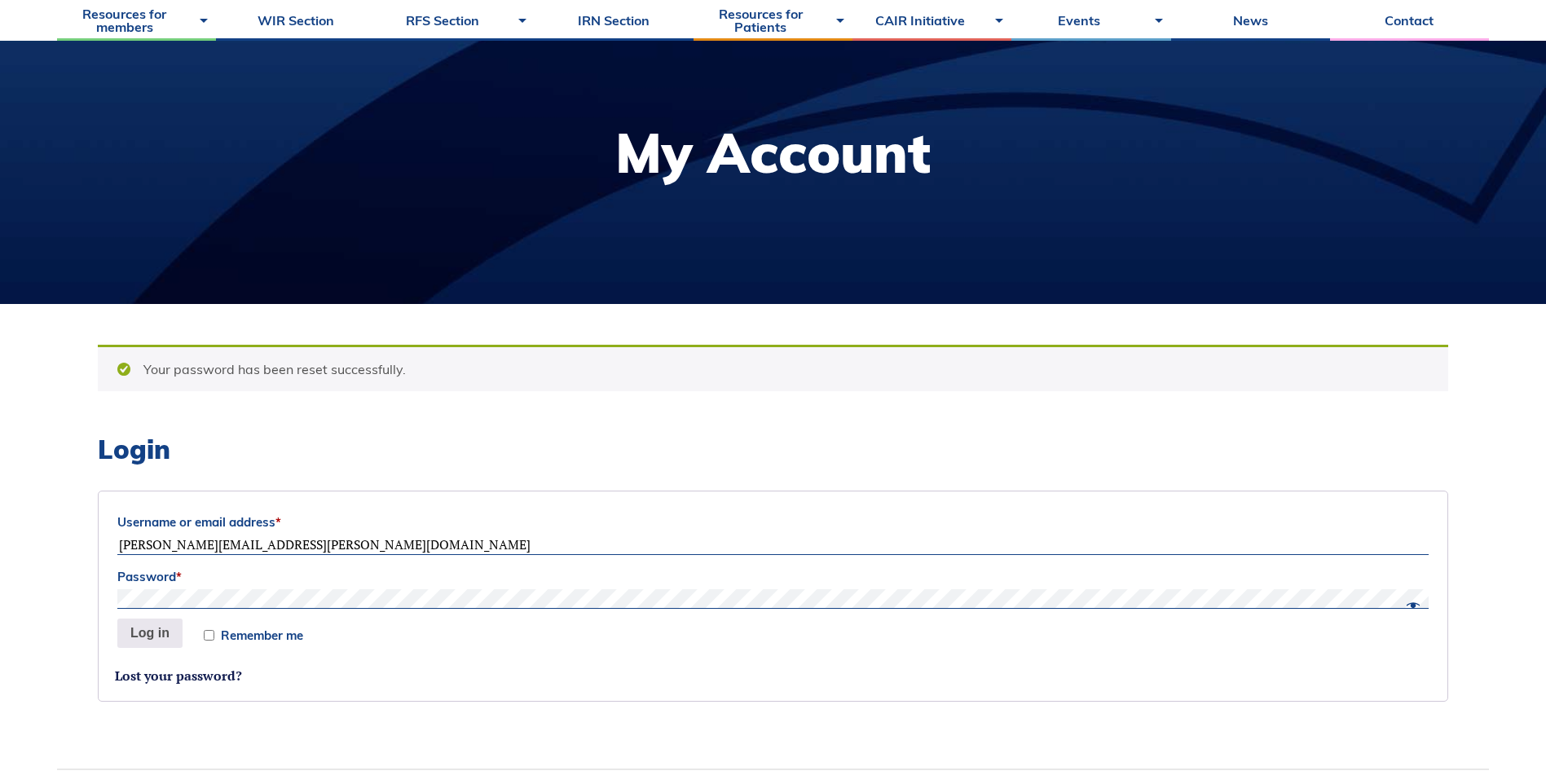
scroll to position [163, 0]
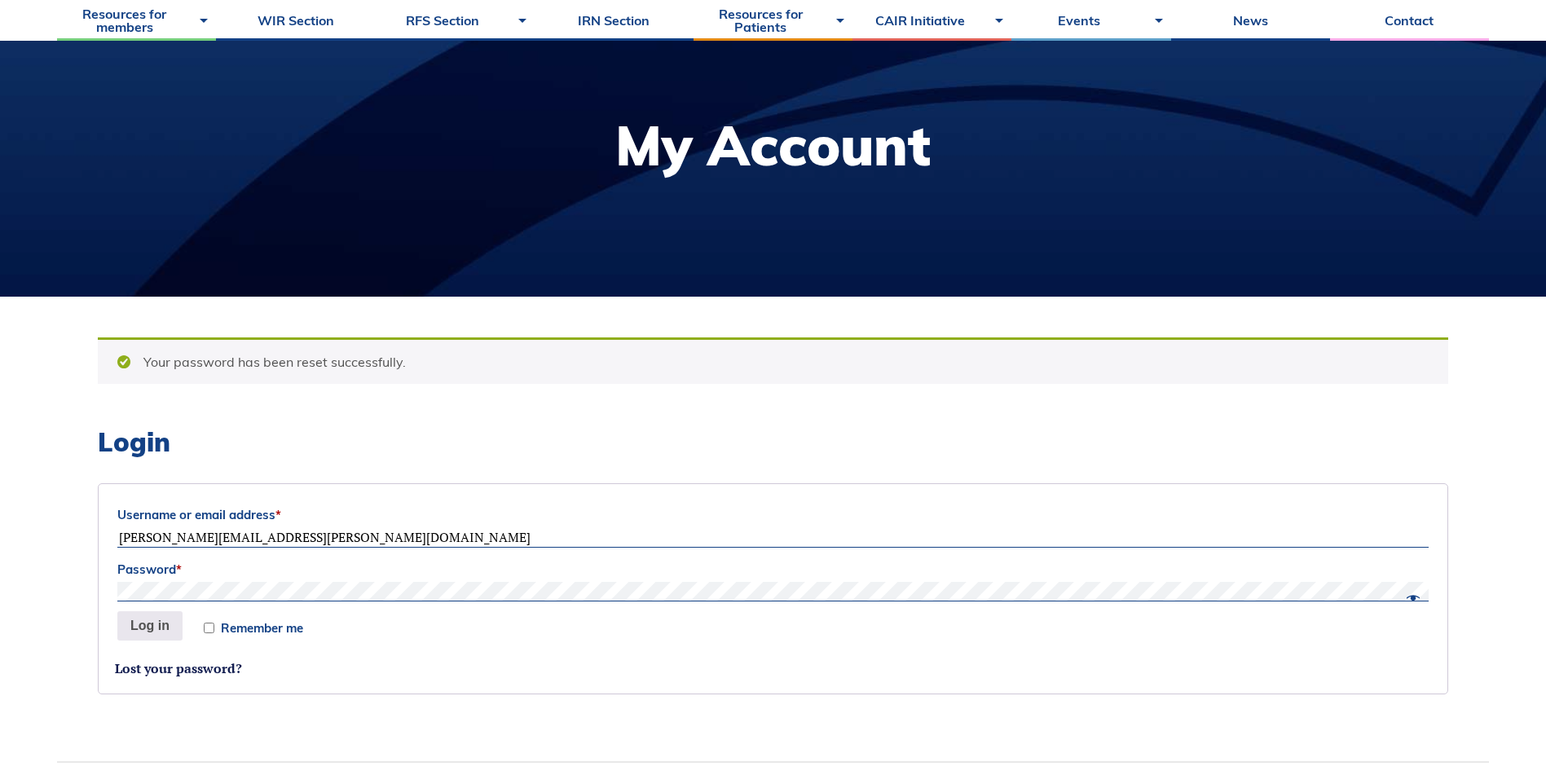
click at [338, 580] on label "Password *" at bounding box center [773, 568] width 1311 height 24
click at [117, 611] on button "Log in" at bounding box center [149, 625] width 65 height 29
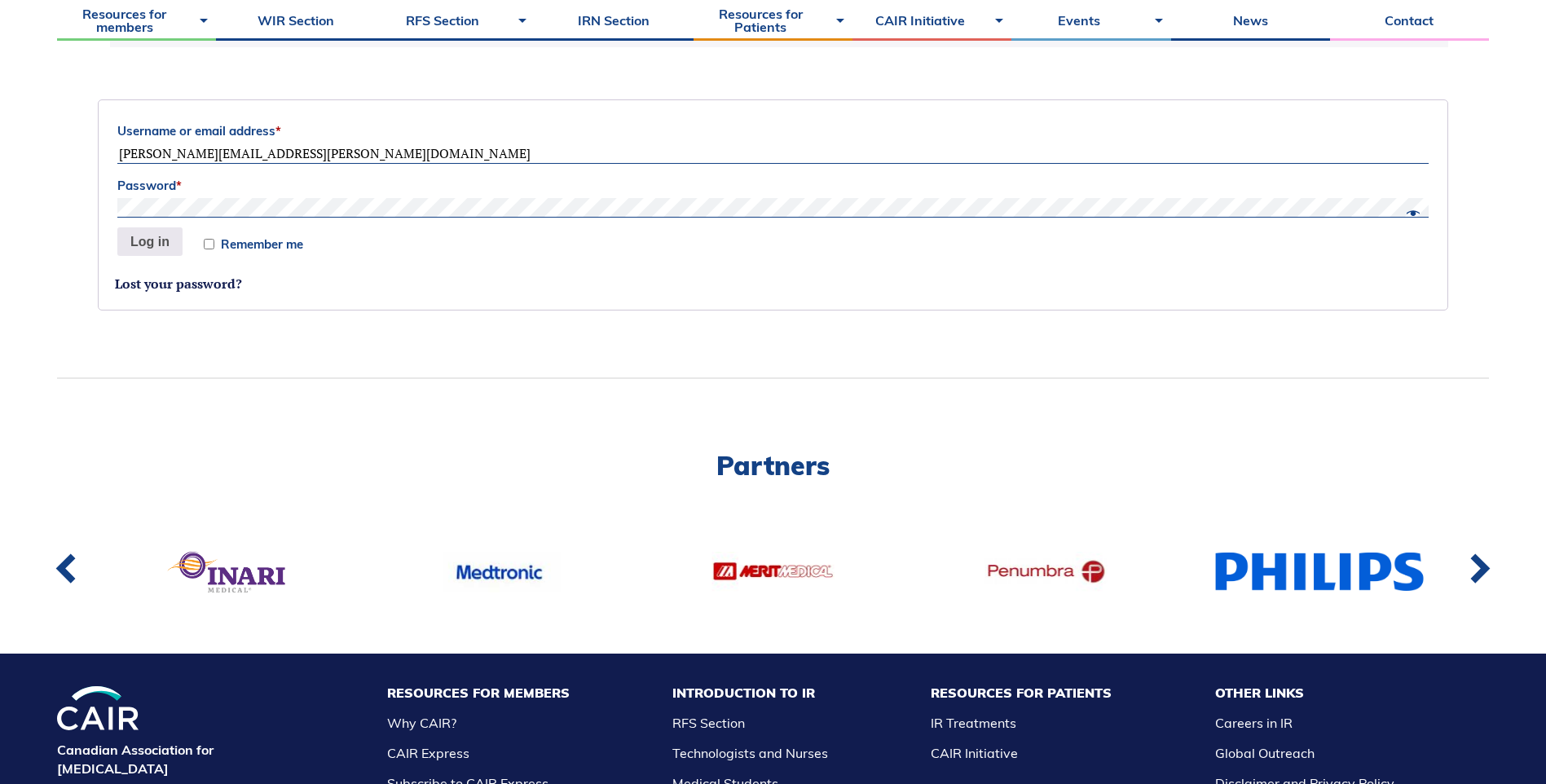
scroll to position [555, 0]
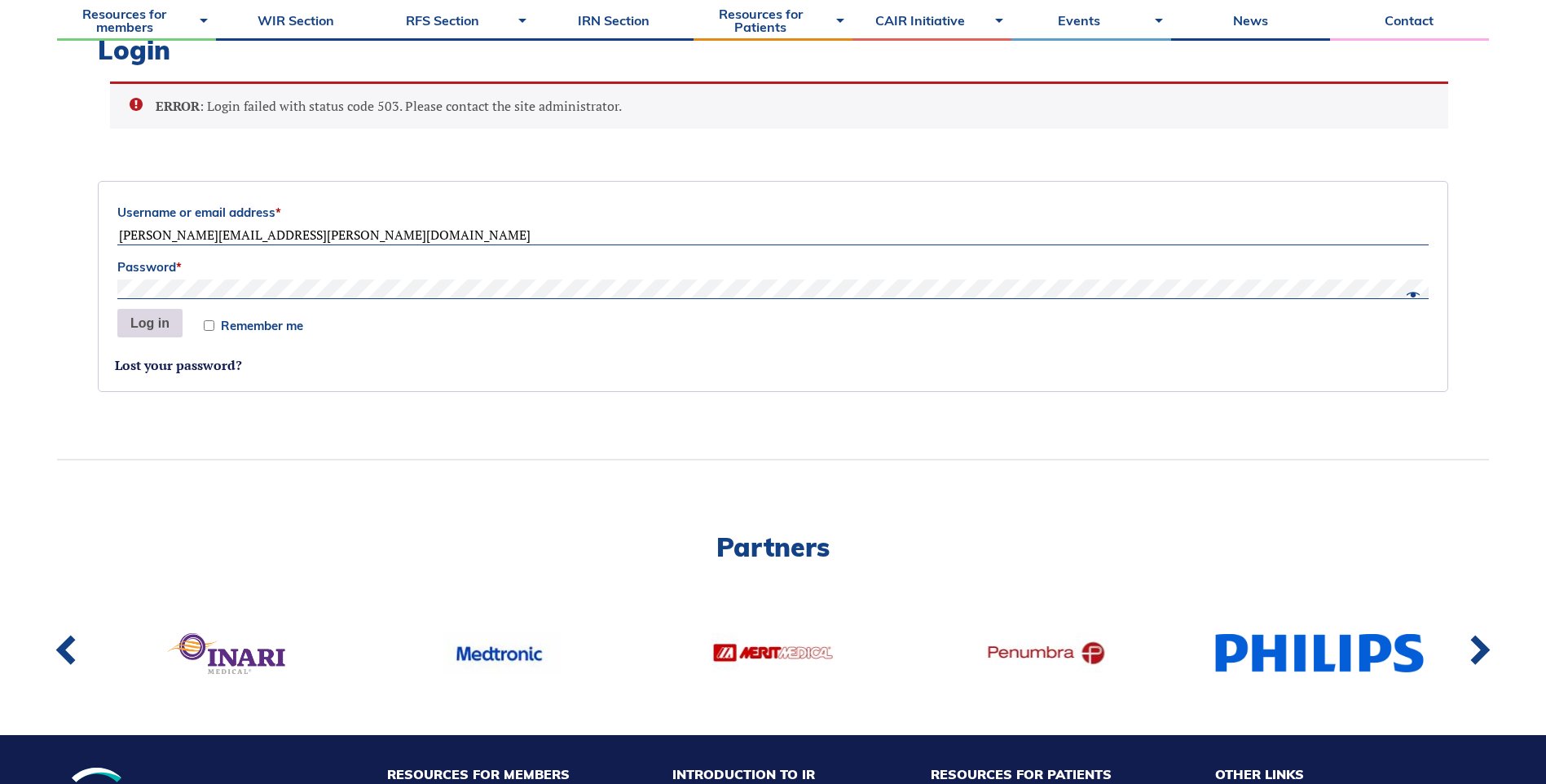
click at [158, 327] on button "Log in" at bounding box center [149, 323] width 65 height 29
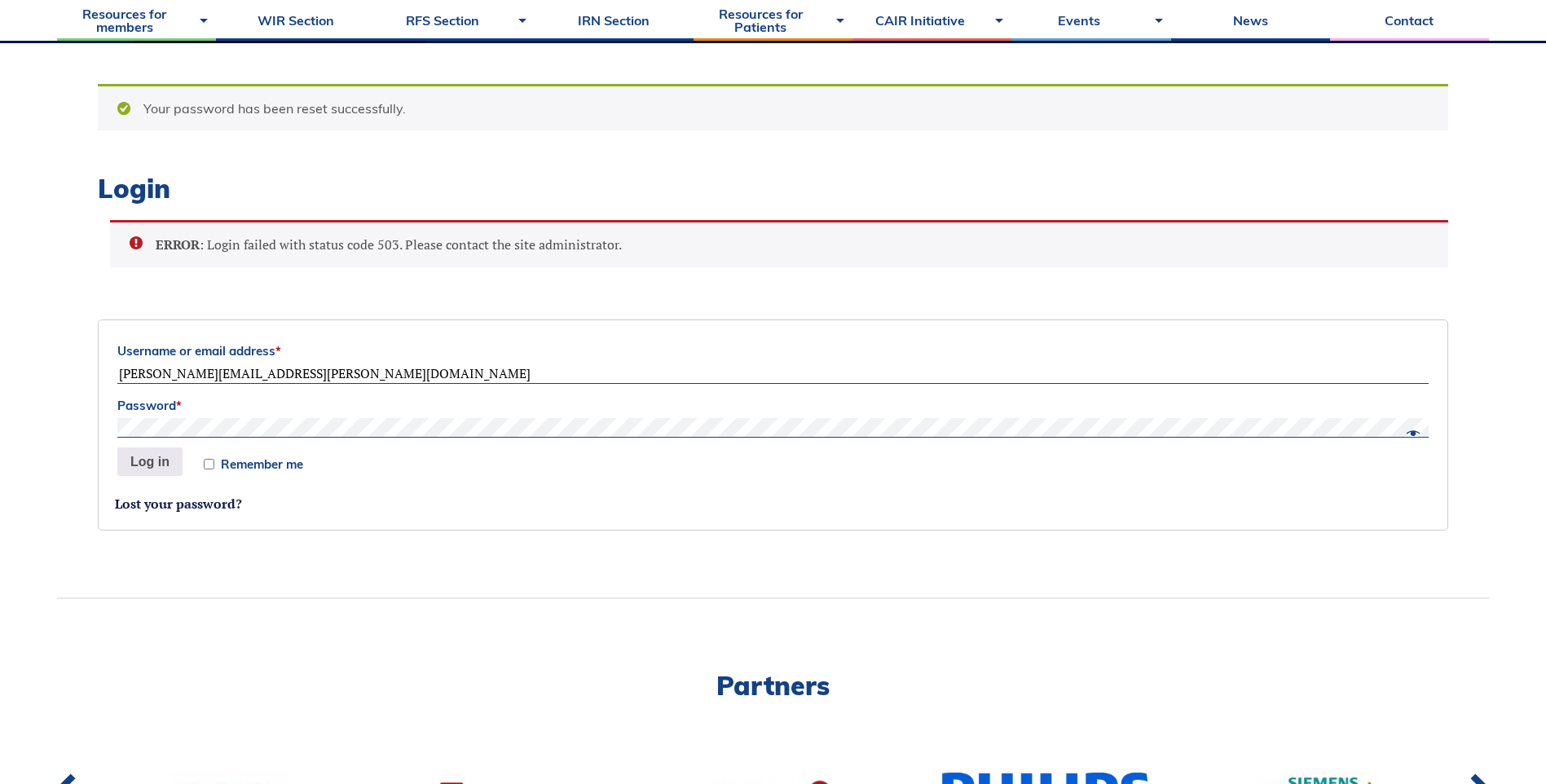
scroll to position [392, 0]
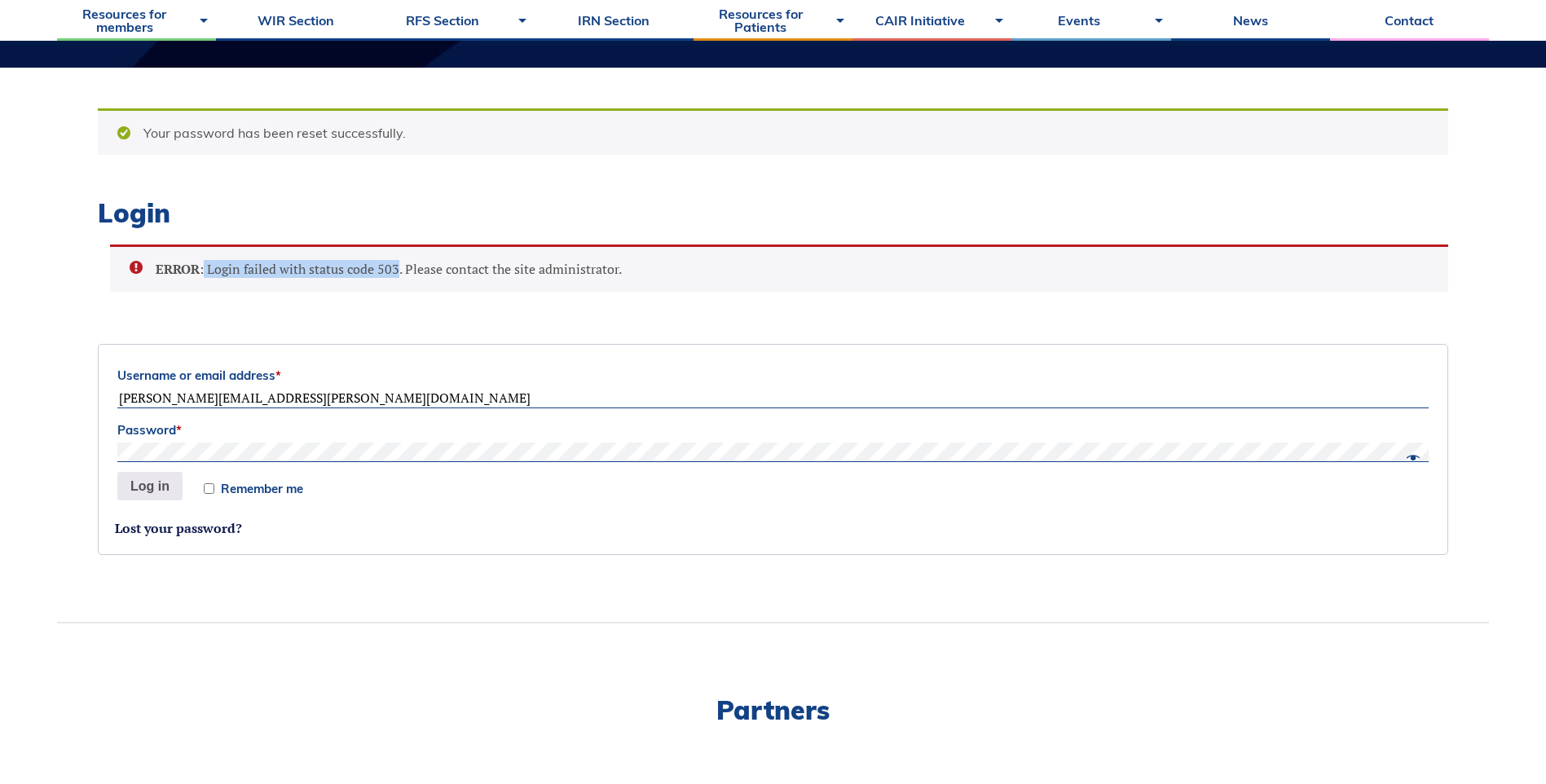
drag, startPoint x: 205, startPoint y: 268, endPoint x: 394, endPoint y: 272, distance: 189.0
click at [394, 272] on li "ERROR : Login failed with status code 503. Please contact the site administrato…" at bounding box center [789, 269] width 1267 height 18
drag, startPoint x: 394, startPoint y: 272, endPoint x: 386, endPoint y: 271, distance: 8.1
copy li "Login failed with status code 503"
